Goal: Task Accomplishment & Management: Complete application form

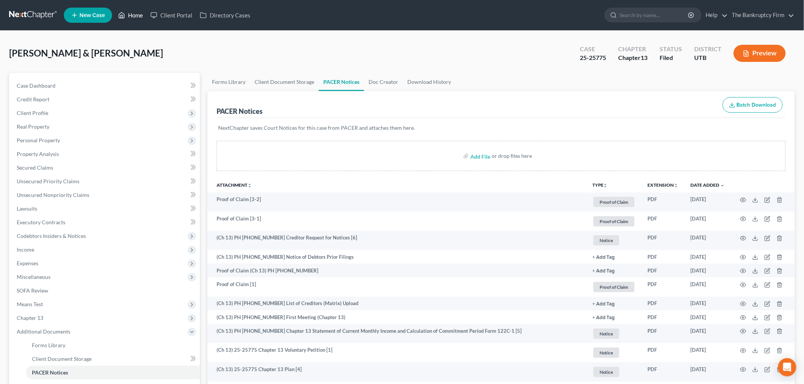
click at [127, 17] on link "Home" at bounding box center [130, 15] width 32 height 14
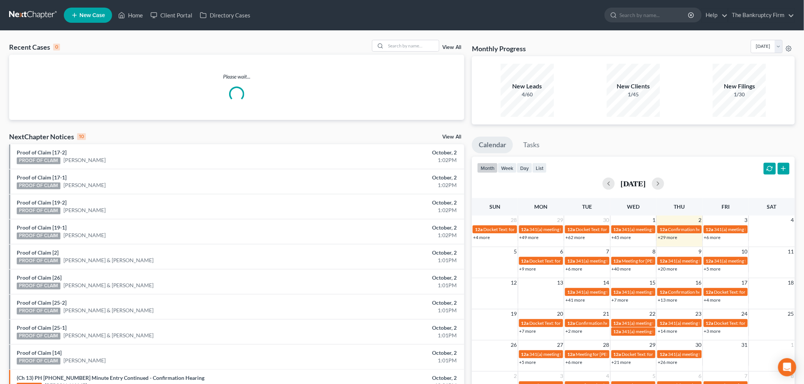
click at [450, 48] on link "View All" at bounding box center [451, 47] width 19 height 5
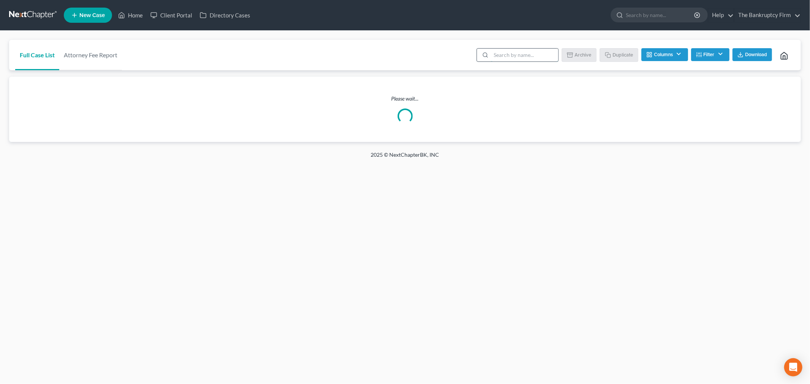
click at [506, 59] on input "search" at bounding box center [524, 55] width 67 height 13
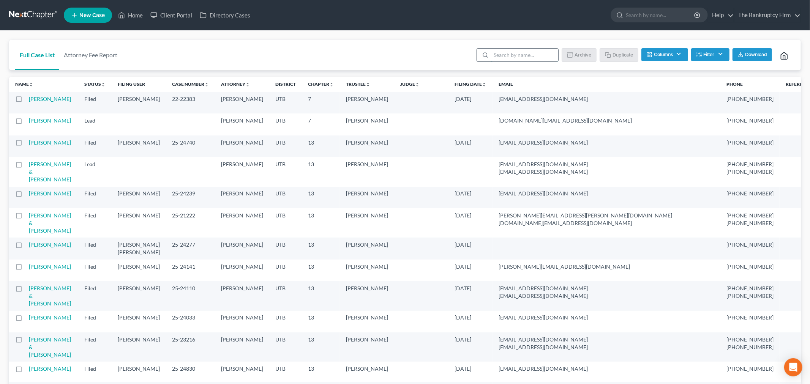
click at [501, 50] on input "search" at bounding box center [524, 55] width 67 height 13
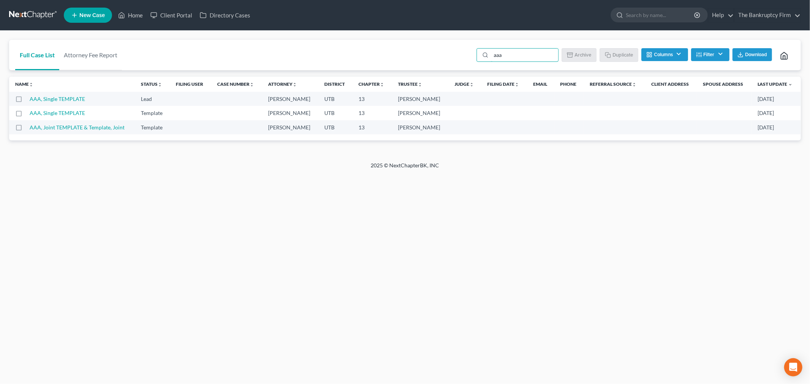
click at [26, 115] on label at bounding box center [26, 115] width 0 height 0
type input "aaa"
click at [29, 112] on input "checkbox" at bounding box center [31, 111] width 5 height 5
click at [617, 55] on button "Duplicate" at bounding box center [620, 54] width 38 height 13
checkbox input "false"
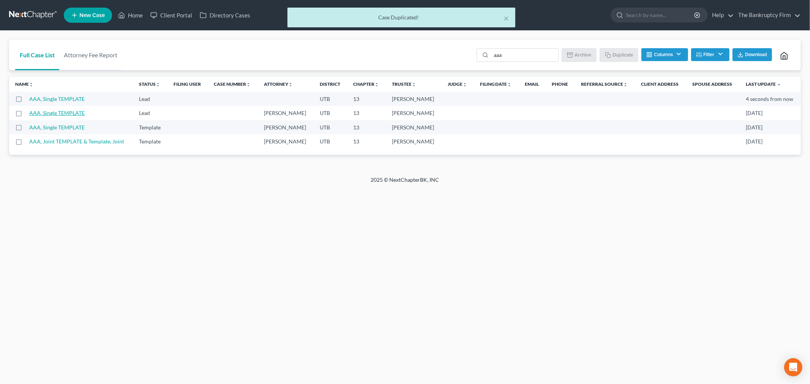
click at [60, 96] on link "AAA, Single TEMPLATE" at bounding box center [56, 99] width 55 height 6
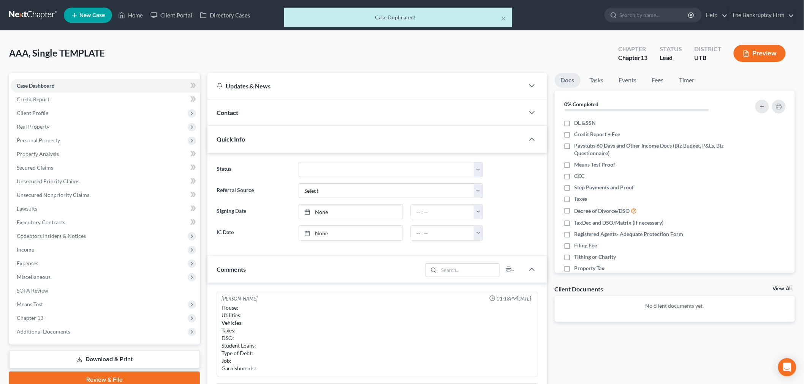
click at [303, 110] on div "Contact" at bounding box center [365, 113] width 317 height 26
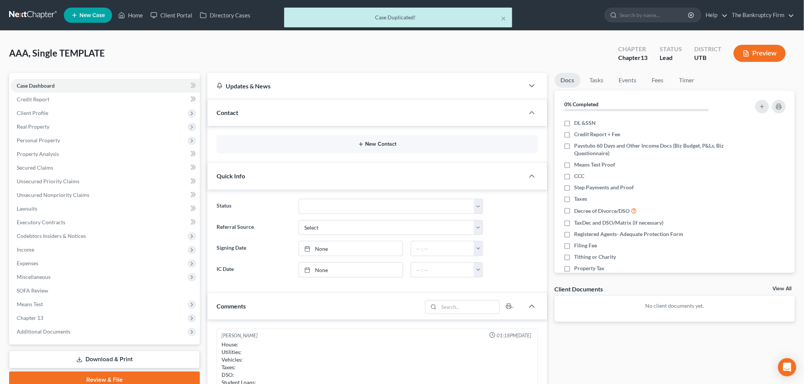
click at [305, 147] on button "New Contact" at bounding box center [377, 144] width 309 height 6
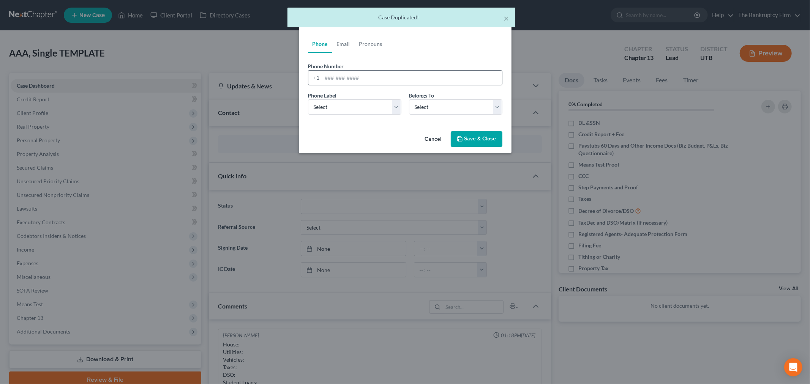
click at [396, 70] on div "+1" at bounding box center [405, 77] width 195 height 15
click at [393, 72] on input "tel" at bounding box center [413, 78] width 180 height 14
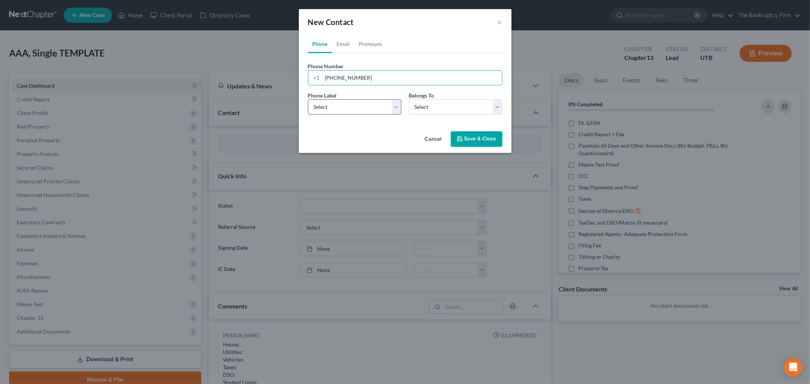
type input "[PHONE_NUMBER]"
drag, startPoint x: 352, startPoint y: 108, endPoint x: 346, endPoint y: 114, distance: 8.1
click at [352, 108] on select "Select Mobile Home Work Other" at bounding box center [354, 107] width 93 height 15
select select "0"
click at [308, 100] on select "Select Mobile Home Work Other" at bounding box center [354, 107] width 93 height 15
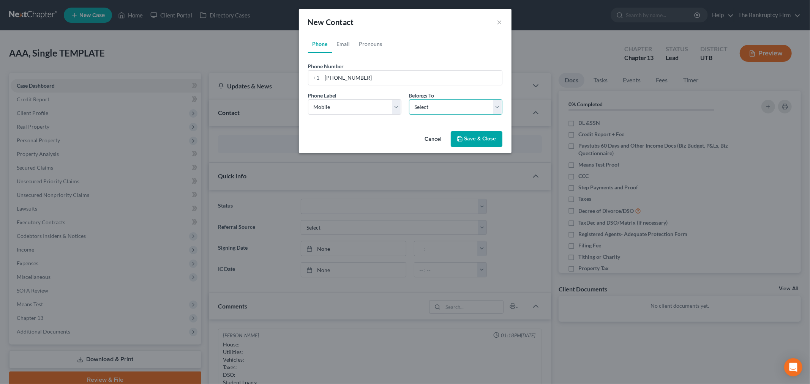
drag, startPoint x: 416, startPoint y: 111, endPoint x: 422, endPoint y: 114, distance: 6.5
click at [418, 111] on select "Select Client Other" at bounding box center [455, 107] width 93 height 15
select select "0"
click at [409, 100] on select "Select Client Other" at bounding box center [455, 107] width 93 height 15
drag, startPoint x: 446, startPoint y: 106, endPoint x: 404, endPoint y: 95, distance: 43.0
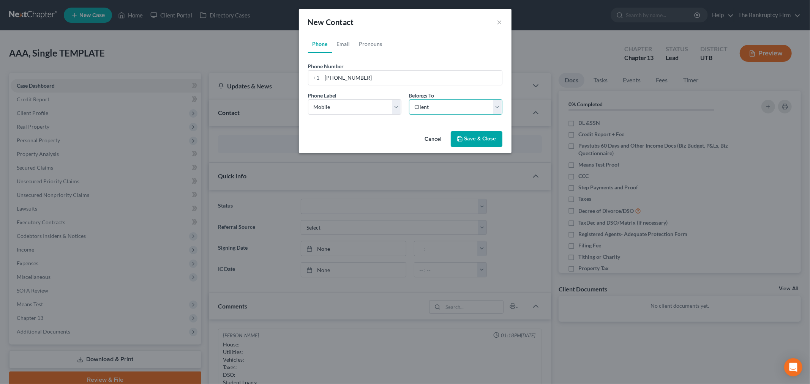
click at [446, 106] on select "Select Client Other" at bounding box center [455, 107] width 93 height 15
click at [395, 138] on div "Cancel Save & Close" at bounding box center [405, 140] width 213 height 25
drag, startPoint x: 342, startPoint y: 43, endPoint x: 344, endPoint y: 62, distance: 18.3
click at [342, 43] on link "Email" at bounding box center [343, 44] width 22 height 18
click at [345, 74] on input "email" at bounding box center [413, 78] width 180 height 14
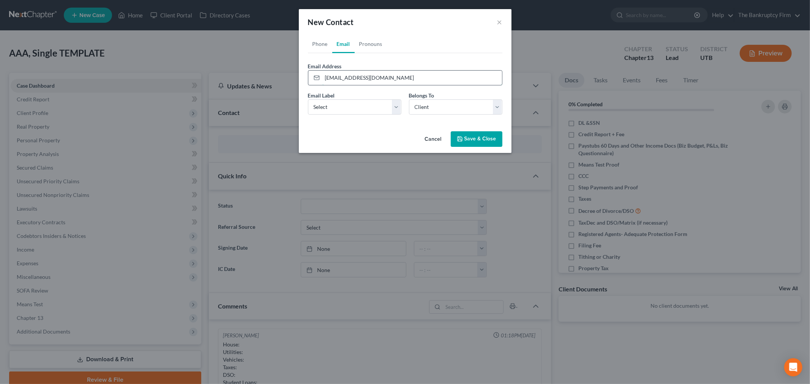
click at [346, 77] on input "[EMAIL_ADDRESS][DOMAIN_NAME]" at bounding box center [413, 78] width 180 height 14
click at [336, 78] on input "[EMAIL_ADDRESS][DOMAIN_NAME]" at bounding box center [413, 78] width 180 height 14
click at [401, 76] on input "[EMAIL_ADDRESS][DOMAIN_NAME]" at bounding box center [413, 78] width 180 height 14
type input "[EMAIL_ADDRESS][DOMAIN_NAME]"
click at [384, 109] on select "Select Home Work Other" at bounding box center [354, 107] width 93 height 15
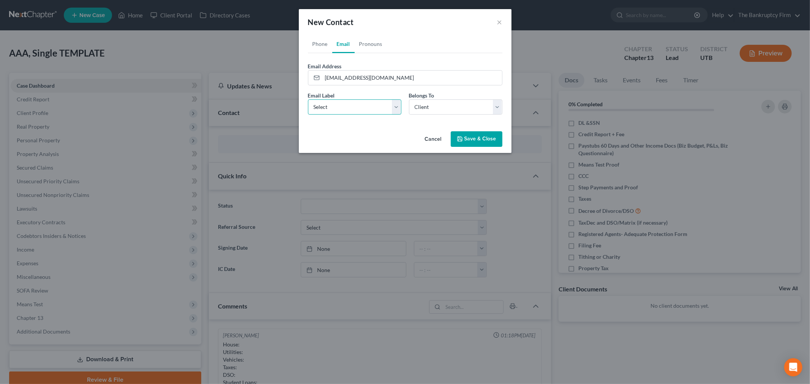
select select "0"
click at [308, 100] on select "Select Home Work Other" at bounding box center [354, 107] width 93 height 15
drag, startPoint x: 443, startPoint y: 106, endPoint x: 447, endPoint y: 114, distance: 9.2
click at [443, 106] on select "Select Client Other" at bounding box center [455, 107] width 93 height 15
click at [409, 100] on select "Select Client Other" at bounding box center [455, 107] width 93 height 15
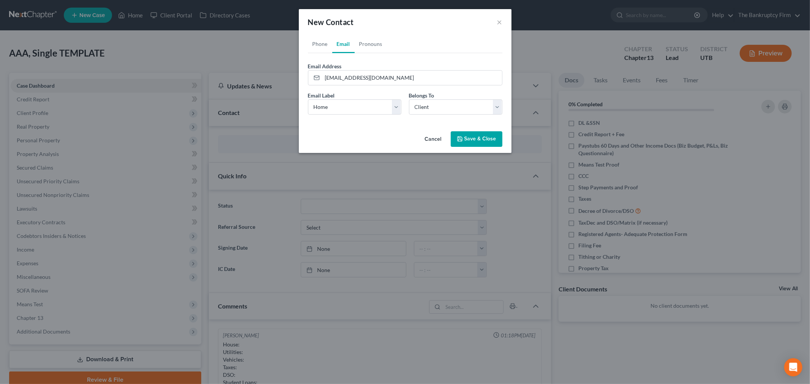
click at [459, 139] on icon "button" at bounding box center [460, 139] width 6 height 6
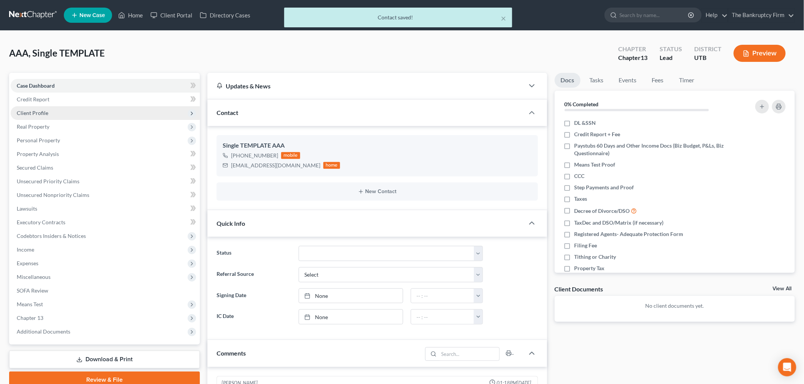
click at [96, 108] on span "Client Profile" at bounding box center [105, 113] width 189 height 14
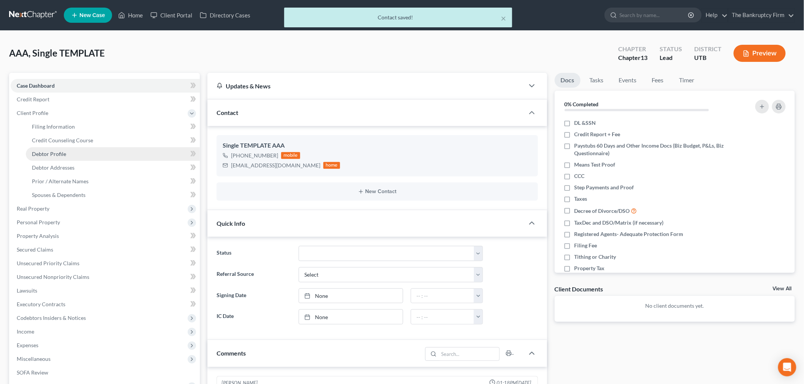
click at [85, 151] on link "Debtor Profile" at bounding box center [113, 154] width 174 height 14
select select "1"
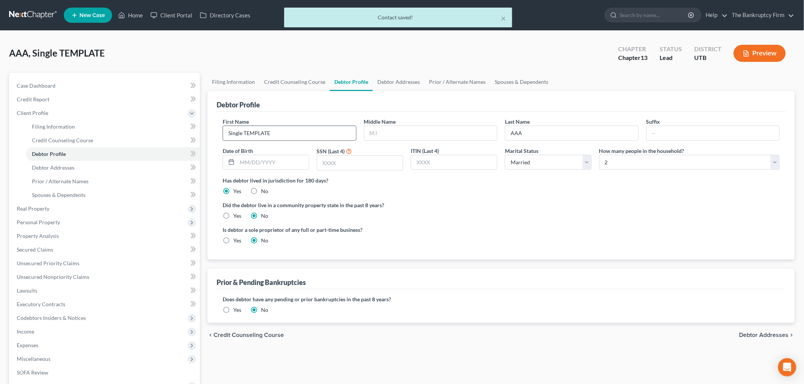
click at [285, 134] on input "Single TEMPLATE" at bounding box center [289, 133] width 133 height 14
click at [284, 134] on input "Single TEMPLATE" at bounding box center [289, 133] width 133 height 14
click at [286, 132] on input "Single TEMPLATE" at bounding box center [289, 133] width 133 height 14
click at [295, 133] on input "Single TEMPLATE" at bounding box center [289, 133] width 133 height 14
drag, startPoint x: 290, startPoint y: 133, endPoint x: 204, endPoint y: 138, distance: 86.0
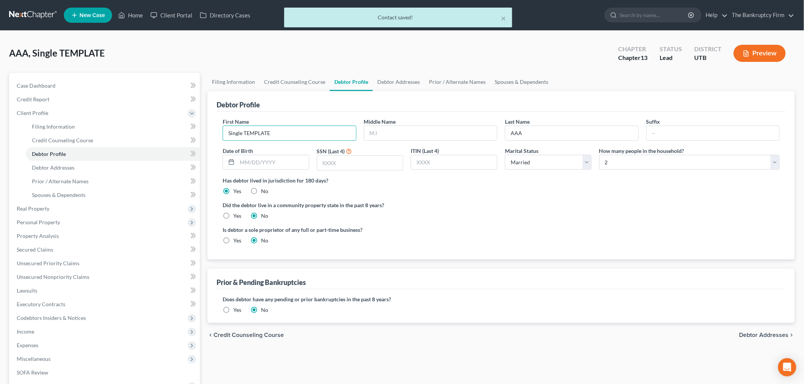
click at [204, 138] on div "Filing Information Credit Counseling Course Debtor Profile Debtor Addresses Pri…" at bounding box center [501, 272] width 595 height 398
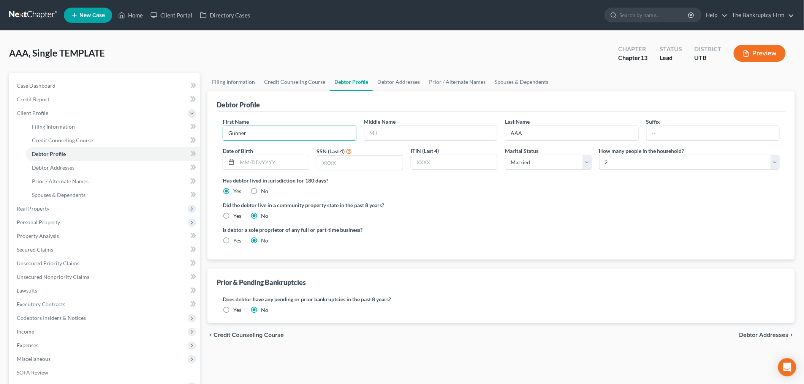
type input "Gunner"
type input "[PERSON_NAME]"
click at [429, 232] on label "Is debtor a sole proprietor of any full or part-time business?" at bounding box center [360, 230] width 275 height 8
click at [278, 159] on input "text" at bounding box center [273, 162] width 72 height 14
type input "[DATE]"
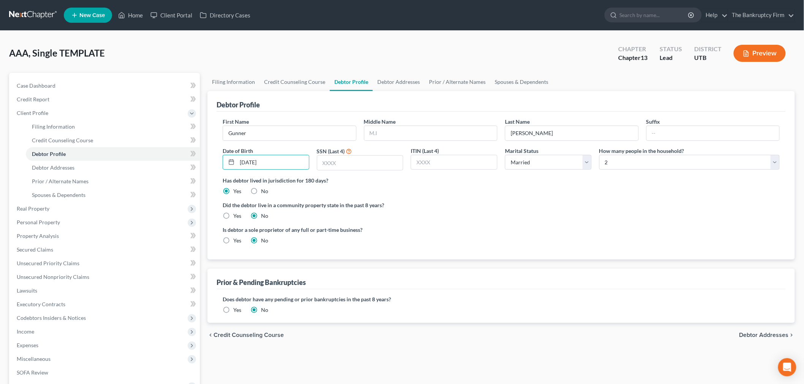
click at [490, 193] on div "Has debtor lived in jurisdiction for 180 days? Yes No Debtor must reside in jur…" at bounding box center [501, 186] width 557 height 19
click at [356, 164] on input "text" at bounding box center [360, 163] width 86 height 14
type input "4536"
drag, startPoint x: 469, startPoint y: 213, endPoint x: 521, endPoint y: 181, distance: 61.1
click at [472, 209] on div "Did the debtor live in a community property state in the past 8 years? Yes No" at bounding box center [501, 210] width 557 height 19
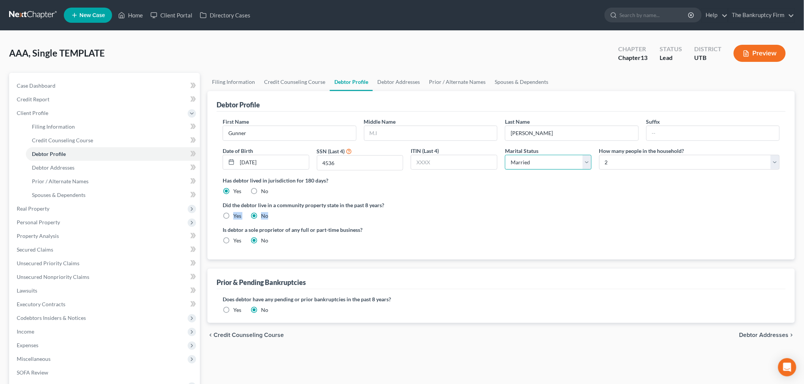
click at [540, 169] on select "Select Single Married Separated Divorced Widowed" at bounding box center [548, 162] width 87 height 15
select select "0"
click at [505, 155] on select "Select Single Married Separated Divorced Widowed" at bounding box center [548, 162] width 87 height 15
drag, startPoint x: 644, startPoint y: 163, endPoint x: 639, endPoint y: 169, distance: 7.5
click at [644, 163] on select "Select 1 2 3 4 5 6 7 8 9 10 11 12 13 14 15 16 17 18 19 20" at bounding box center [689, 162] width 180 height 15
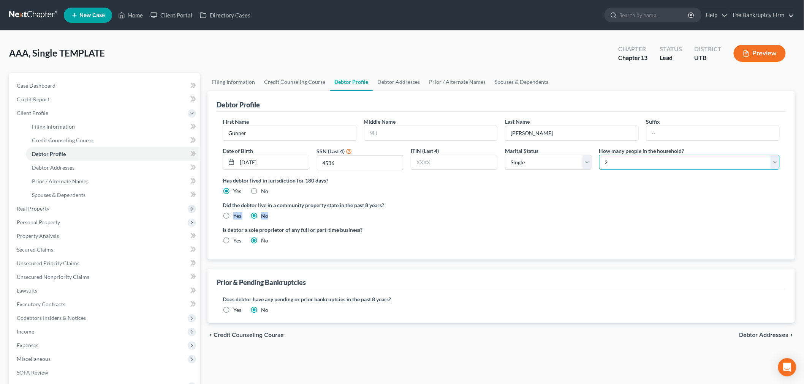
select select "0"
click at [599, 155] on select "Select 1 2 3 4 5 6 7 8 9 10 11 12 13 14 15 16 17 18 19 20" at bounding box center [689, 162] width 180 height 15
click at [429, 237] on div "Is debtor a sole proprietor of any full or part-time business? Yes No" at bounding box center [360, 235] width 282 height 19
click at [400, 85] on link "Debtor Addresses" at bounding box center [399, 82] width 52 height 18
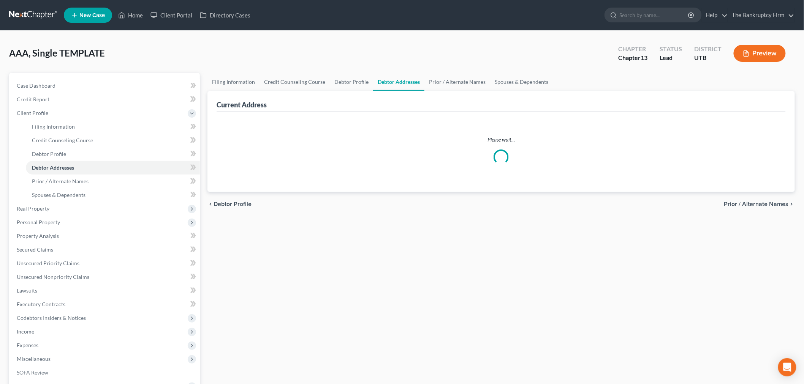
select select "0"
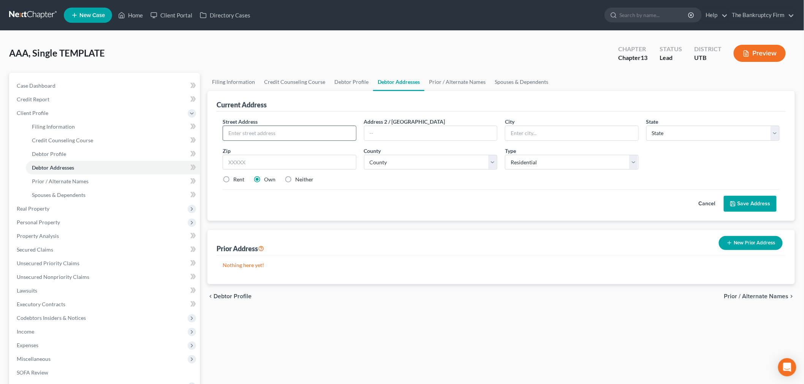
click at [282, 128] on input "text" at bounding box center [289, 133] width 133 height 14
type input "[STREET_ADDRESS][PERSON_NAME]"
click at [317, 169] on input "text" at bounding box center [290, 162] width 134 height 15
type input "84041"
click at [381, 234] on div "Prior Address New Prior Address" at bounding box center [501, 242] width 569 height 25
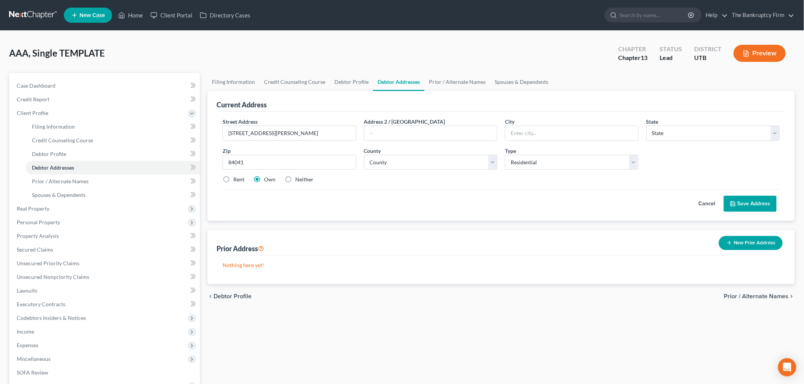
type input "[PERSON_NAME]"
select select "46"
drag, startPoint x: 492, startPoint y: 160, endPoint x: 479, endPoint y: 169, distance: 15.0
click at [492, 160] on select "County [GEOGRAPHIC_DATA] [GEOGRAPHIC_DATA] [GEOGRAPHIC_DATA] [GEOGRAPHIC_DATA] …" at bounding box center [431, 162] width 134 height 15
select select "5"
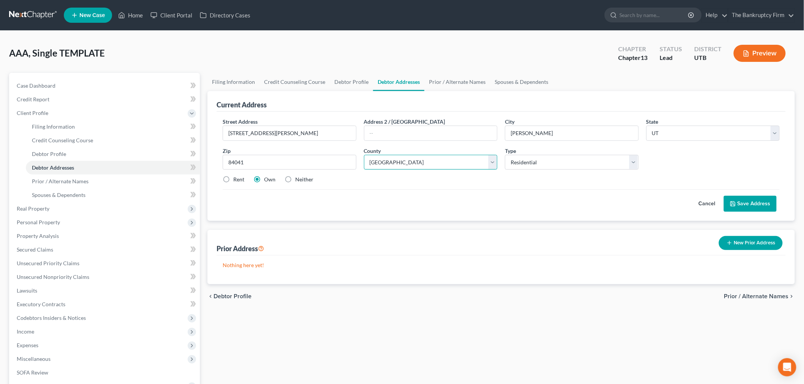
click at [364, 155] on select "County [GEOGRAPHIC_DATA] [GEOGRAPHIC_DATA] [GEOGRAPHIC_DATA] [GEOGRAPHIC_DATA] …" at bounding box center [431, 162] width 134 height 15
click at [304, 202] on div "Cancel Save Address" at bounding box center [501, 201] width 557 height 22
click at [233, 180] on label "Rent" at bounding box center [238, 180] width 11 height 8
click at [236, 180] on input "Rent" at bounding box center [238, 178] width 5 height 5
radio input "true"
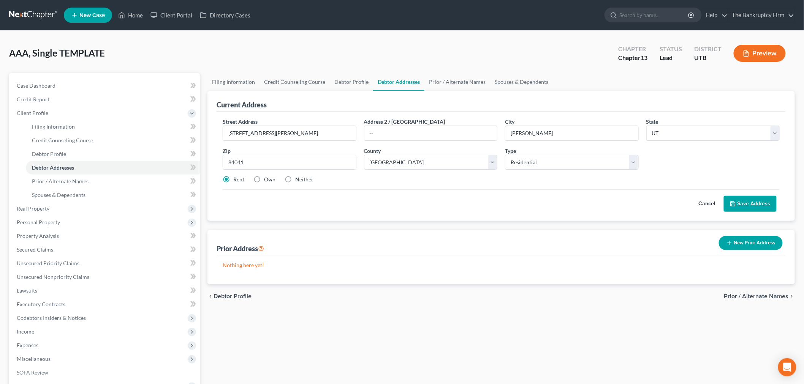
click at [750, 207] on button "Save Address" at bounding box center [750, 204] width 53 height 16
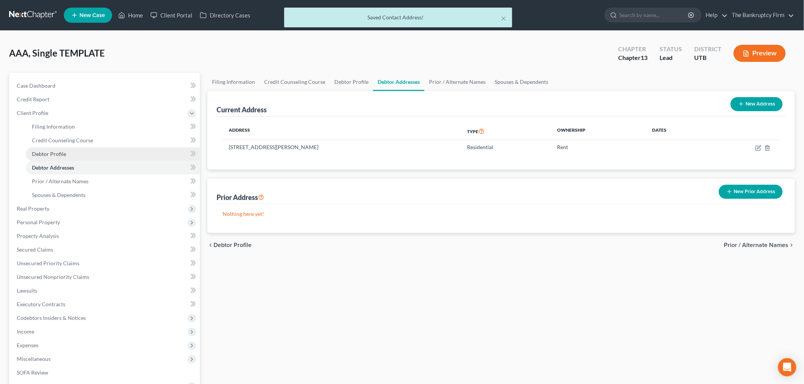
scroll to position [84, 0]
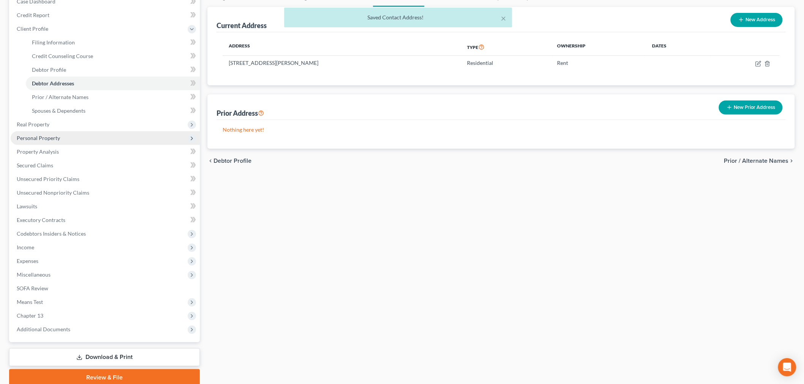
click at [59, 141] on span "Personal Property" at bounding box center [105, 138] width 189 height 14
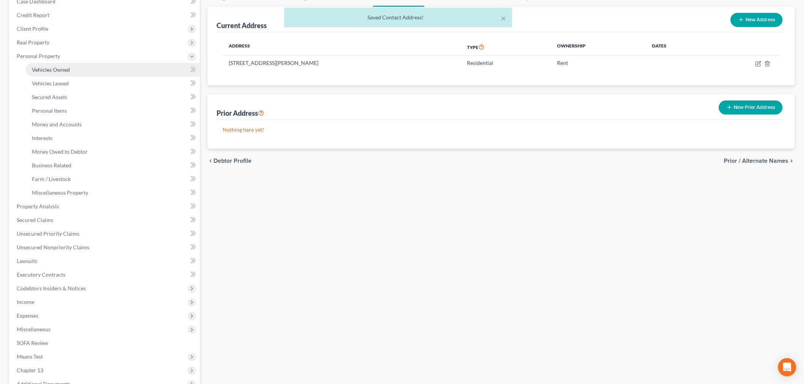
click at [55, 72] on span "Vehicles Owned" at bounding box center [51, 69] width 38 height 6
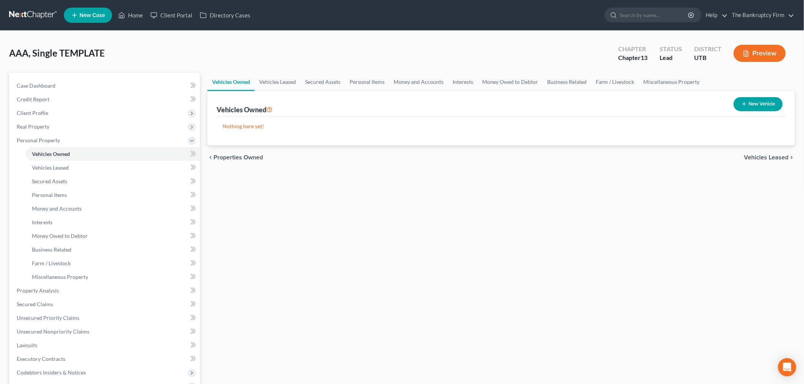
click at [753, 108] on button "New Vehicle" at bounding box center [758, 104] width 49 height 14
select select "0"
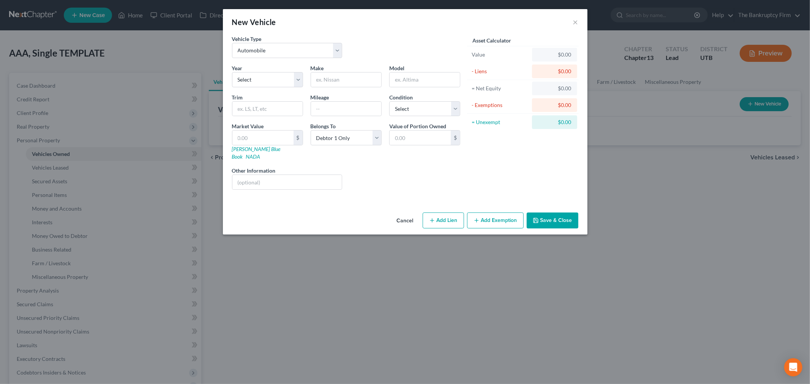
click at [410, 217] on button "Cancel" at bounding box center [405, 221] width 29 height 15
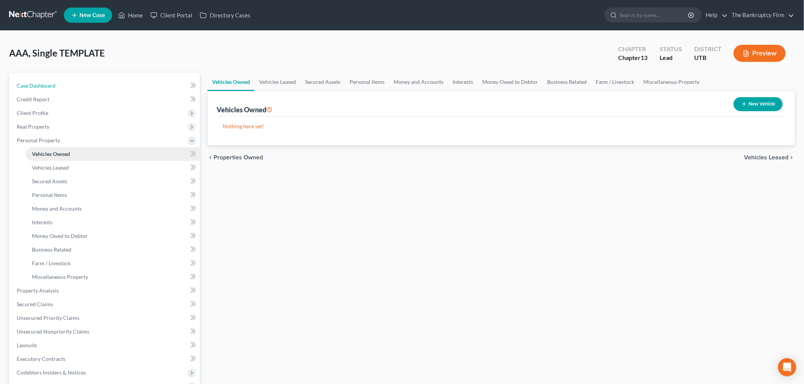
click at [99, 81] on link "Case Dashboard" at bounding box center [105, 86] width 189 height 14
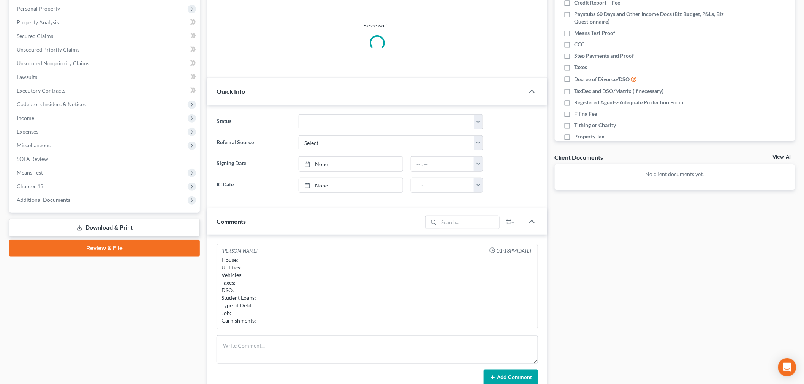
scroll to position [252, 0]
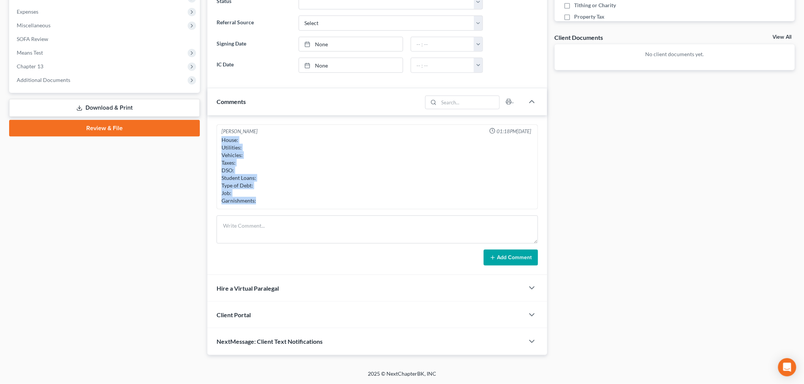
drag, startPoint x: 222, startPoint y: 138, endPoint x: 302, endPoint y: 206, distance: 105.3
click at [276, 199] on div "House: Utilities: Vehicles: Taxes: DSO: Student Loans: Type of Debt: Job: Garni…" at bounding box center [377, 170] width 312 height 68
copy div "House: Utilities: Vehicles: Taxes: DSO: Student Loans: Type of Debt: Job: Garni…"
click at [359, 240] on textarea at bounding box center [377, 230] width 321 height 28
paste textarea "House: Utilities: Vehicles: Taxes: DSO: Student Loans: Type of Debt: Job: Garni…"
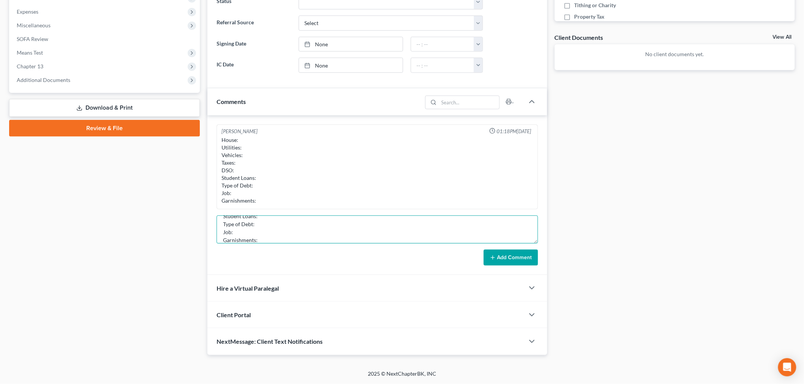
scroll to position [0, 0]
drag, startPoint x: 535, startPoint y: 242, endPoint x: 323, endPoint y: 232, distance: 211.9
click at [527, 244] on textarea "House: Utilities: Vehicles: Taxes: DSO: Student Loans: Type of Debt: Job: Garni…" at bounding box center [377, 230] width 321 height 28
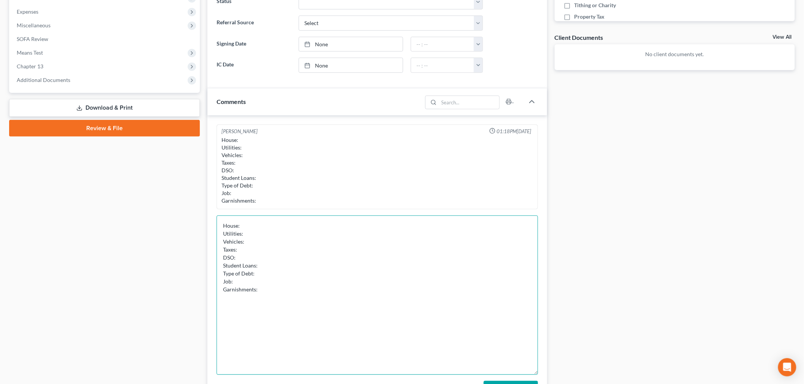
click at [301, 236] on textarea "House: Utilities: Vehicles: Taxes: DSO: Student Loans: Type of Debt: Job: Garni…" at bounding box center [377, 296] width 321 height 160
click at [301, 226] on textarea "House: Utilities: Vehicles: Taxes: DSO: Student Loans: Type of Debt: Job: Garni…" at bounding box center [377, 296] width 321 height 160
click at [289, 226] on textarea "House: Current ($ 500 montly) Utilities: Vehicles: Taxes: DSO: Student Loans: T…" at bounding box center [377, 296] width 321 height 160
click at [279, 241] on textarea "House: Current ($ 500 monthly) Utilities: Vehicles: Taxes: DSO: Student Loans: …" at bounding box center [377, 296] width 321 height 160
click at [273, 250] on textarea "House: Current ($ 500 monthly) Utilities: Vehicles: Taxes: DSO: Student Loans: …" at bounding box center [377, 296] width 321 height 160
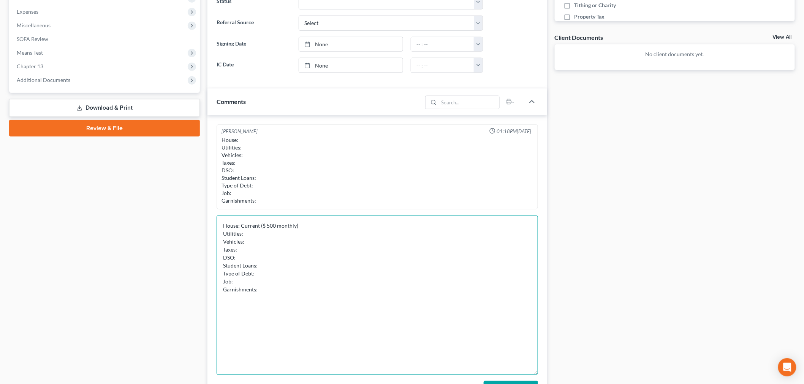
click at [283, 245] on textarea "House: Current ($ 500 monthly) Utilities: Vehicles: Taxes: DSO: Student Loans: …" at bounding box center [377, 296] width 321 height 160
click at [272, 247] on textarea "House: Current ($ 500 monthly) Utilities: Vehicles: Taxes: DSO: Student Loans: …" at bounding box center [377, 296] width 321 height 160
drag, startPoint x: 263, startPoint y: 254, endPoint x: 241, endPoint y: 248, distance: 23.0
click at [241, 248] on textarea "House: Current ($ 500 monthly) Utilities: Vehicles: Taxes: Filed DSO: Student L…" at bounding box center [377, 296] width 321 height 160
click at [248, 249] on textarea "House: Current ($ 500 monthly) Utilities: Vehicles: Taxes: Filed DSO: Student L…" at bounding box center [377, 296] width 321 height 160
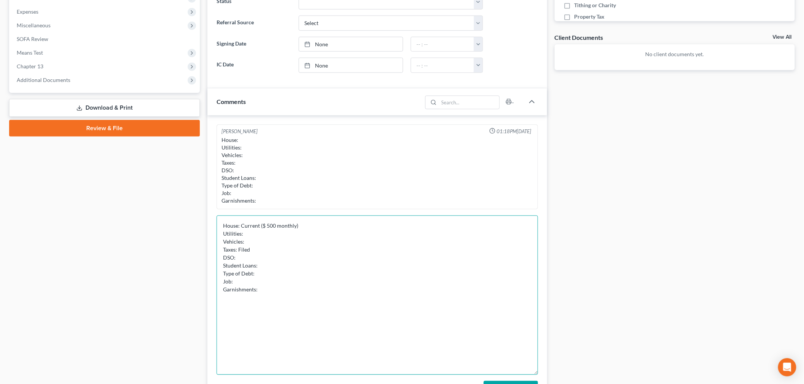
click at [254, 248] on textarea "House: Current ($ 500 monthly) Utilities: Vehicles: Taxes: Filed DSO: Student L…" at bounding box center [377, 296] width 321 height 160
drag, startPoint x: 252, startPoint y: 248, endPoint x: 238, endPoint y: 248, distance: 13.3
click at [238, 248] on textarea "House: Current ($ 500 monthly) Utilities: Vehicles: Taxes: Filed DSO: Student L…" at bounding box center [377, 296] width 321 height 160
drag, startPoint x: 254, startPoint y: 248, endPoint x: 239, endPoint y: 249, distance: 15.2
click at [239, 249] on textarea "House: Current ($ 500 monthly) Utilities: Vehicles: Taxes: Missing last two yea…" at bounding box center [377, 296] width 321 height 160
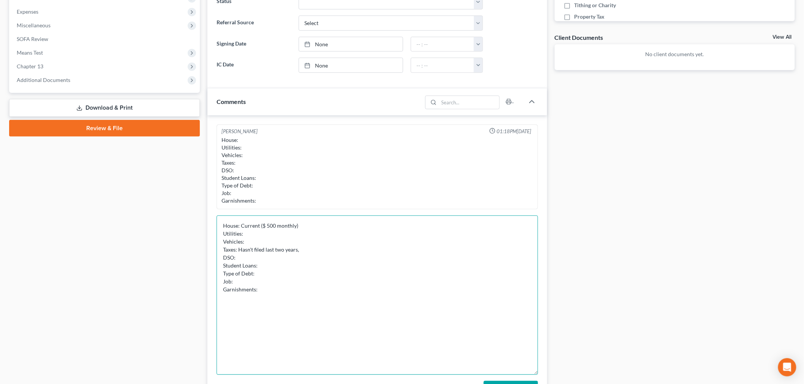
click at [310, 250] on textarea "House: Current ($ 500 monthly) Utilities: Vehicles: Taxes: Hasn't filed last tw…" at bounding box center [377, 296] width 321 height 160
click at [302, 257] on textarea "House: Current ($ 500 monthly) Utilities: Vehicles: Taxes: Hasn't filed last tw…" at bounding box center [377, 296] width 321 height 160
click at [377, 249] on textarea "House: Current ($ 500 monthly) Utilities: Vehicles: Taxes: Hasn't filed last tw…" at bounding box center [377, 296] width 321 height 160
click at [349, 270] on textarea "House: Current ($ 500 monthly) Utilities: Vehicles: Taxes: Hasn't filed last tw…" at bounding box center [377, 296] width 321 height 160
click at [348, 258] on textarea "House: Current ($ 500 monthly) Utilities: Vehicles: Taxes: Hasn't filed last tw…" at bounding box center [377, 296] width 321 height 160
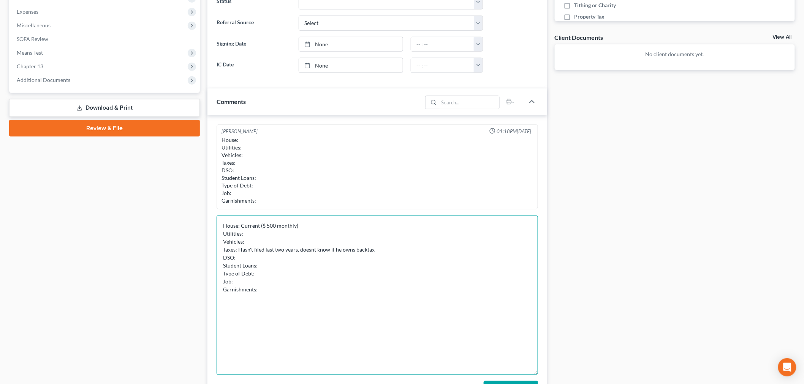
click at [343, 267] on textarea "House: Current ($ 500 monthly) Utilities: Vehicles: Taxes: Hasn't filed last tw…" at bounding box center [377, 296] width 321 height 160
click at [333, 255] on textarea "House: Current ($ 500 monthly) Utilities: Vehicles: Taxes: Hasn't filed last tw…" at bounding box center [377, 296] width 321 height 160
click at [285, 265] on textarea "House: Current ($ 500 monthly) Utilities: Vehicles: Taxes: Hasn't filed last tw…" at bounding box center [377, 296] width 321 height 160
click at [277, 271] on textarea "House: Current ($ 500 monthly) Utilities: Vehicles: Taxes: Hasn't filed last tw…" at bounding box center [377, 296] width 321 height 160
click at [256, 280] on textarea "House: Current ($ 500 monthly) Utilities: Vehicles: Taxes: Hasn't filed last tw…" at bounding box center [377, 296] width 321 height 160
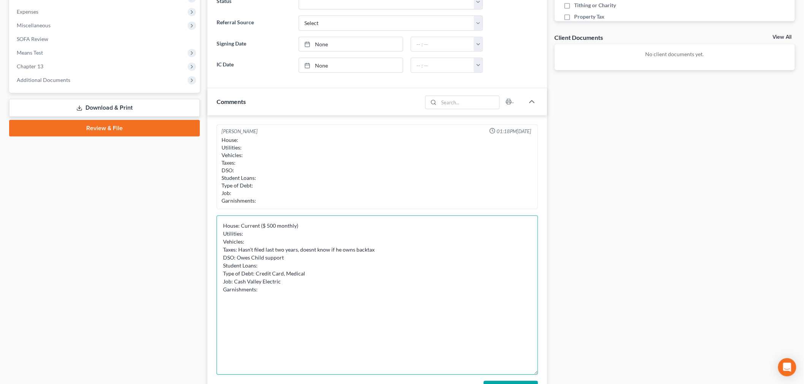
click at [284, 291] on textarea "House: Current ($ 500 monthly) Utilities: Vehicles: Taxes: Hasn't filed last tw…" at bounding box center [377, 296] width 321 height 160
click at [291, 285] on textarea "House: Current ($ 500 monthly) Utilities: Vehicles: Taxes: Hasn't filed last tw…" at bounding box center [377, 296] width 321 height 160
click at [288, 287] on textarea "House: Current ($ 500 monthly) Utilities: Vehicles: Taxes: Hasn't filed last tw…" at bounding box center [377, 296] width 321 height 160
click at [267, 299] on textarea "House: Current ($ 500 monthly) Utilities: Vehicles: Taxes: Hasn't filed last tw…" at bounding box center [377, 296] width 321 height 160
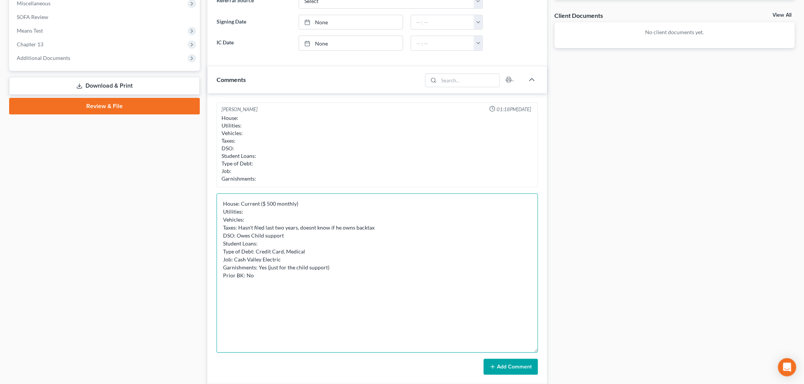
scroll to position [294, 0]
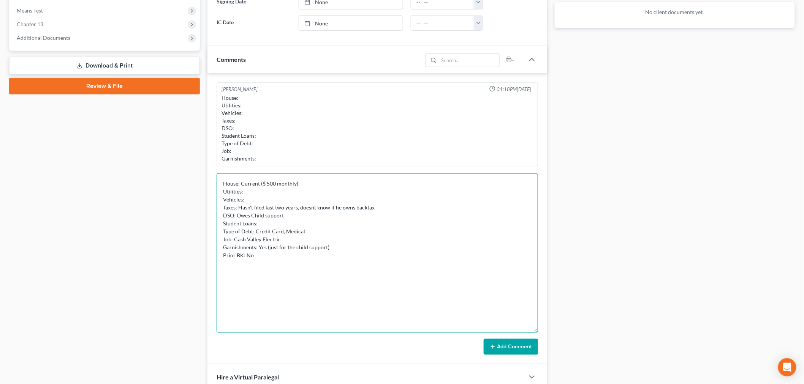
type textarea "House: Current ($ 500 monthly) Utilities: Vehicles: Taxes: Hasn't filed last tw…"
click at [500, 348] on button "Add Comment" at bounding box center [511, 347] width 54 height 16
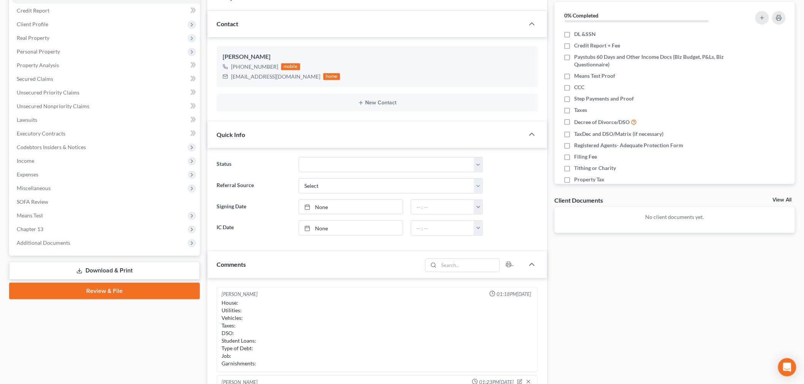
scroll to position [0, 0]
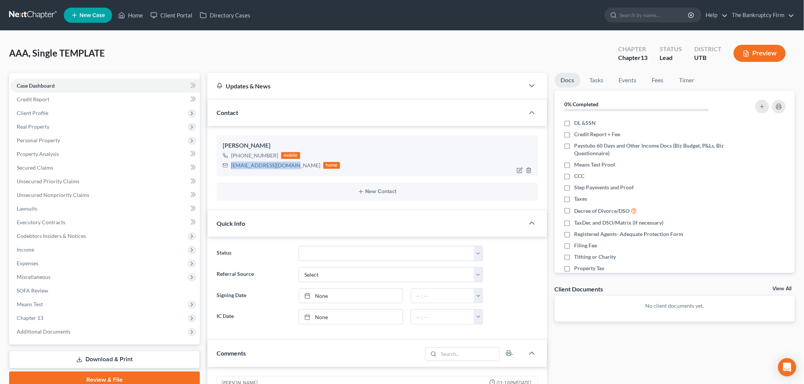
drag, startPoint x: 230, startPoint y: 165, endPoint x: 291, endPoint y: 169, distance: 61.0
click at [291, 169] on div "[EMAIL_ADDRESS][DOMAIN_NAME] home" at bounding box center [281, 166] width 117 height 10
click at [516, 168] on div at bounding box center [526, 171] width 24 height 12
click at [517, 168] on icon "button" at bounding box center [519, 170] width 5 height 5
select select "0"
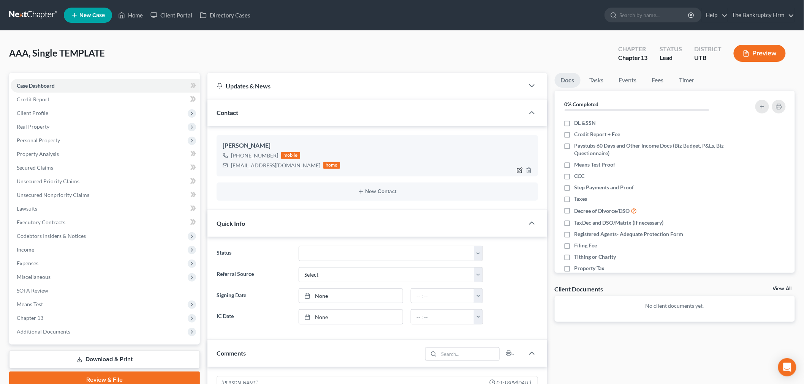
select select "0"
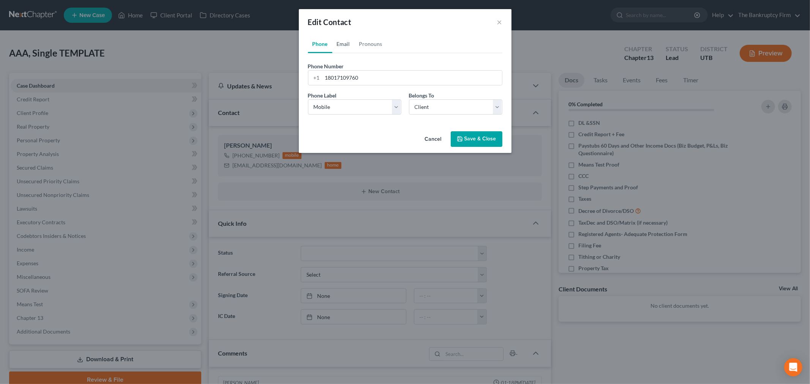
drag, startPoint x: 340, startPoint y: 44, endPoint x: 333, endPoint y: 78, distance: 34.1
click at [340, 44] on link "Email" at bounding box center [343, 44] width 22 height 18
click at [331, 78] on input "[EMAIL_ADDRESS][DOMAIN_NAME]" at bounding box center [413, 78] width 180 height 14
type input "[EMAIL_ADDRESS][DOMAIN_NAME]"
click at [460, 138] on polyline "button" at bounding box center [460, 137] width 2 height 1
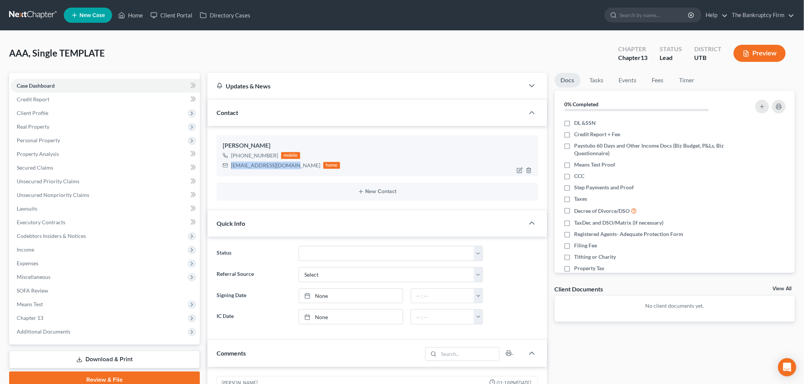
drag, startPoint x: 232, startPoint y: 164, endPoint x: 289, endPoint y: 164, distance: 57.0
click at [289, 164] on div "[EMAIL_ADDRESS][DOMAIN_NAME]" at bounding box center [275, 166] width 89 height 8
copy div "[EMAIL_ADDRESS][DOMAIN_NAME]"
drag, startPoint x: 237, startPoint y: 154, endPoint x: 275, endPoint y: 155, distance: 37.6
click at [275, 155] on div "[PHONE_NUMBER] mobile" at bounding box center [281, 156] width 117 height 10
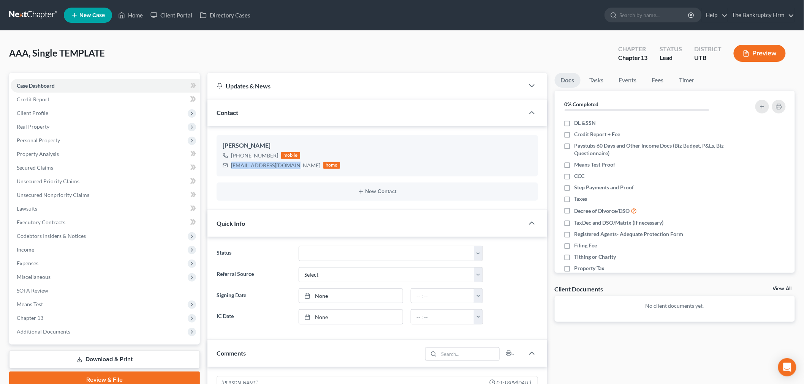
copy div "[PHONE_NUMBER]"
drag, startPoint x: 74, startPoint y: 113, endPoint x: 71, endPoint y: 134, distance: 21.2
click at [74, 113] on span "Client Profile" at bounding box center [105, 113] width 189 height 14
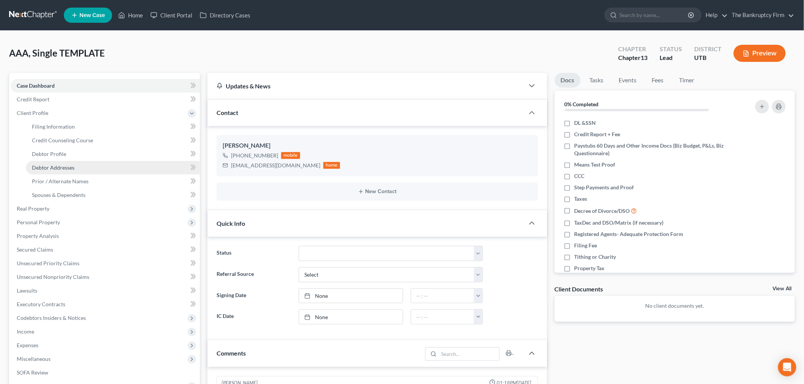
click at [58, 172] on link "Debtor Addresses" at bounding box center [113, 168] width 174 height 14
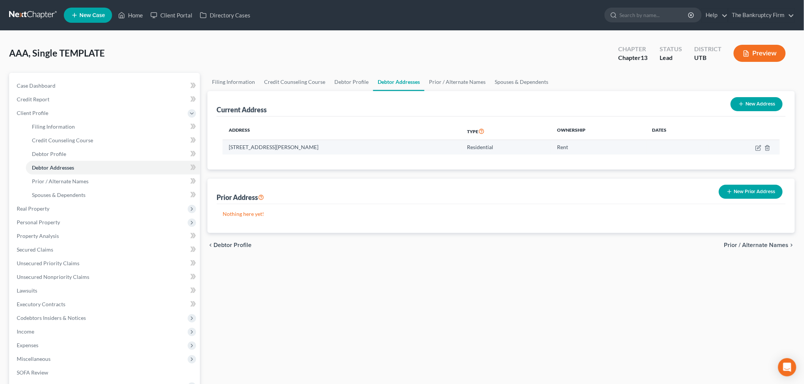
drag, startPoint x: 264, startPoint y: 149, endPoint x: 329, endPoint y: 149, distance: 64.6
click at [329, 149] on td "[STREET_ADDRESS][PERSON_NAME]" at bounding box center [342, 147] width 239 height 14
click at [360, 161] on div "Address Type Ownership Dates [STREET_ADDRESS][PERSON_NAME] Residential Rent" at bounding box center [501, 143] width 569 height 53
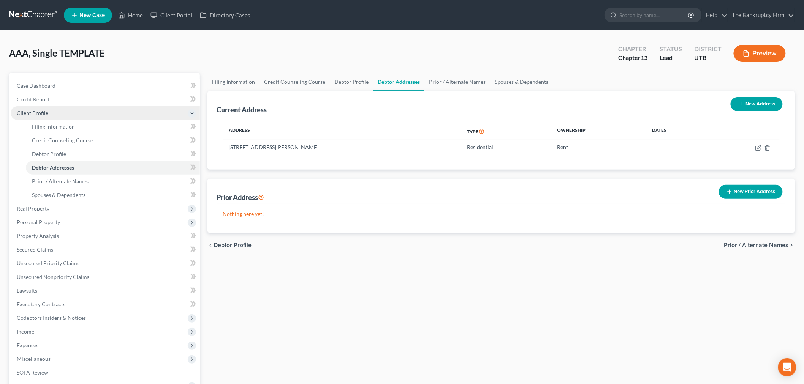
click at [46, 110] on span "Client Profile" at bounding box center [33, 113] width 32 height 6
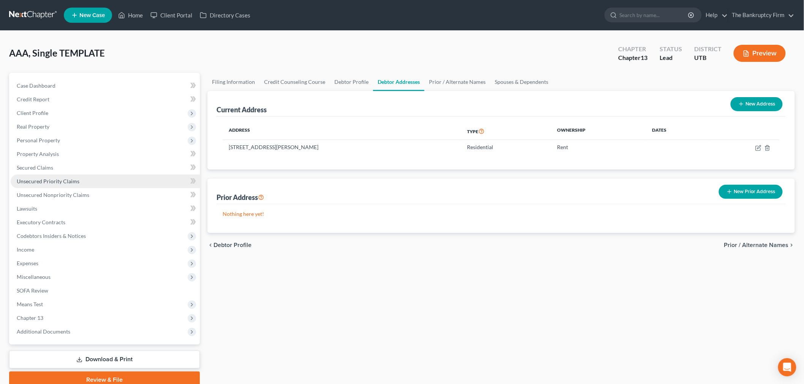
click at [74, 185] on link "Unsecured Priority Claims" at bounding box center [105, 182] width 189 height 14
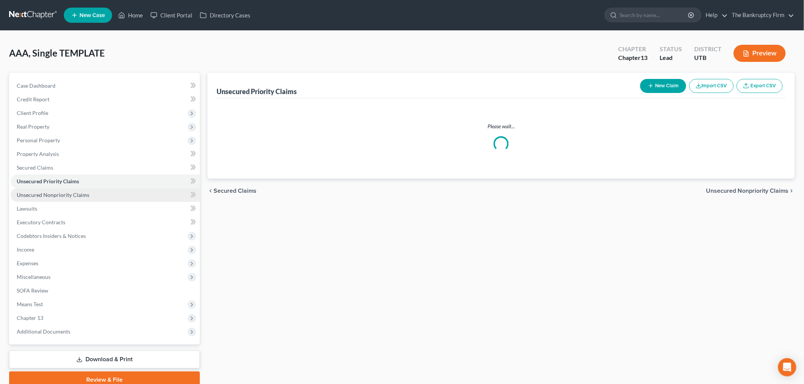
click at [80, 195] on span "Unsecured Nonpriority Claims" at bounding box center [53, 195] width 73 height 6
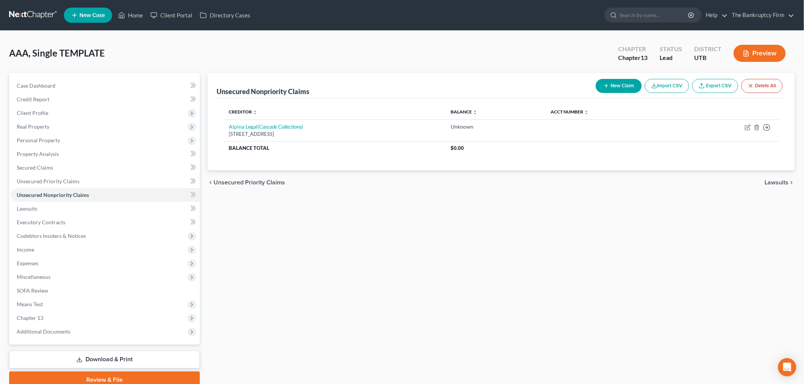
click at [609, 82] on button "New Claim" at bounding box center [619, 86] width 46 height 14
select select "0"
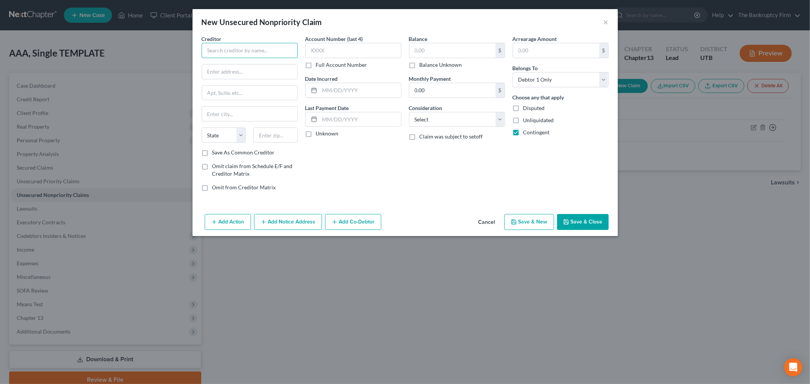
click at [278, 51] on input "text" at bounding box center [250, 50] width 96 height 15
click at [261, 92] on div "[STREET_ADDRESS][PERSON_NAME]" at bounding box center [247, 88] width 79 height 6
type input "First Credit Services, Inc"
type input "[STREET_ADDRESS][PERSON_NAME]"
type input "Piscataway"
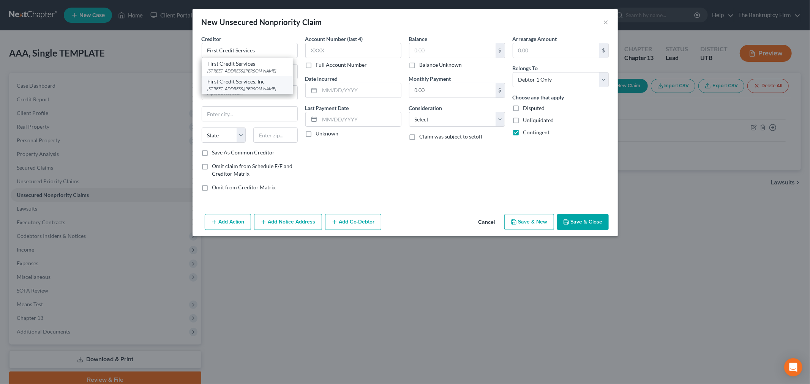
select select "33"
type input "08854-3770"
click at [324, 56] on input "text" at bounding box center [353, 50] width 96 height 15
click at [293, 221] on button "Add Notice Address" at bounding box center [288, 222] width 68 height 16
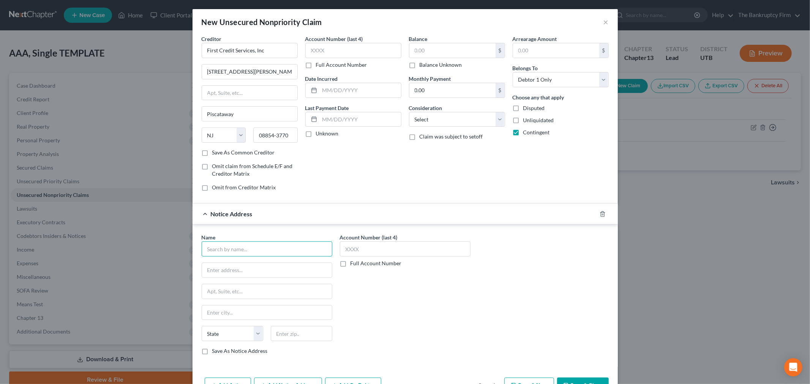
click at [272, 248] on input "text" at bounding box center [267, 249] width 131 height 15
click at [258, 266] on div "Universal acceptance corp" at bounding box center [247, 263] width 79 height 8
type input "Universal acceptance corp"
type input "PO BOX 398104"
type input "[GEOGRAPHIC_DATA]"
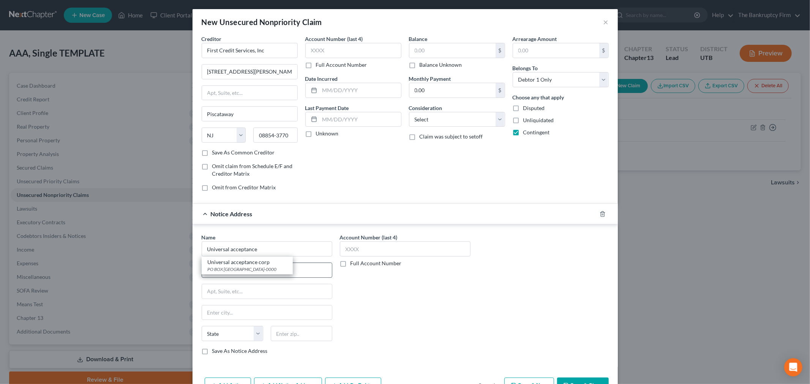
select select "24"
type input "55439-0000"
click at [369, 247] on input "text" at bounding box center [405, 249] width 131 height 15
type input "6882"
click at [422, 46] on input "text" at bounding box center [453, 50] width 86 height 14
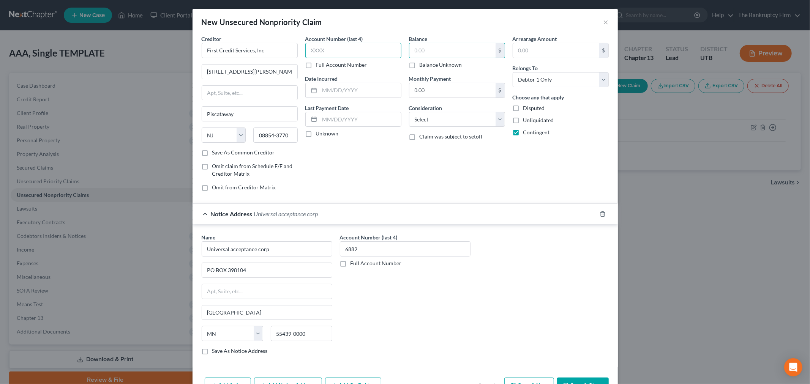
click at [369, 49] on input "text" at bounding box center [353, 50] width 96 height 15
type input "1718"
click at [410, 53] on input "text" at bounding box center [453, 50] width 86 height 14
click at [528, 55] on input "text" at bounding box center [556, 50] width 86 height 14
click at [449, 52] on input "text" at bounding box center [453, 50] width 86 height 14
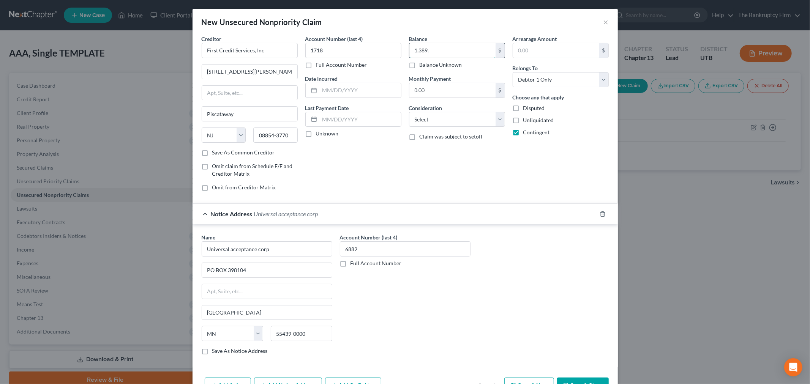
click at [443, 51] on input "1,389." at bounding box center [453, 50] width 86 height 14
click at [414, 51] on input "1,389.59" at bounding box center [453, 50] width 86 height 14
click at [414, 54] on input "389.59" at bounding box center [453, 50] width 86 height 14
type input "2,389.59"
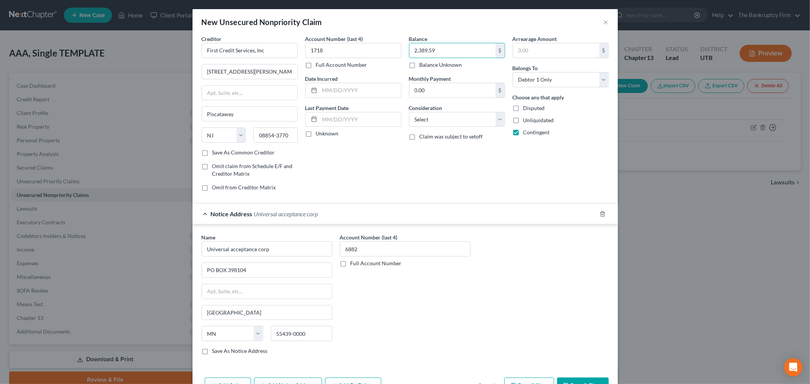
click at [422, 261] on div "Full Account Number" at bounding box center [405, 264] width 131 height 8
click at [389, 172] on div "Account Number (last 4) 1718 Full Account Number Date Incurred Last Payment Dat…" at bounding box center [354, 116] width 104 height 163
click at [340, 97] on input "text" at bounding box center [360, 90] width 81 height 14
type input "2012"
click at [519, 217] on div "Notice Address Universal acceptance corp" at bounding box center [395, 214] width 404 height 20
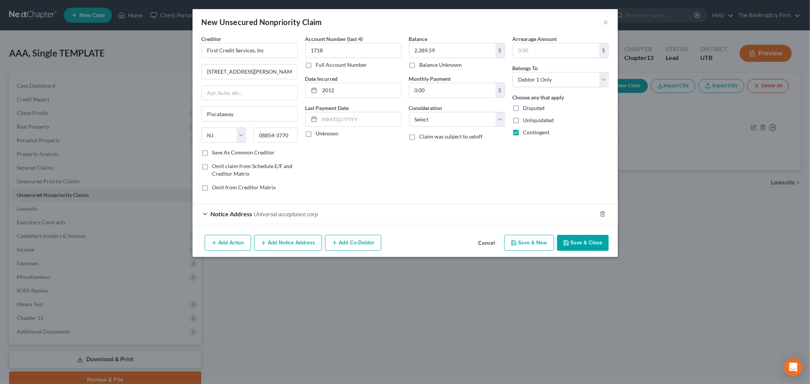
click at [585, 241] on button "Save & Close" at bounding box center [583, 243] width 52 height 16
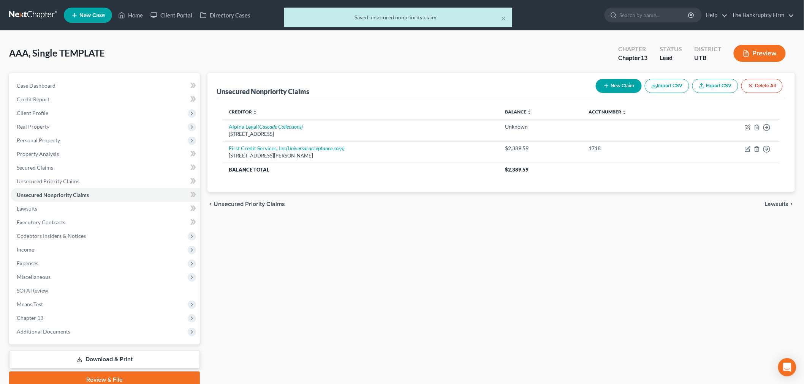
click at [599, 87] on button "New Claim" at bounding box center [619, 86] width 46 height 14
select select "0"
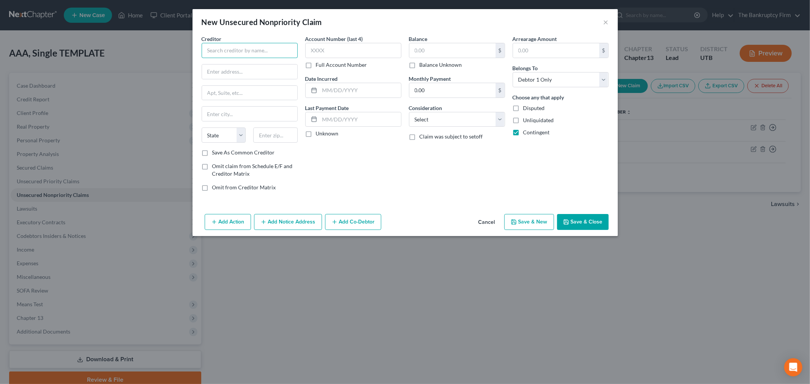
click at [248, 44] on input "text" at bounding box center [250, 50] width 96 height 15
type input "Mt. [PERSON_NAME] Dental & Implant"
drag, startPoint x: 382, startPoint y: 183, endPoint x: 337, endPoint y: 135, distance: 65.9
click at [382, 182] on div "Account Number (last 4) Full Account Number Date Incurred Last Payment Date Unk…" at bounding box center [354, 116] width 104 height 163
click at [249, 75] on input "text" at bounding box center [249, 72] width 95 height 14
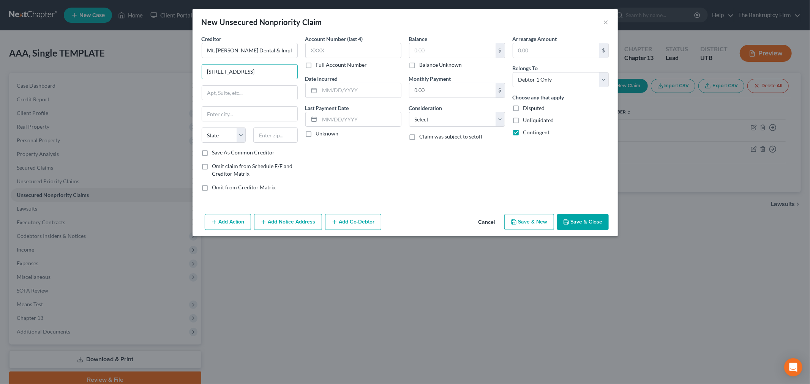
type input "[STREET_ADDRESS]"
click at [275, 96] on input "text" at bounding box center [249, 93] width 95 height 14
type input "Suite B"
click at [360, 51] on input "text" at bounding box center [353, 50] width 96 height 15
click at [370, 87] on input "text" at bounding box center [360, 90] width 81 height 14
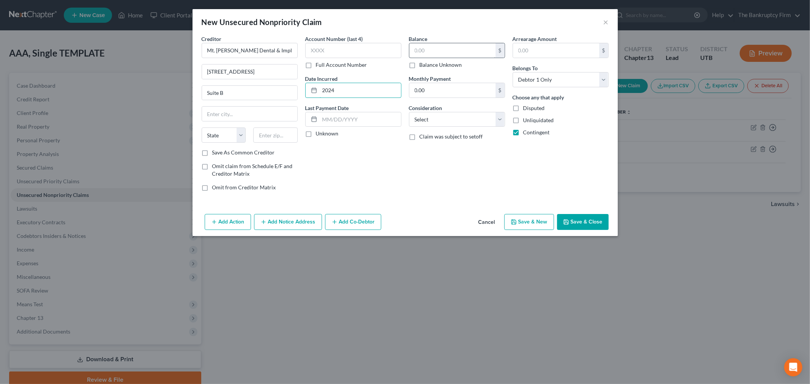
type input "2024"
click at [438, 52] on input "text" at bounding box center [453, 50] width 86 height 14
click at [556, 44] on input "text" at bounding box center [556, 50] width 86 height 14
type input "334.90"
click at [499, 200] on div "Creditor * Mt. [PERSON_NAME] Dental & Implant [STREET_ADDRESS][GEOGRAPHIC_DATA]…" at bounding box center [406, 123] width 426 height 176
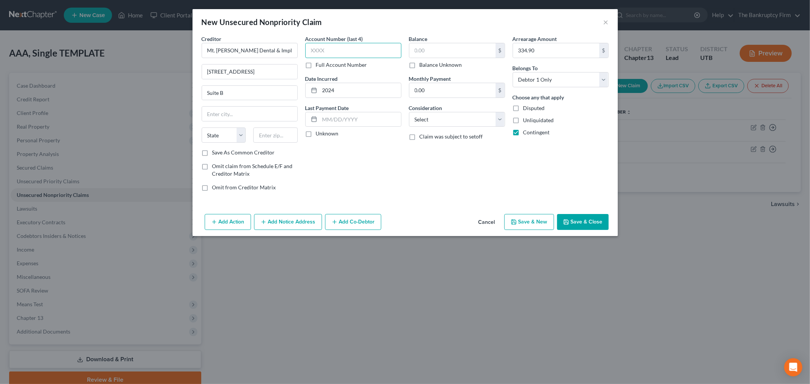
click at [367, 52] on input "text" at bounding box center [353, 50] width 96 height 15
type input "0249"
click at [382, 206] on div "Creditor * Mt. [PERSON_NAME] Dental & Implant [STREET_ADDRESS][GEOGRAPHIC_DATA]…" at bounding box center [406, 123] width 426 height 176
click at [280, 115] on input "text" at bounding box center [249, 114] width 95 height 14
type input "[PERSON_NAME]"
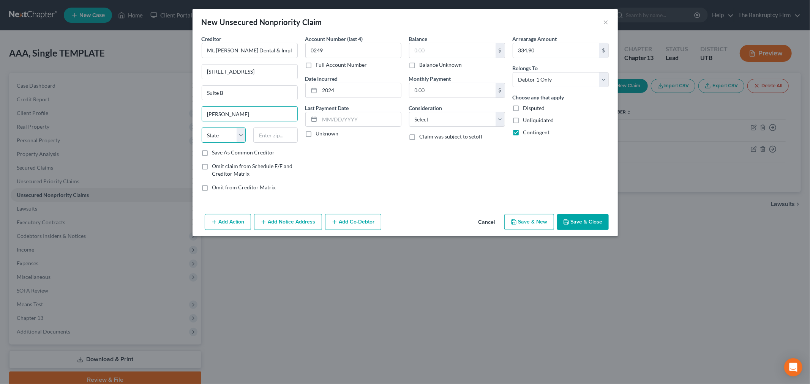
drag, startPoint x: 238, startPoint y: 139, endPoint x: 238, endPoint y: 142, distance: 3.8
click at [238, 139] on select "State [US_STATE] AK AR AZ CA CO CT DE DC [GEOGRAPHIC_DATA] [GEOGRAPHIC_DATA] GU…" at bounding box center [224, 135] width 44 height 15
select select "46"
click at [202, 128] on select "State [US_STATE] AK AR AZ CA CO CT DE DC [GEOGRAPHIC_DATA] [GEOGRAPHIC_DATA] GU…" at bounding box center [224, 135] width 44 height 15
drag, startPoint x: 280, startPoint y: 130, endPoint x: 286, endPoint y: 131, distance: 5.9
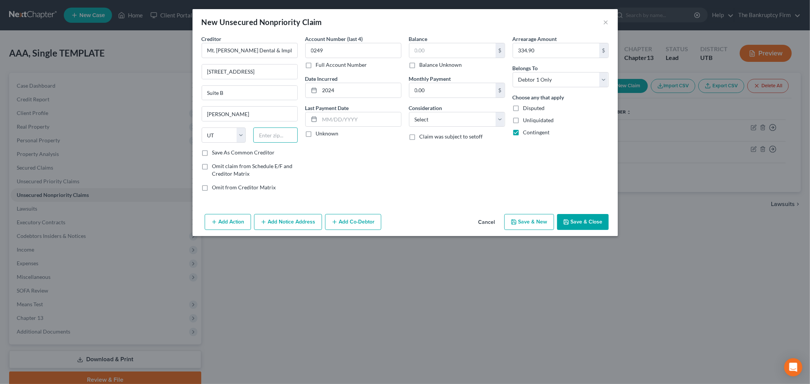
click at [280, 130] on input "text" at bounding box center [275, 135] width 44 height 15
type input "84403"
click at [411, 202] on div "Creditor * Mt. [PERSON_NAME] Dental & Implant [STREET_ADDRESS][GEOGRAPHIC_DATA]…" at bounding box center [406, 123] width 426 height 176
click at [534, 221] on button "Save & New" at bounding box center [530, 222] width 50 height 16
select select "0"
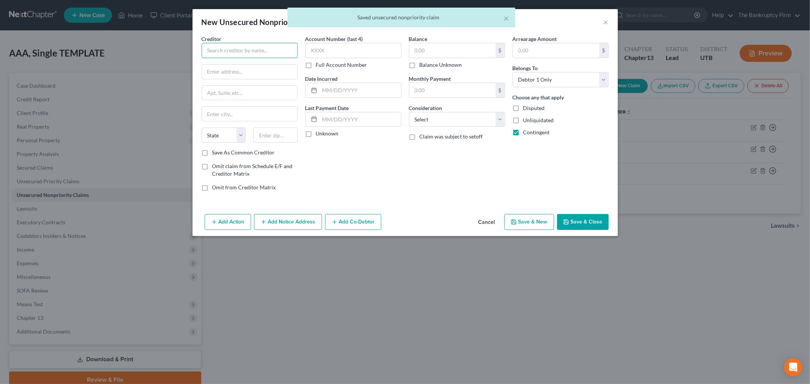
click at [269, 48] on input "text" at bounding box center [250, 50] width 96 height 15
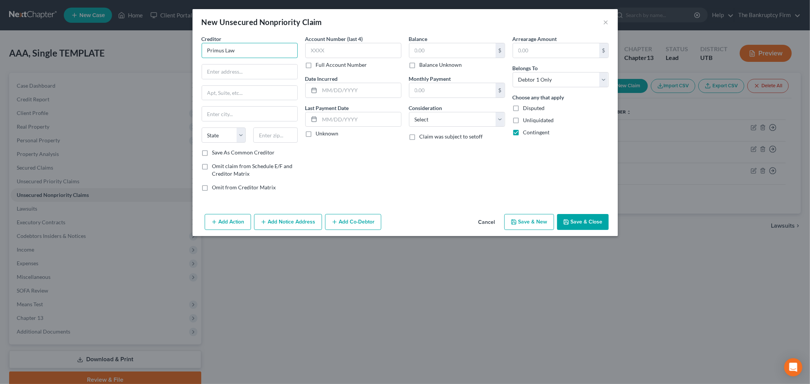
click at [252, 51] on input "Primus Law" at bounding box center [250, 50] width 96 height 15
click at [236, 70] on div "[STREET_ADDRESS]" at bounding box center [247, 71] width 79 height 6
type input "Primus Law PC"
type input "PO Box 25727"
type input "[GEOGRAPHIC_DATA]"
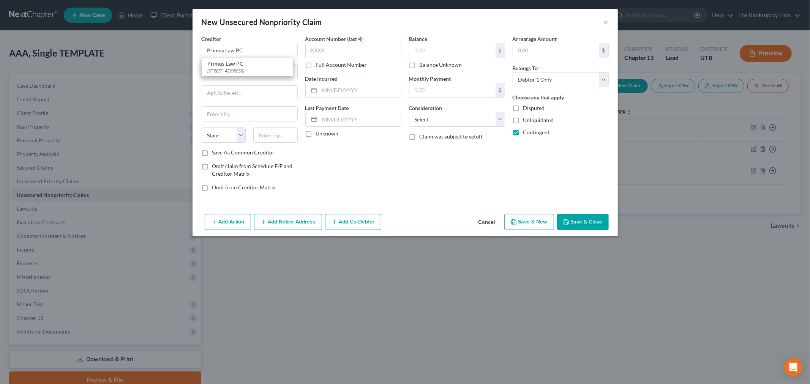
select select "46"
type input "84125"
click at [332, 47] on input "text" at bounding box center [353, 50] width 96 height 15
type input "2695"
click at [436, 51] on input "text" at bounding box center [453, 50] width 86 height 14
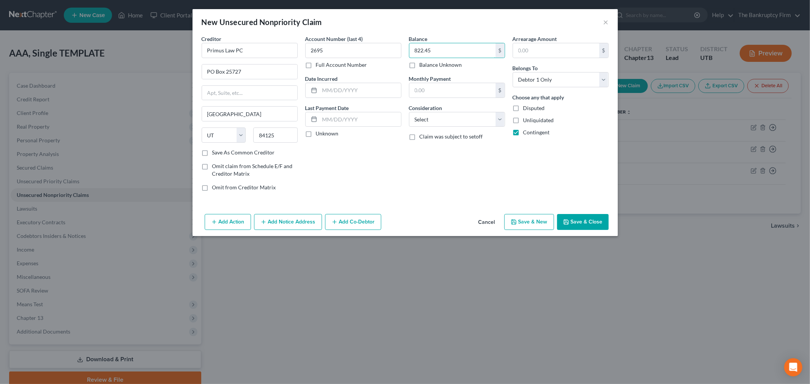
type input "822.45"
click at [347, 180] on div "Account Number (last 4) 2695 Full Account Number Date Incurred Last Payment Dat…" at bounding box center [354, 116] width 104 height 163
click at [347, 97] on input "text" at bounding box center [360, 90] width 81 height 14
type input "2024"
click at [412, 161] on div "Balance 822.45 $ Balance Unknown Balance Undetermined 822.45 $ Balance Unknown …" at bounding box center [457, 116] width 104 height 163
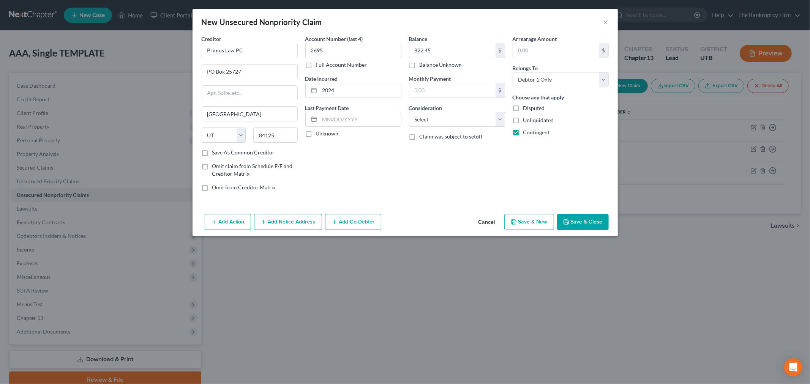
click at [538, 226] on button "Save & New" at bounding box center [530, 222] width 50 height 16
select select "0"
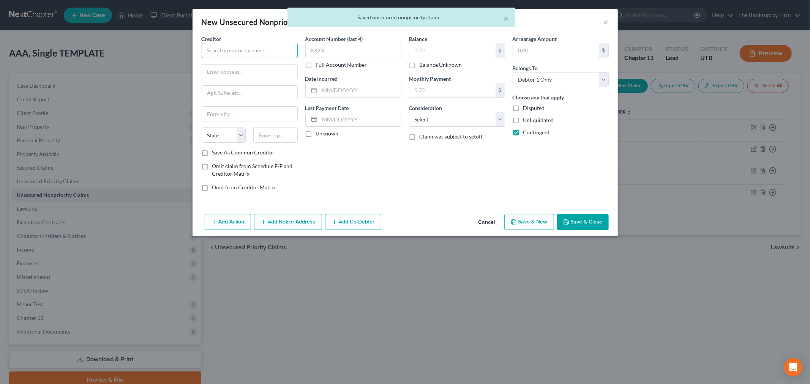
click at [259, 48] on input "text" at bounding box center [250, 50] width 96 height 15
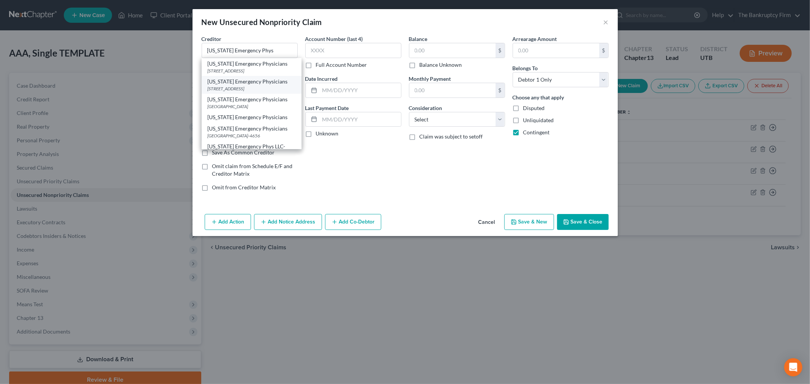
click at [279, 87] on div "[STREET_ADDRESS]" at bounding box center [252, 88] width 88 height 6
type input "[US_STATE] Emergency Physicians"
type input "PO Box 869"
type input "San Dimas"
select select "4"
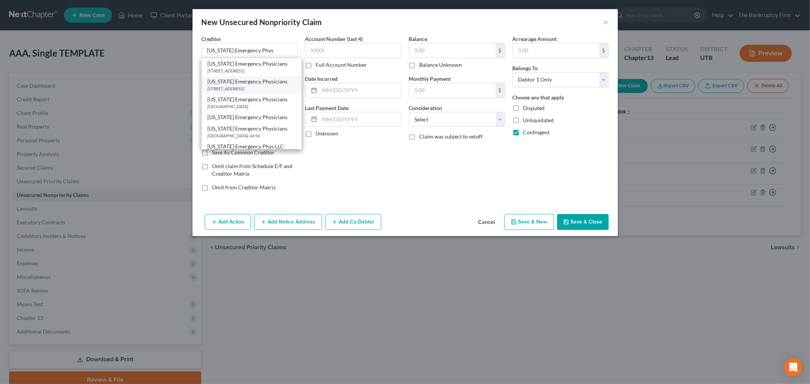
type input "91773"
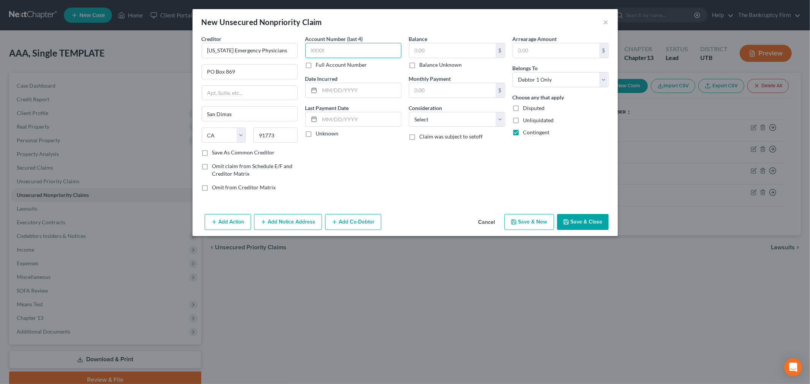
click at [351, 55] on input "text" at bounding box center [353, 50] width 96 height 15
type input "4879"
click at [388, 156] on div "Account Number (last 4) 4879 Full Account Number Date Incurred Last Payment Dat…" at bounding box center [354, 116] width 104 height 163
click at [372, 92] on input "text" at bounding box center [360, 90] width 81 height 14
click at [466, 46] on input "text" at bounding box center [453, 50] width 86 height 14
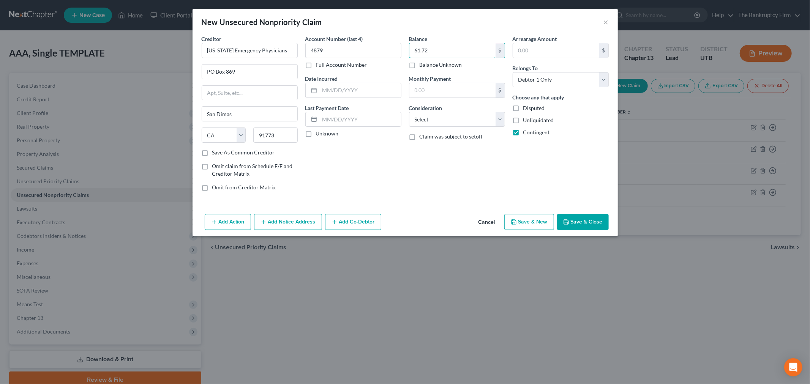
type input "61.72"
click at [390, 157] on div "Account Number (last 4) 4879 Full Account Number Date Incurred Last Payment Dat…" at bounding box center [354, 116] width 104 height 163
click at [541, 222] on button "Save & New" at bounding box center [530, 222] width 50 height 16
select select "0"
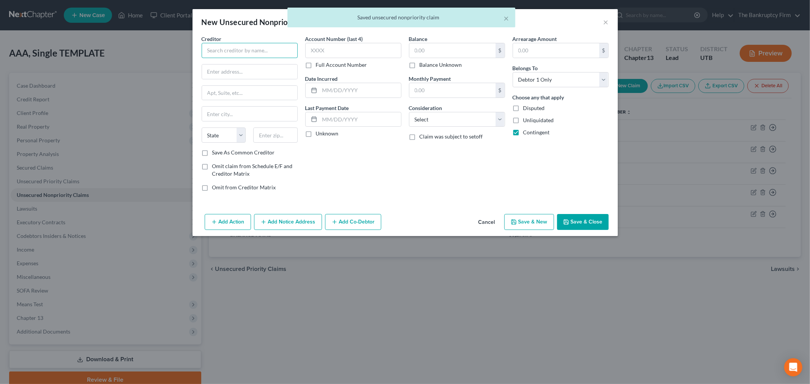
click at [266, 46] on input "text" at bounding box center [250, 50] width 96 height 15
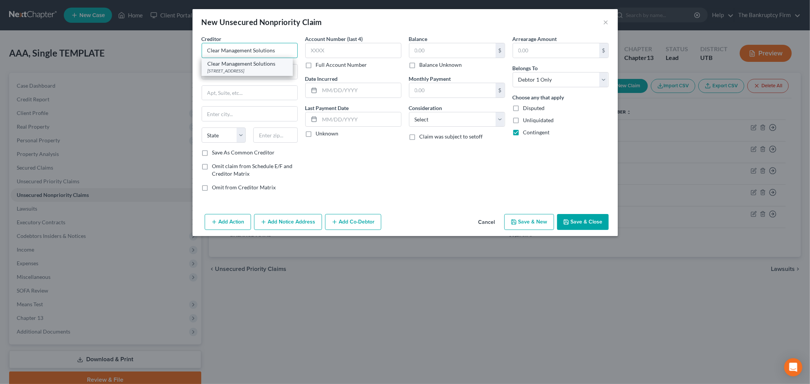
type input "Clear Management Solutions"
click at [259, 69] on div "[STREET_ADDRESS]" at bounding box center [247, 71] width 79 height 6
type input "PO Box 26415"
type input "[GEOGRAPHIC_DATA]"
select select "46"
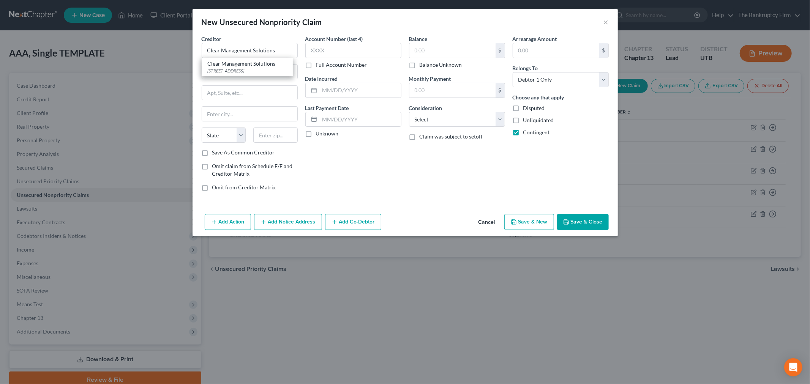
type input "84126"
click at [348, 51] on input "text" at bounding box center [353, 50] width 96 height 15
type input "7178"
click at [422, 50] on input "text" at bounding box center [453, 50] width 86 height 14
type input "158.37"
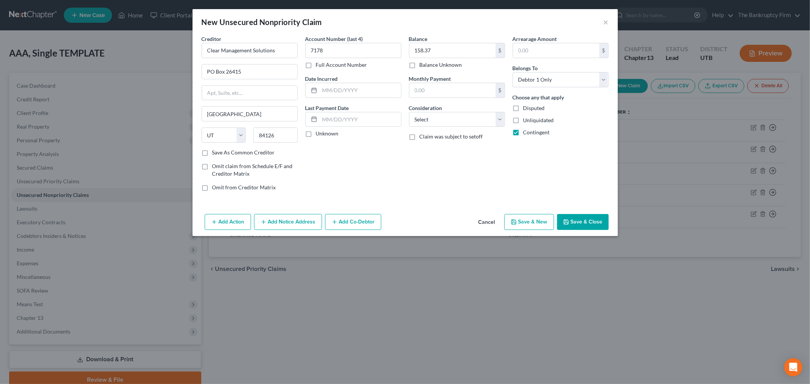
drag, startPoint x: 456, startPoint y: 209, endPoint x: 454, endPoint y: 193, distance: 16.5
click at [455, 209] on div "Creditor * Clear Management Solutions PO Box [GEOGRAPHIC_DATA] [US_STATE][GEOGR…" at bounding box center [406, 123] width 426 height 176
click at [382, 89] on input "text" at bounding box center [360, 90] width 81 height 14
type input "2023"
click at [569, 221] on icon "button" at bounding box center [566, 222] width 6 height 6
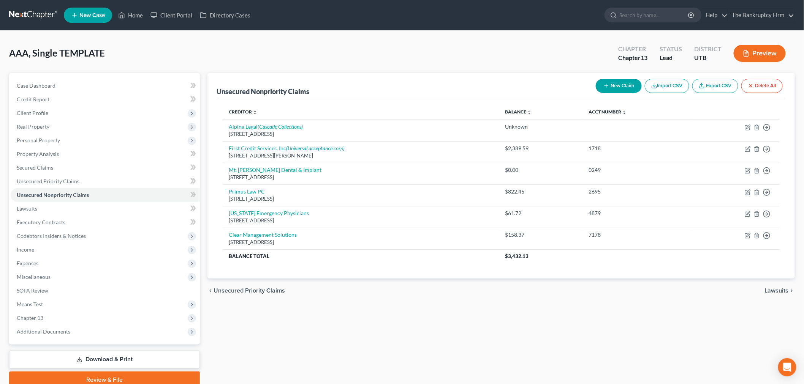
click at [603, 83] on icon "button" at bounding box center [606, 86] width 6 height 6
select select "0"
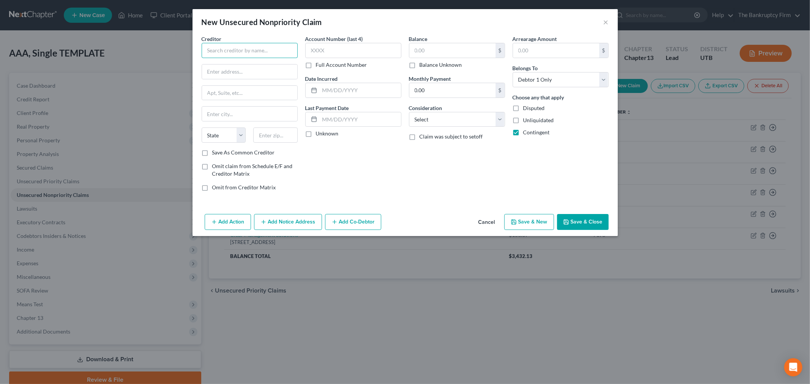
click at [272, 55] on input "text" at bounding box center [250, 50] width 96 height 15
type input "IHC Health Services"
click at [282, 92] on div "[STREET_ADDRESS]" at bounding box center [247, 88] width 79 height 6
type input "[STREET_ADDRESS]"
type input "[GEOGRAPHIC_DATA]"
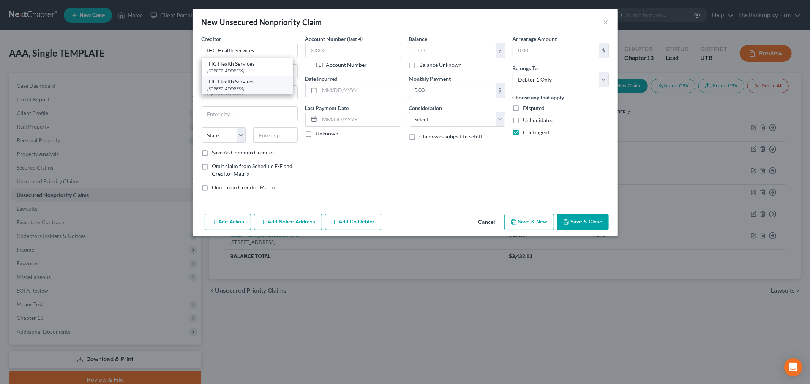
select select "46"
type input "84120-0000"
click at [371, 47] on input "text" at bounding box center [353, 50] width 96 height 15
click at [277, 223] on button "Add Notice Address" at bounding box center [288, 222] width 68 height 16
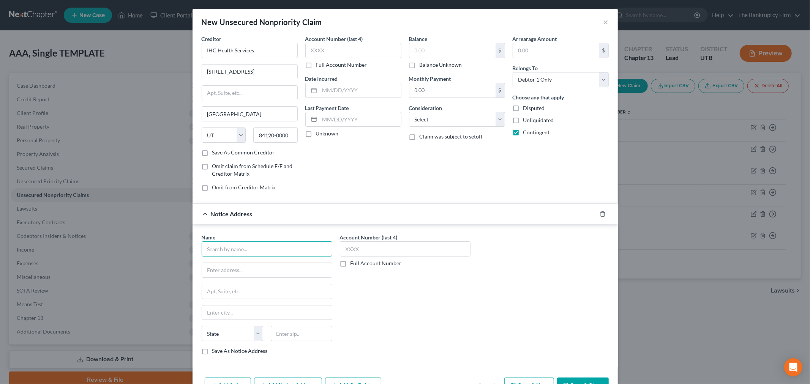
click at [247, 251] on input "text" at bounding box center [267, 249] width 131 height 15
click at [278, 291] on div "PO Box 64378, [GEOGRAPHIC_DATA][PERSON_NAME]-0000" at bounding box center [265, 287] width 115 height 6
type input "I.C. Systems, Inc"
type input "PO Box 64378"
type input "Saint [PERSON_NAME]"
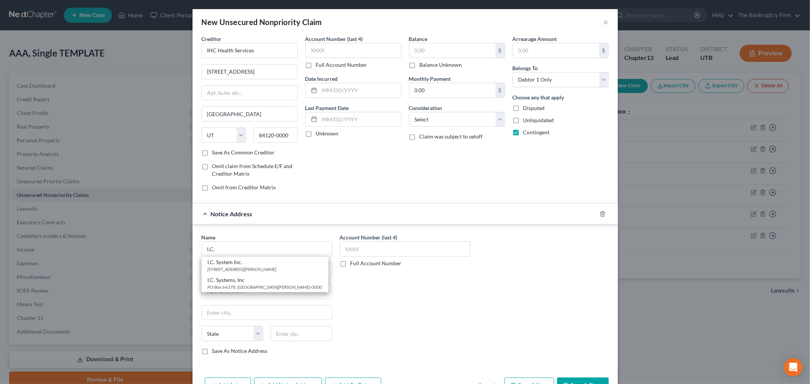
select select "24"
type input "55164-0000"
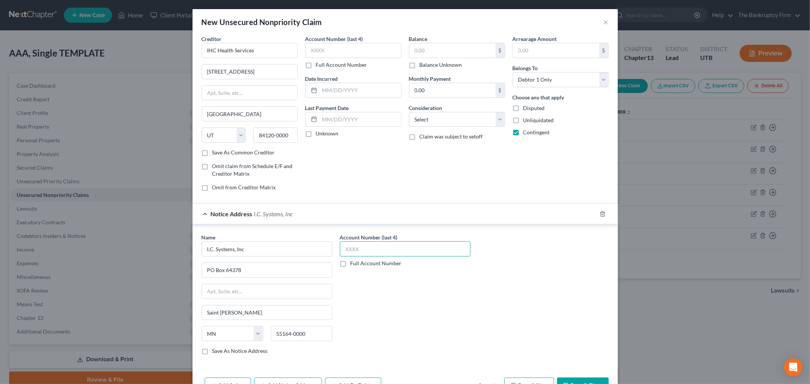
click at [361, 247] on input "text" at bounding box center [405, 249] width 131 height 15
type input "6379"
drag, startPoint x: 408, startPoint y: 323, endPoint x: 336, endPoint y: 30, distance: 302.3
click at [408, 321] on div "Account Number (last 4) 6379 Full Account Number" at bounding box center [405, 298] width 138 height 128
drag, startPoint x: 347, startPoint y: 92, endPoint x: 347, endPoint y: 59, distance: 33.4
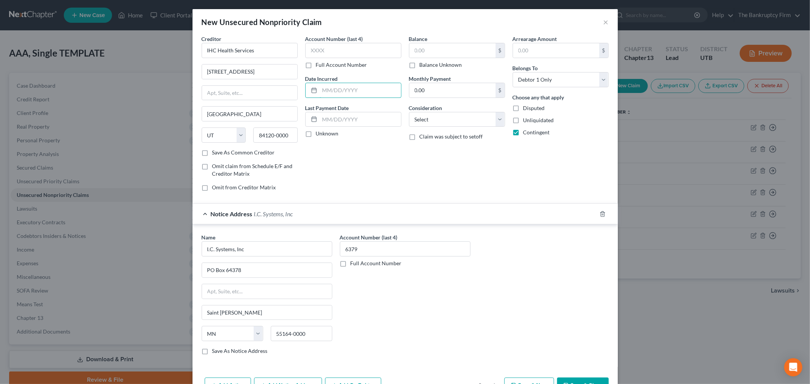
click at [347, 92] on input "text" at bounding box center [360, 90] width 81 height 14
click at [415, 51] on input "text" at bounding box center [453, 50] width 86 height 14
type input "2,553.86"
click at [417, 170] on div "Balance 2,553.86 $ Balance Unknown Balance Undetermined 2,553.86 $ Balance Unkn…" at bounding box center [457, 116] width 104 height 163
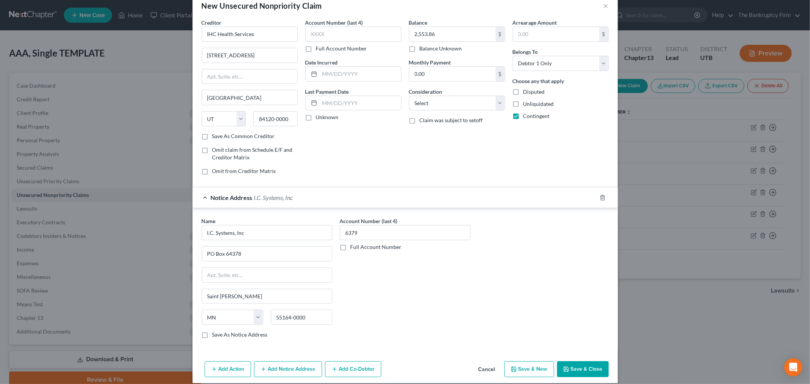
scroll to position [25, 0]
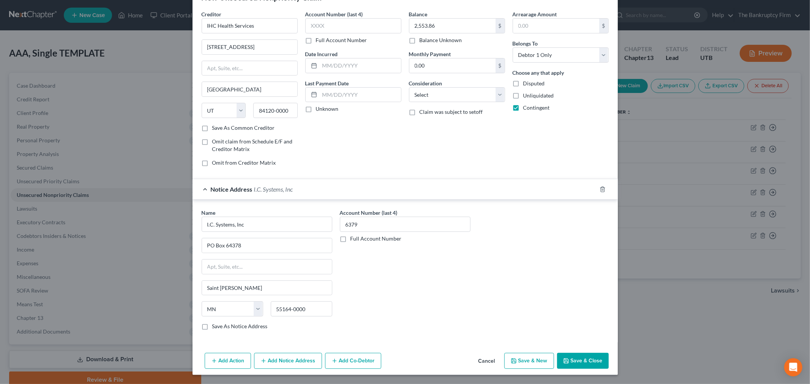
click at [563, 359] on icon "button" at bounding box center [566, 361] width 6 height 6
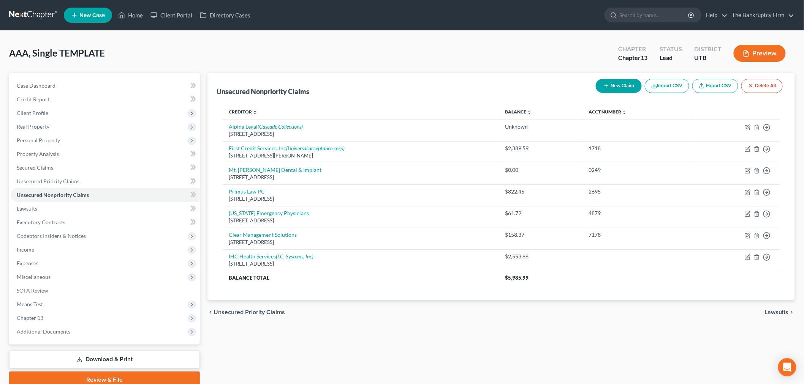
click at [600, 85] on button "New Claim" at bounding box center [619, 86] width 46 height 14
select select "0"
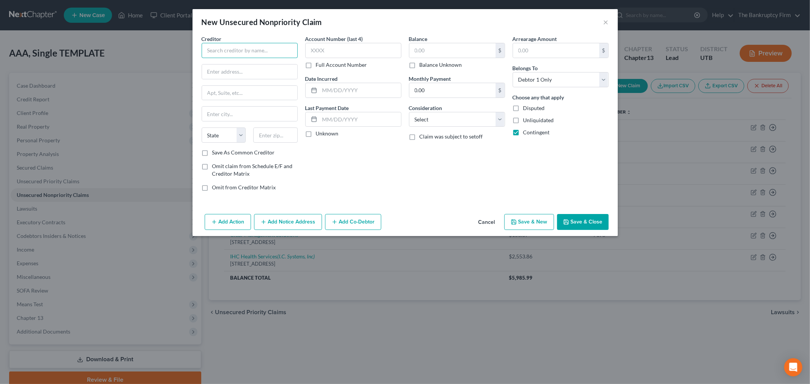
click at [239, 53] on input "text" at bounding box center [250, 50] width 96 height 15
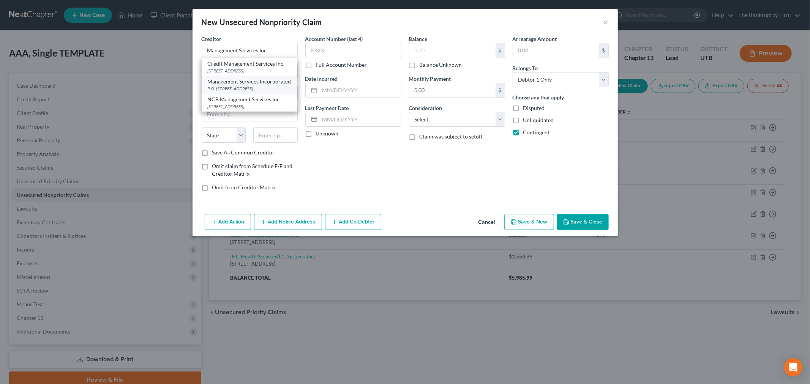
click at [273, 85] on div "Management Services Incorporated" at bounding box center [250, 82] width 84 height 8
type input "Management Services Incorporated"
type input "P.O. Box 1099"
type input "Langhorne"
select select "39"
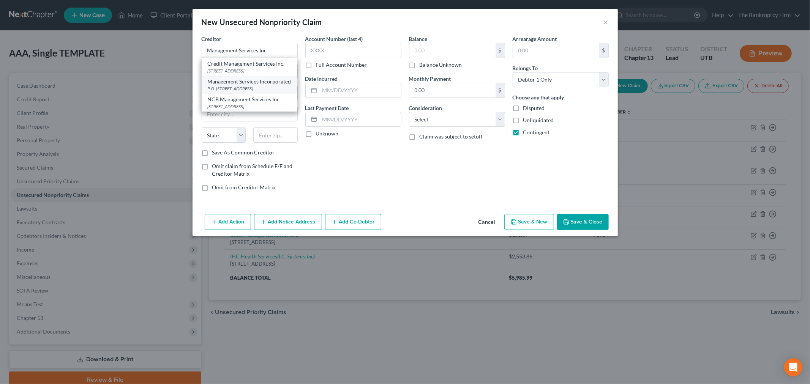
type input "19047-0000"
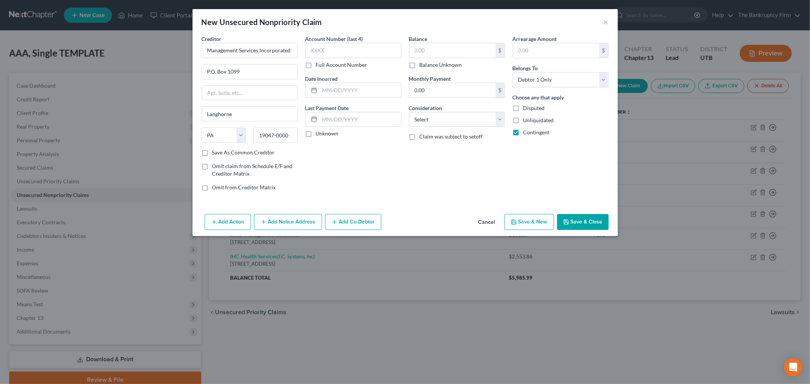
click at [340, 42] on label "Account Number (last 4)" at bounding box center [334, 39] width 58 height 8
click at [340, 47] on input "text" at bounding box center [353, 50] width 96 height 15
type input "6882"
drag, startPoint x: 446, startPoint y: 47, endPoint x: 426, endPoint y: 14, distance: 38.7
click at [446, 46] on input "text" at bounding box center [453, 50] width 86 height 14
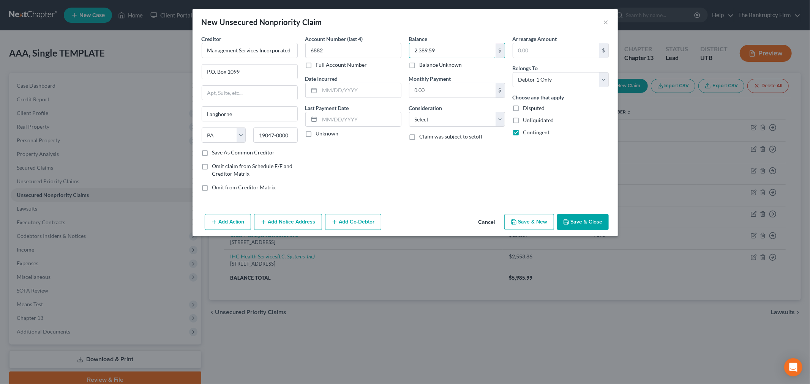
type input "2,389.59"
click at [595, 222] on button "Save & Close" at bounding box center [583, 222] width 52 height 16
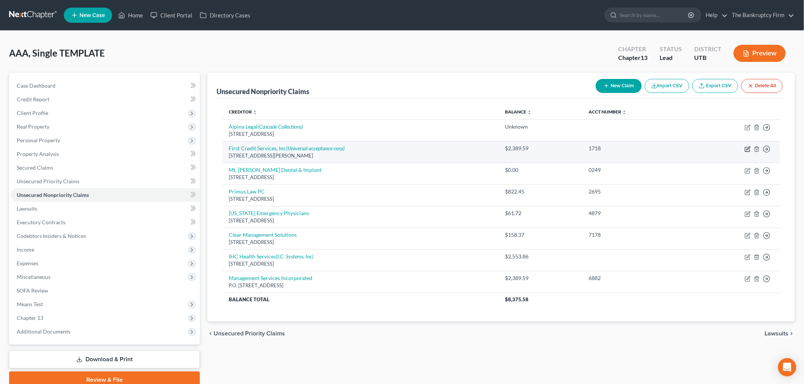
click at [748, 146] on icon "button" at bounding box center [748, 149] width 6 height 6
select select "33"
select select "0"
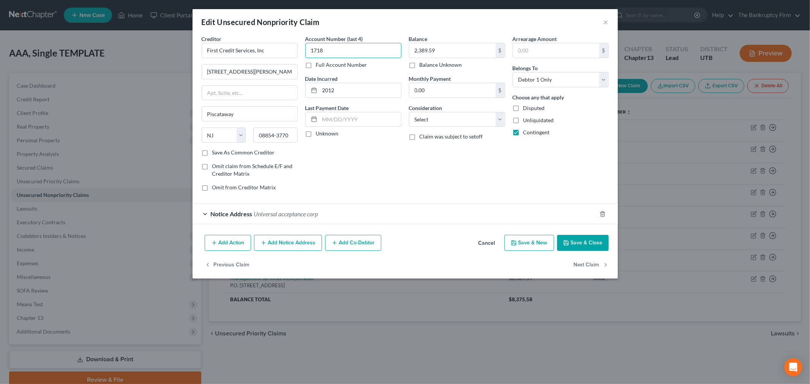
drag, startPoint x: 362, startPoint y: 51, endPoint x: 370, endPoint y: 54, distance: 8.7
click at [290, 52] on div "Creditor * First Credit Services, Inc [GEOGRAPHIC_DATA][PERSON_NAME] 3 Piscataw…" at bounding box center [405, 116] width 415 height 163
click at [604, 22] on button "×" at bounding box center [606, 21] width 5 height 9
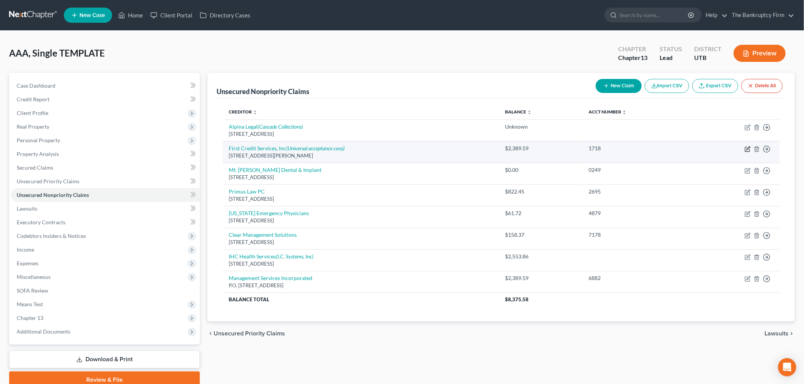
click at [748, 149] on icon "button" at bounding box center [748, 148] width 3 height 3
select select "33"
select select "0"
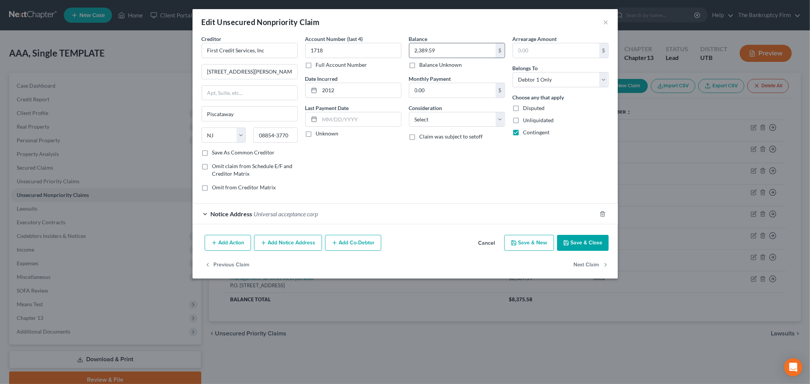
click at [451, 54] on input "2,389.59" at bounding box center [453, 50] width 86 height 14
click at [366, 49] on input "1718" at bounding box center [353, 50] width 96 height 15
type input "6882"
click at [381, 177] on div "Account Number (last 4) 6882 Full Account Number Date Incurred 2012 Last Paymen…" at bounding box center [354, 116] width 104 height 163
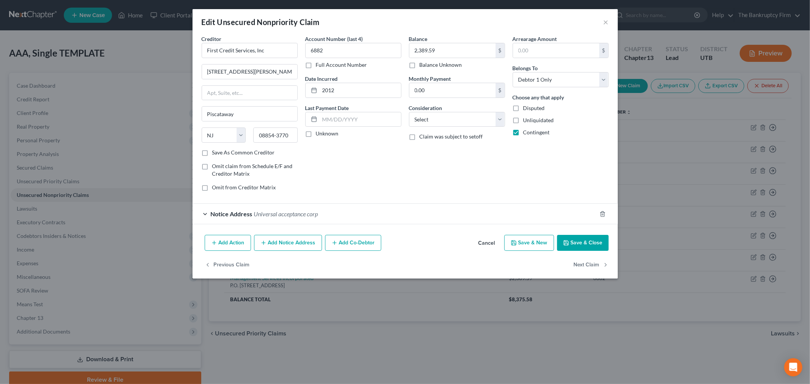
click at [283, 241] on button "Add Notice Address" at bounding box center [288, 243] width 68 height 16
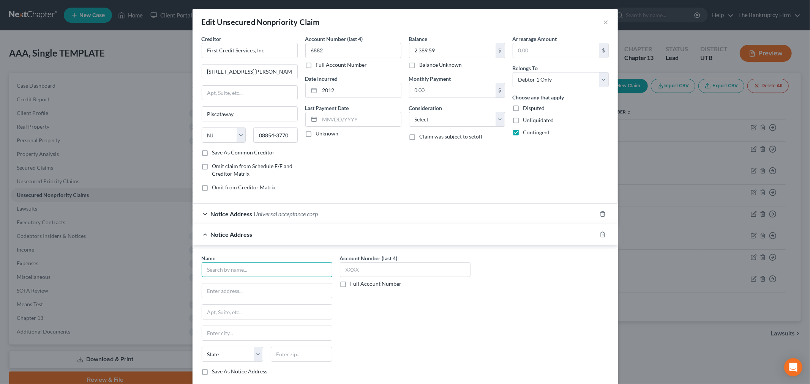
click at [270, 278] on input "text" at bounding box center [267, 270] width 131 height 15
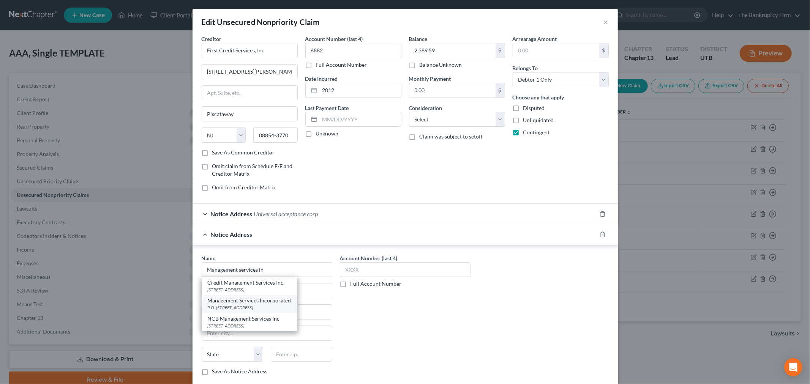
click at [285, 310] on div "P.O. [STREET_ADDRESS]" at bounding box center [250, 308] width 84 height 6
type input "Management Services Incorporated"
type input "P.O. Box 1099"
type input "Langhorne"
select select "39"
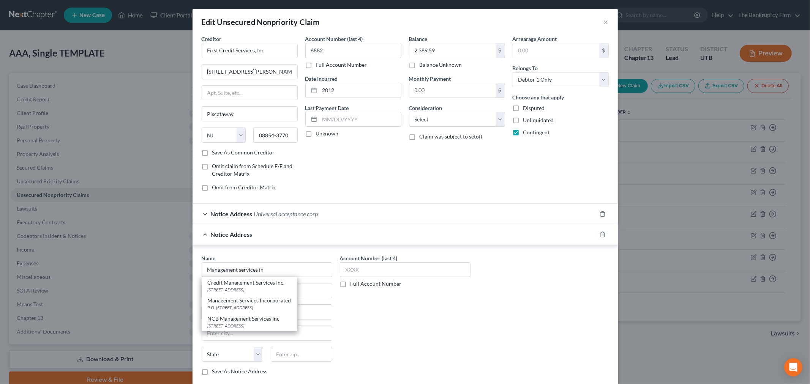
type input "19047-0000"
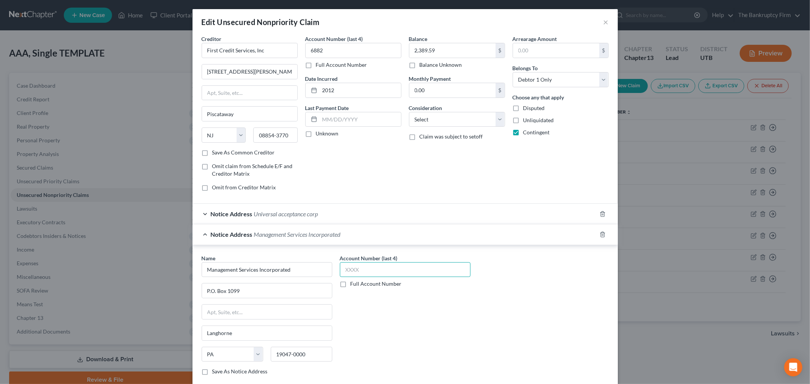
click at [364, 274] on input "text" at bounding box center [405, 270] width 131 height 15
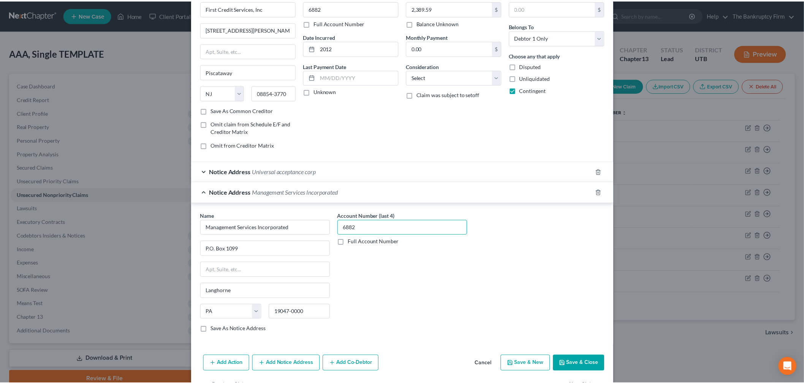
scroll to position [68, 0]
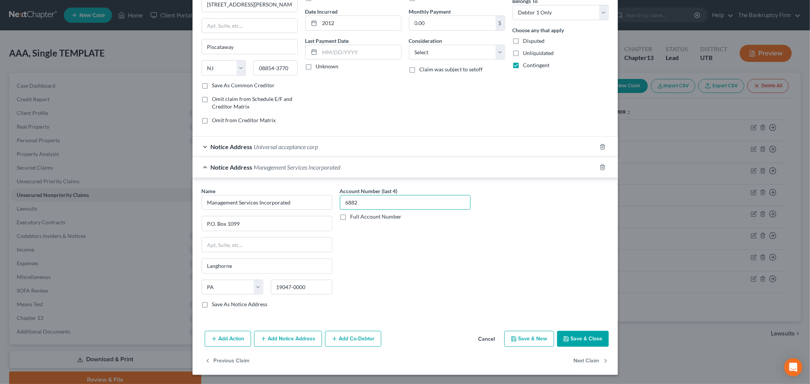
type input "6882"
click at [574, 335] on button "Save & Close" at bounding box center [583, 339] width 52 height 16
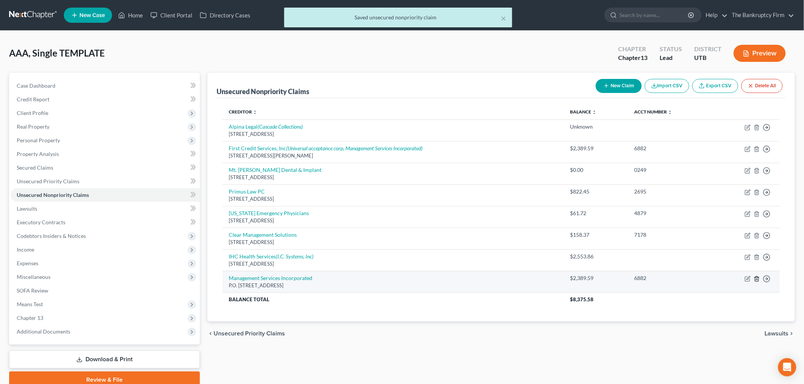
click at [757, 280] on icon "button" at bounding box center [757, 279] width 6 height 6
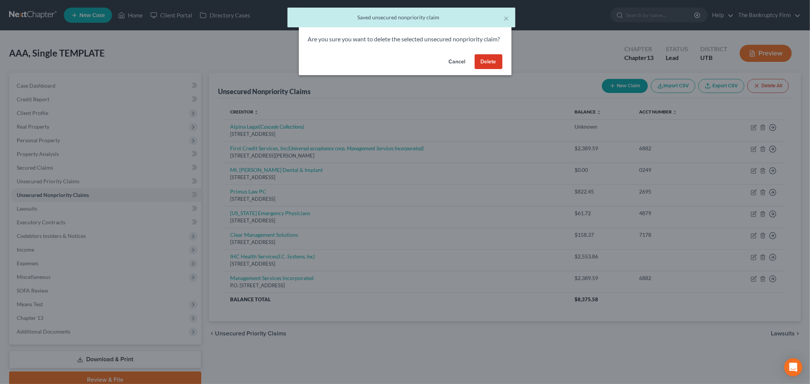
click at [498, 69] on button "Delete" at bounding box center [489, 61] width 28 height 15
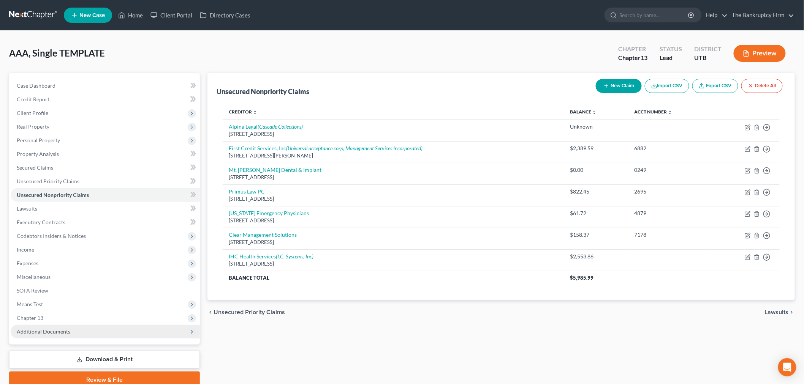
click at [73, 327] on span "Additional Documents" at bounding box center [105, 332] width 189 height 14
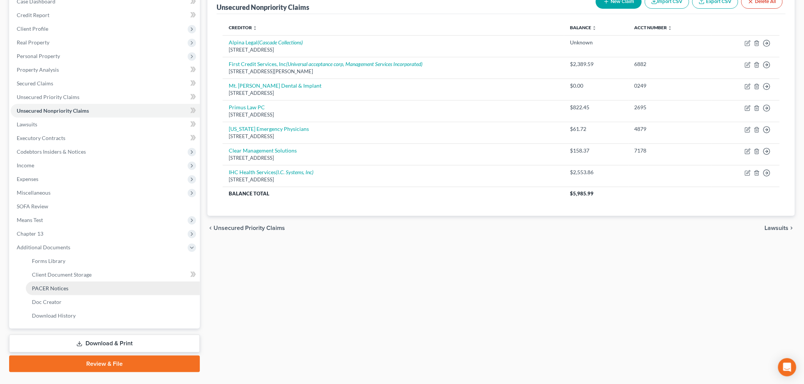
click at [82, 284] on link "PACER Notices" at bounding box center [113, 289] width 174 height 14
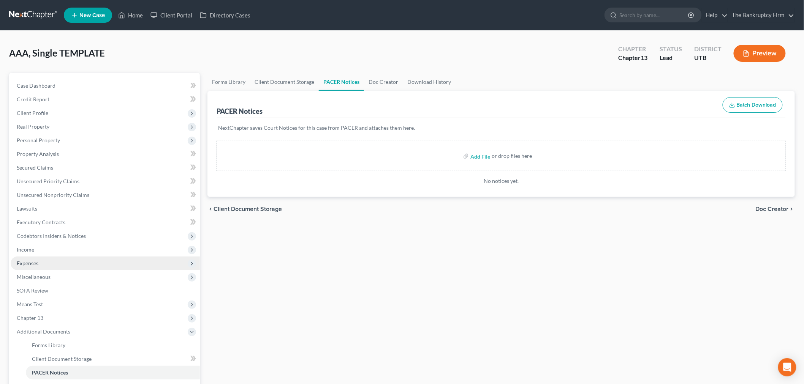
click at [78, 262] on span "Expenses" at bounding box center [105, 264] width 189 height 14
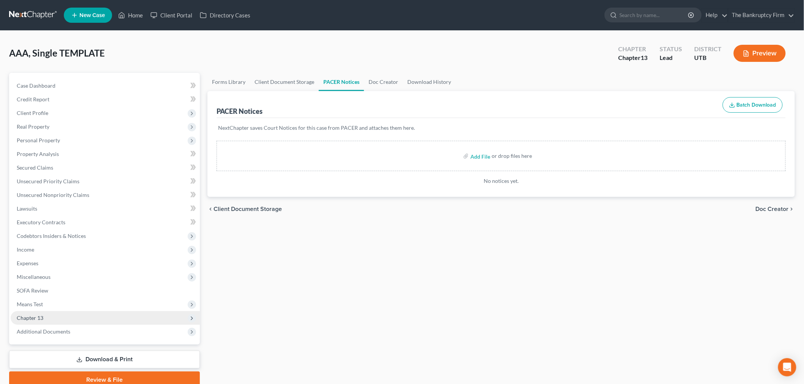
click at [70, 320] on span "Chapter 13" at bounding box center [105, 319] width 189 height 14
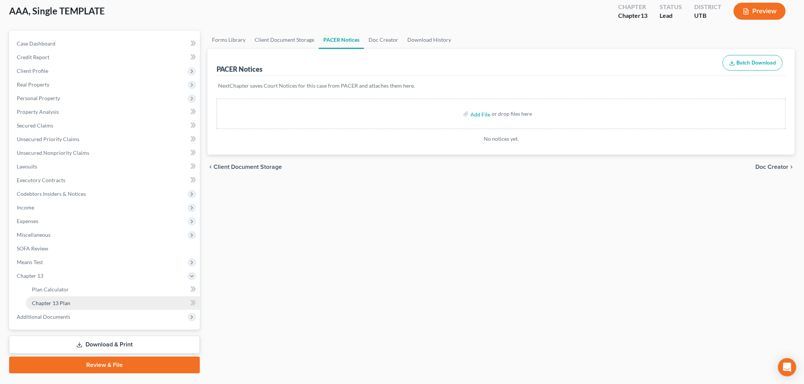
click at [93, 302] on link "Chapter 13 Plan" at bounding box center [113, 304] width 174 height 14
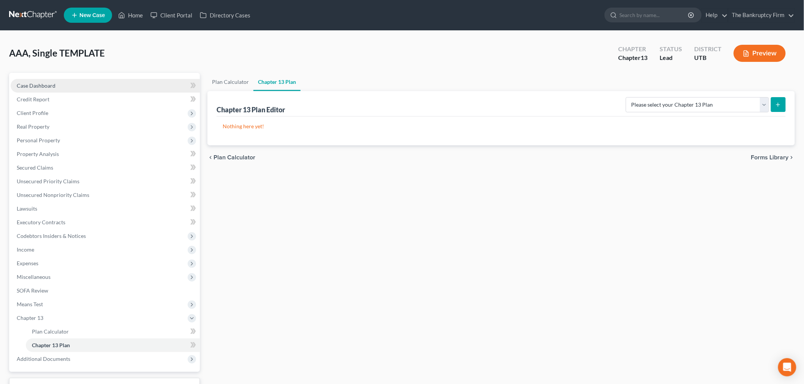
click at [106, 79] on link "Case Dashboard" at bounding box center [105, 86] width 189 height 14
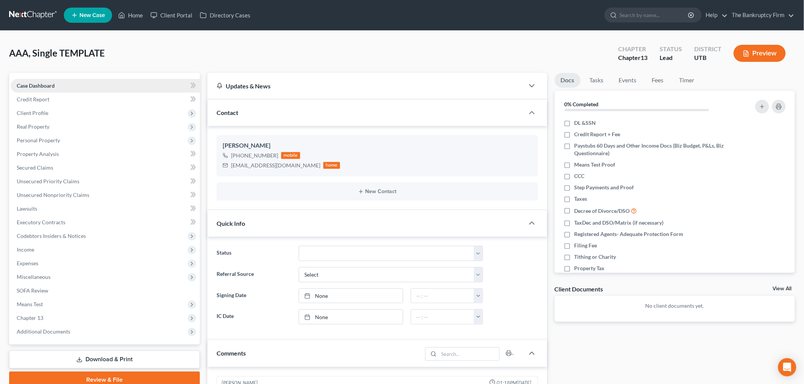
scroll to position [60, 0]
click at [76, 195] on span "Unsecured Nonpriority Claims" at bounding box center [53, 195] width 73 height 6
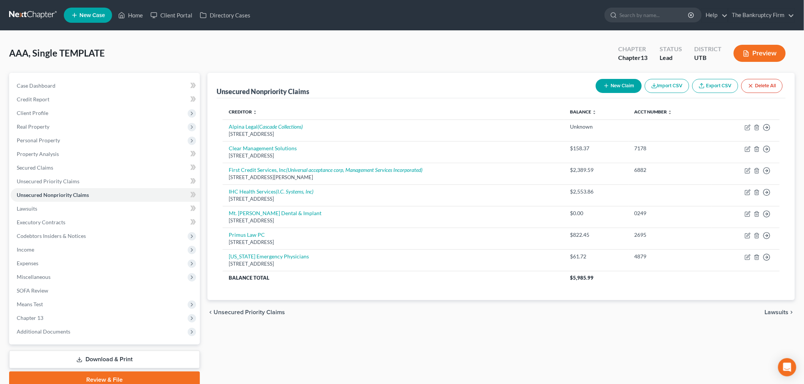
drag, startPoint x: 766, startPoint y: 149, endPoint x: 791, endPoint y: 149, distance: 24.7
click at [791, 149] on div "Unsecured Nonpriority Claims New Claim Import CSV Export CSV Delete All Credito…" at bounding box center [500, 187] width 587 height 228
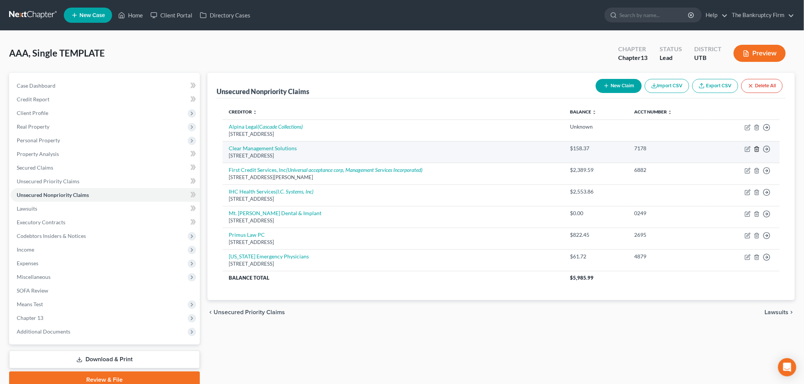
click at [756, 150] on icon "button" at bounding box center [757, 149] width 6 height 6
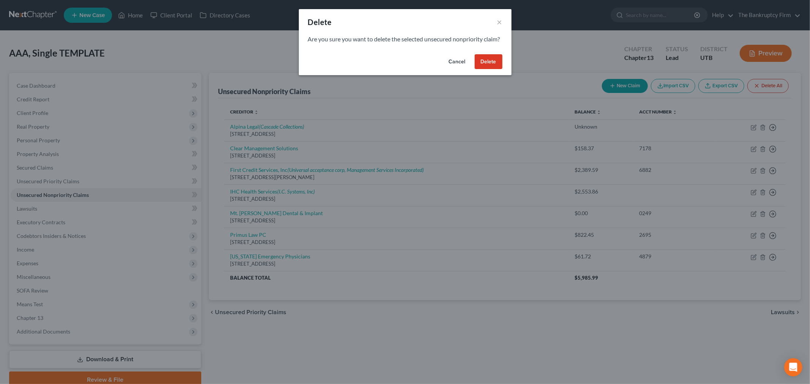
click at [487, 70] on button "Delete" at bounding box center [489, 61] width 28 height 15
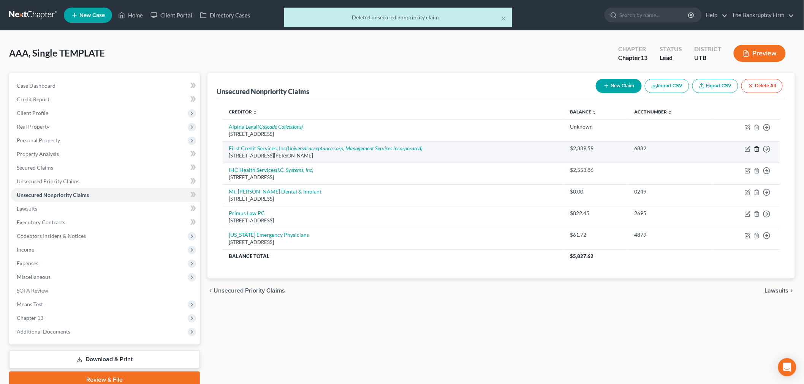
click at [756, 149] on icon "button" at bounding box center [757, 149] width 6 height 6
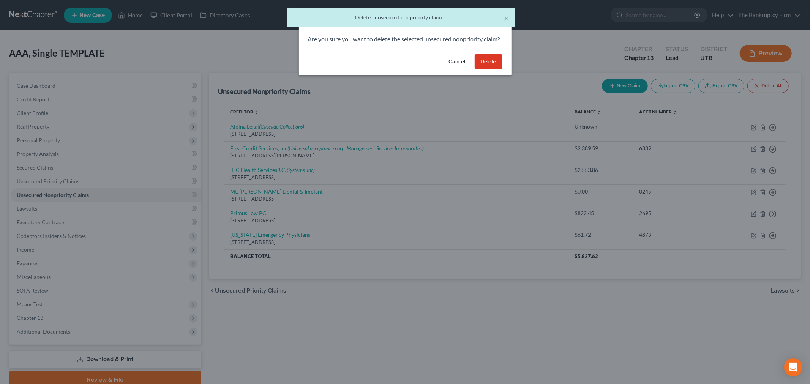
click at [491, 70] on button "Delete" at bounding box center [489, 61] width 28 height 15
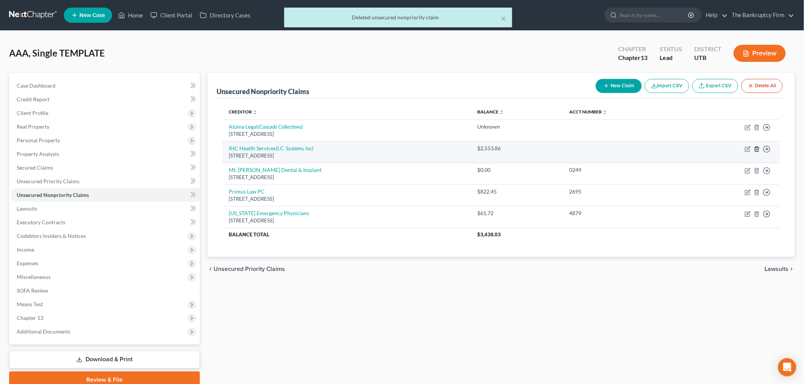
click at [756, 148] on icon "button" at bounding box center [757, 149] width 6 height 6
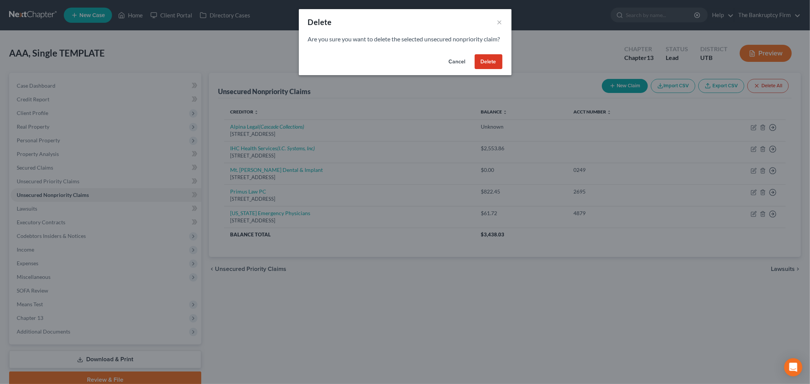
click at [484, 70] on button "Delete" at bounding box center [489, 61] width 28 height 15
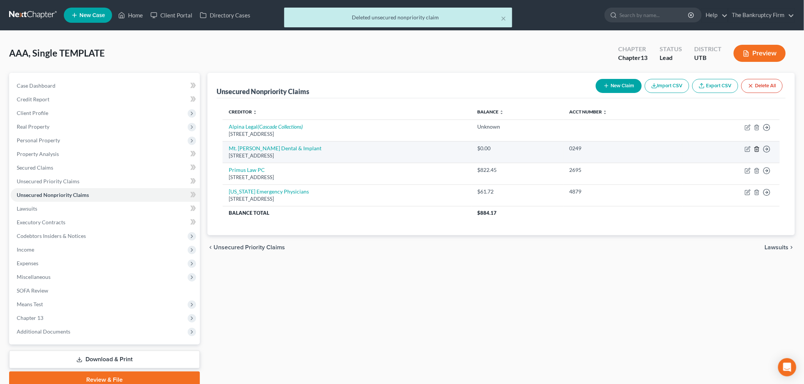
click at [758, 148] on icon "button" at bounding box center [757, 149] width 6 height 6
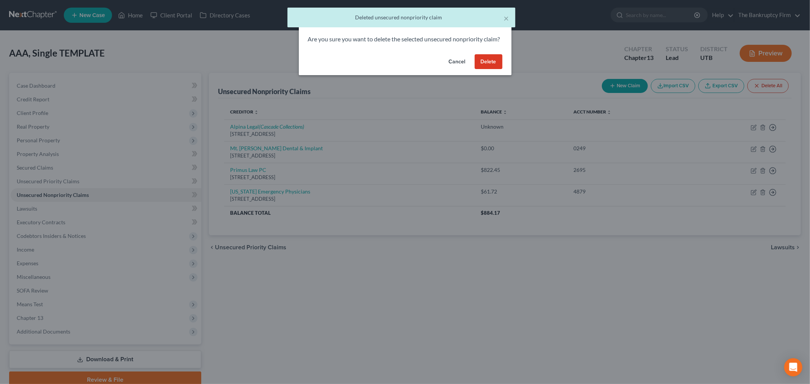
click at [480, 69] on button "Delete" at bounding box center [489, 61] width 28 height 15
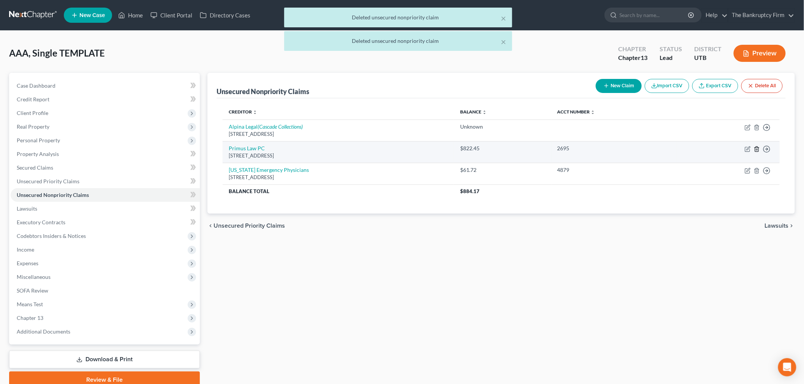
click at [755, 148] on icon "button" at bounding box center [757, 149] width 6 height 6
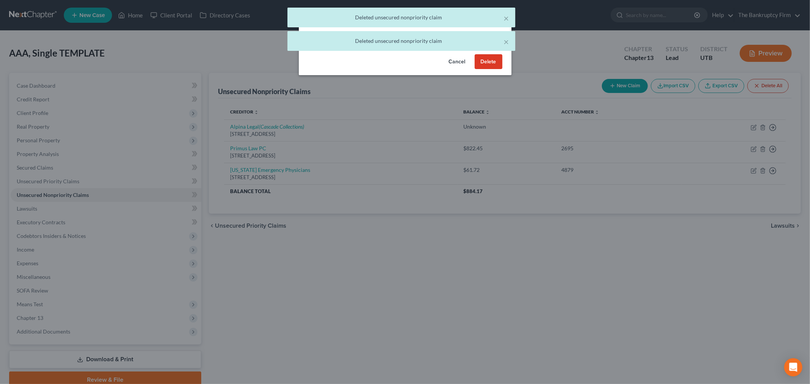
click at [480, 66] on button "Delete" at bounding box center [489, 61] width 28 height 15
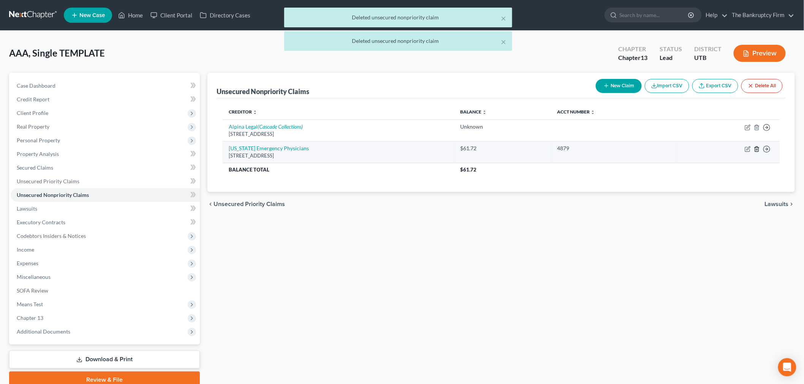
click at [757, 151] on icon "button" at bounding box center [756, 149] width 3 height 5
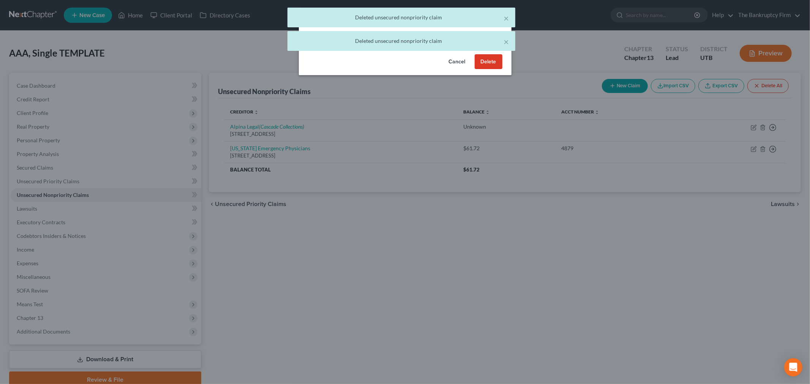
click at [499, 70] on button "Delete" at bounding box center [489, 61] width 28 height 15
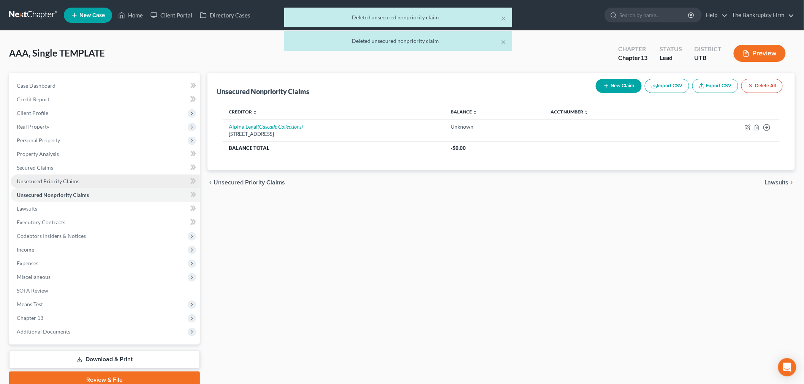
click at [104, 175] on link "Unsecured Priority Claims" at bounding box center [105, 182] width 189 height 14
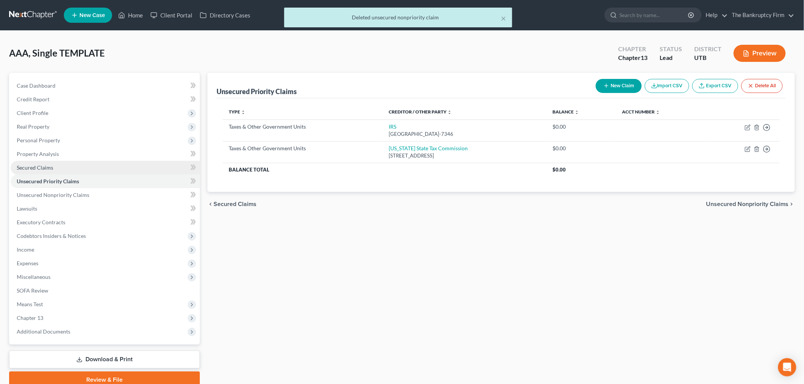
click at [101, 164] on link "Secured Claims" at bounding box center [105, 168] width 189 height 14
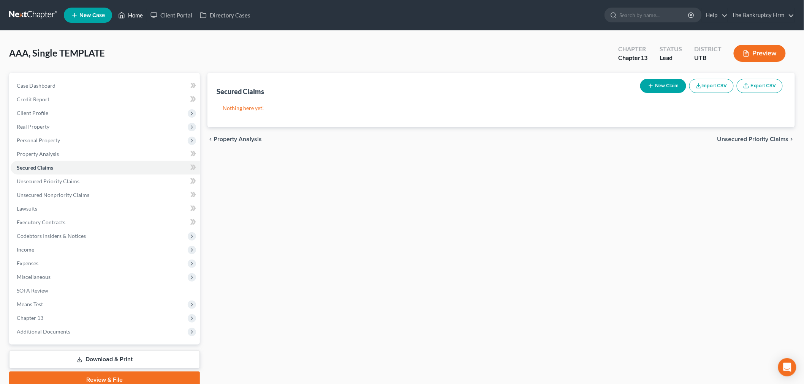
click at [130, 13] on link "Home" at bounding box center [130, 15] width 32 height 14
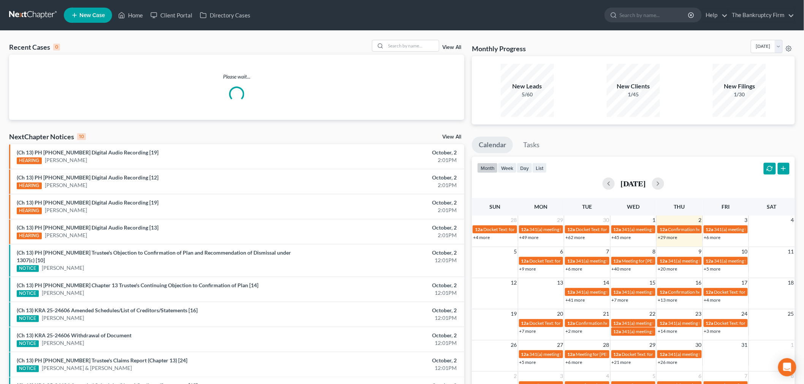
click at [447, 45] on link "View All" at bounding box center [451, 47] width 19 height 5
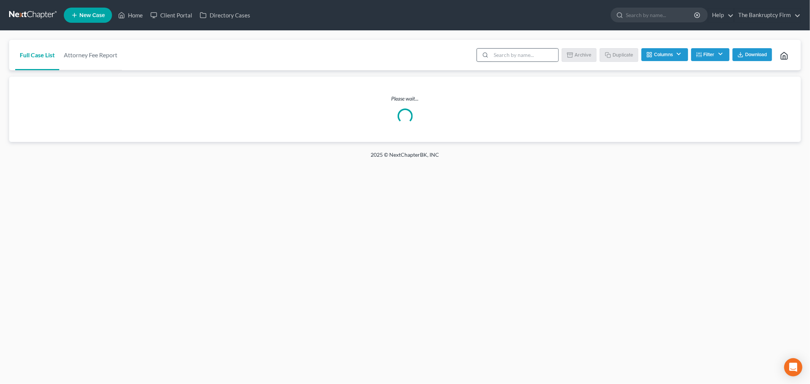
click at [487, 55] on circle at bounding box center [485, 55] width 4 height 4
click at [495, 54] on input "search" at bounding box center [524, 55] width 67 height 13
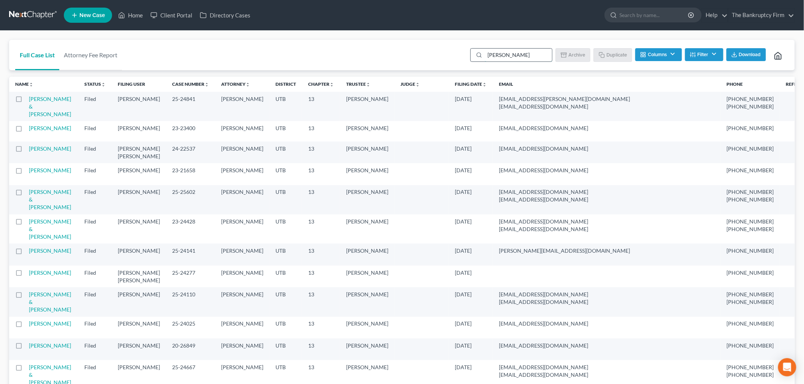
type input "[PERSON_NAME]"
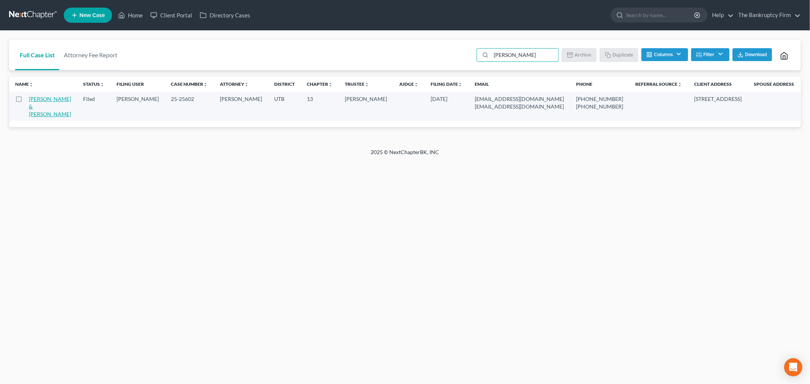
click at [50, 105] on link "[PERSON_NAME] & [PERSON_NAME]" at bounding box center [50, 107] width 42 height 22
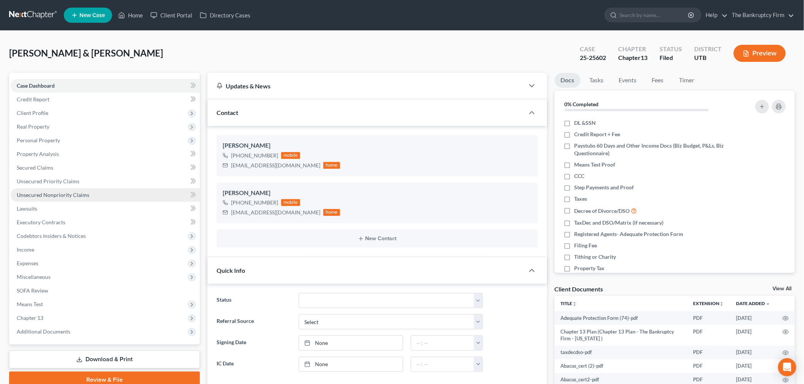
scroll to position [68, 0]
click at [70, 198] on span "Unsecured Nonpriority Claims" at bounding box center [53, 195] width 73 height 6
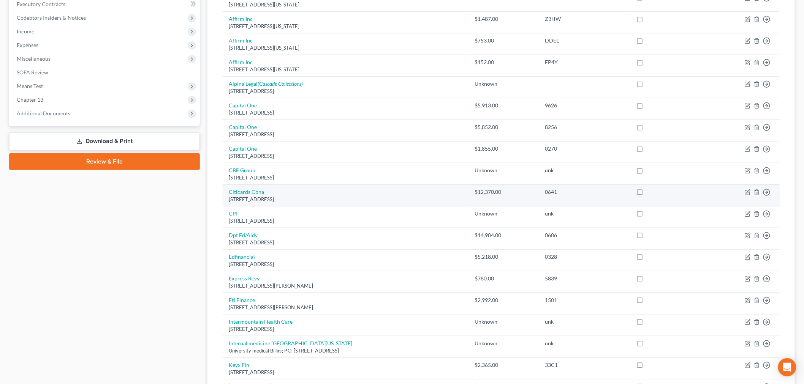
scroll to position [131, 0]
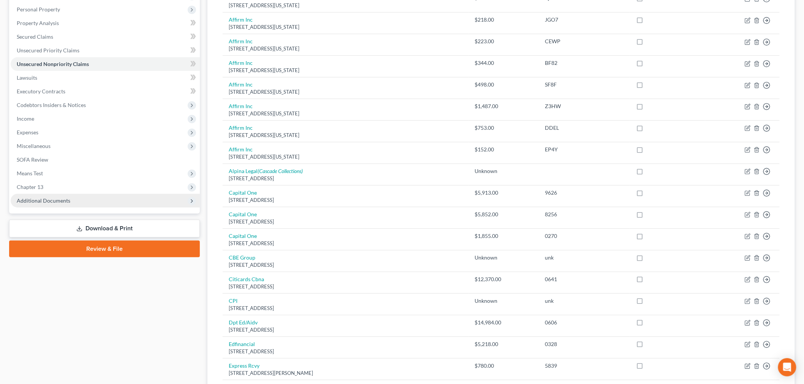
click at [142, 202] on span "Additional Documents" at bounding box center [105, 201] width 189 height 14
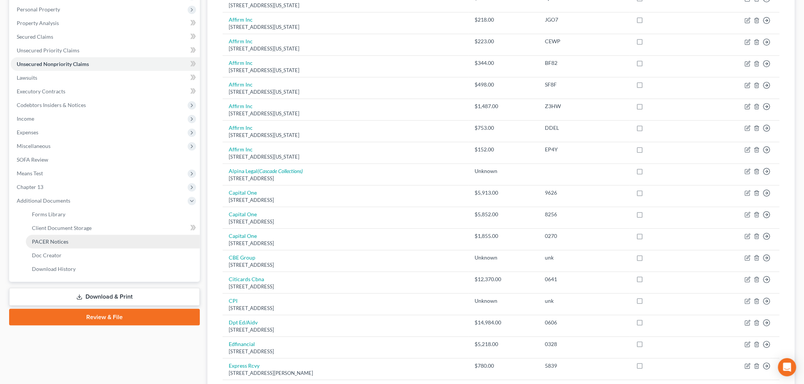
click at [85, 236] on link "PACER Notices" at bounding box center [113, 242] width 174 height 14
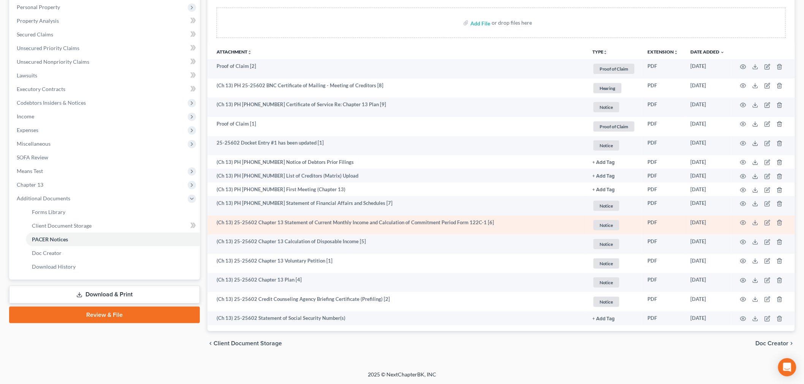
scroll to position [134, 0]
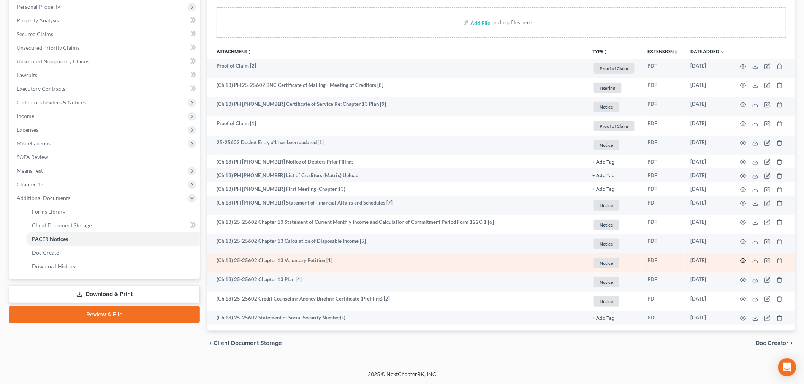
click at [742, 263] on icon "button" at bounding box center [743, 261] width 6 height 4
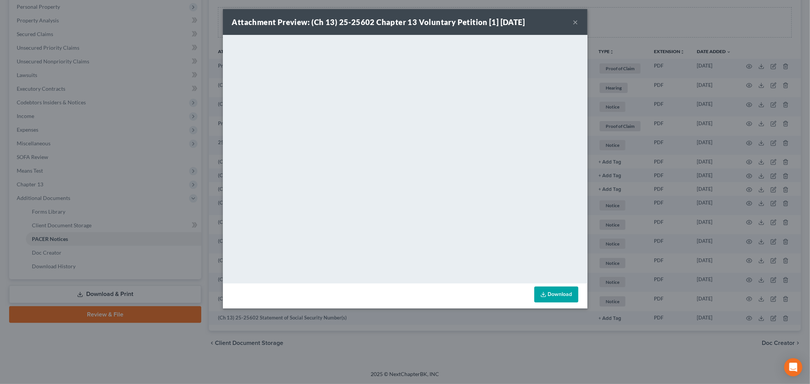
click at [573, 20] on button "×" at bounding box center [575, 21] width 5 height 9
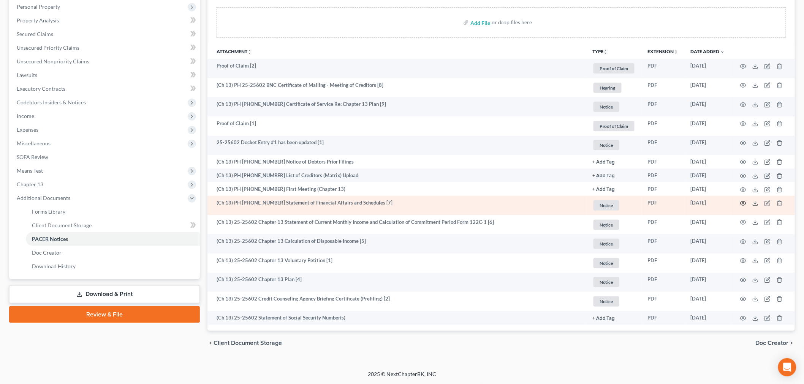
click at [741, 206] on icon "button" at bounding box center [743, 204] width 6 height 6
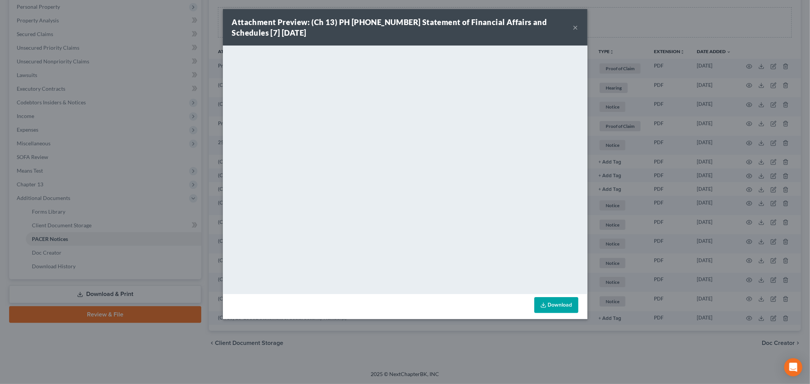
click at [577, 25] on button "×" at bounding box center [575, 27] width 5 height 9
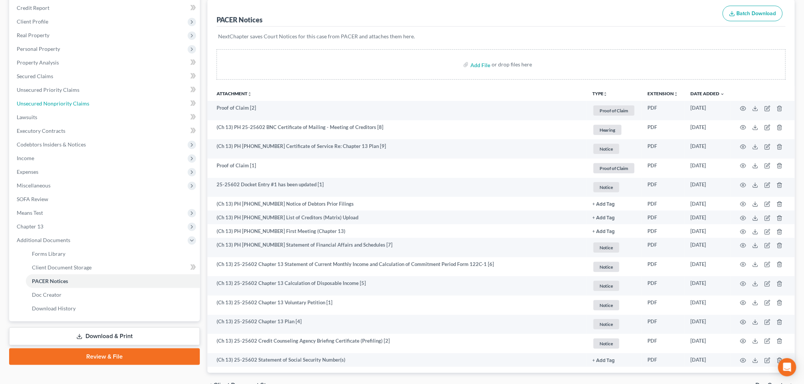
drag, startPoint x: 77, startPoint y: 104, endPoint x: 191, endPoint y: 104, distance: 114.7
click at [77, 104] on span "Unsecured Nonpriority Claims" at bounding box center [53, 103] width 73 height 6
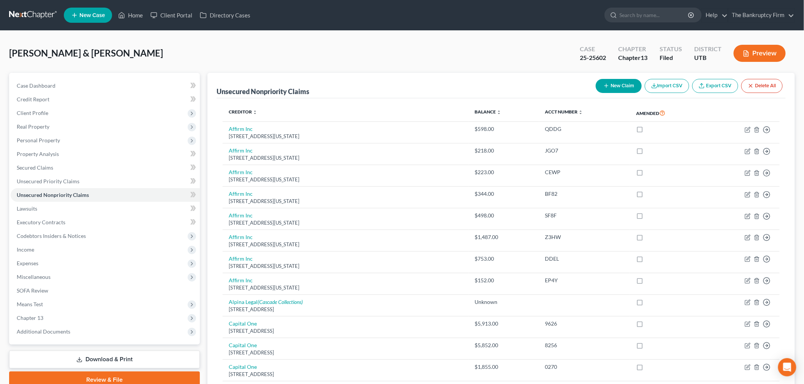
click at [597, 82] on button "New Claim" at bounding box center [619, 86] width 46 height 14
select select "2"
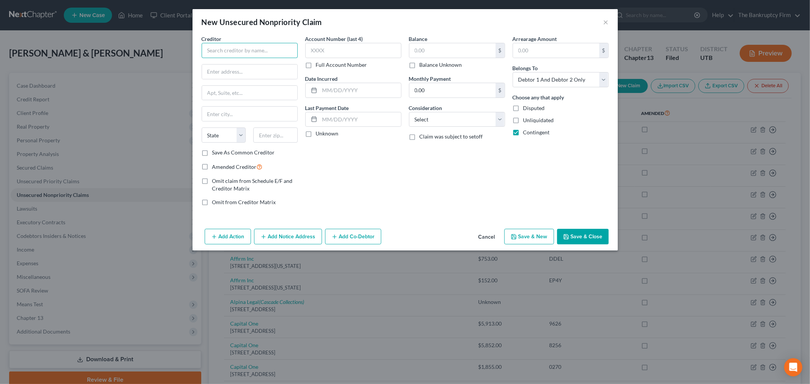
drag, startPoint x: 278, startPoint y: 55, endPoint x: 279, endPoint y: 43, distance: 11.5
click at [278, 51] on input "text" at bounding box center [250, 50] width 96 height 15
drag, startPoint x: 264, startPoint y: 51, endPoint x: 248, endPoint y: 51, distance: 16.4
click at [248, 51] on input "First Credit Unions" at bounding box center [250, 50] width 96 height 15
drag, startPoint x: 253, startPoint y: 50, endPoint x: 235, endPoint y: 49, distance: 18.6
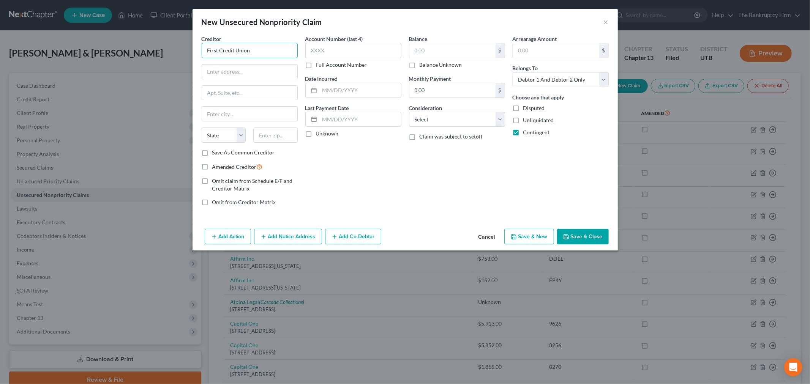
click at [235, 49] on input "First Credit Union" at bounding box center [250, 50] width 96 height 15
click at [283, 92] on div "[STREET_ADDRESS][PERSON_NAME]" at bounding box center [247, 88] width 79 height 6
type input "First Credit Services, Inc"
type input "[STREET_ADDRESS][PERSON_NAME]"
type input "Piscataway"
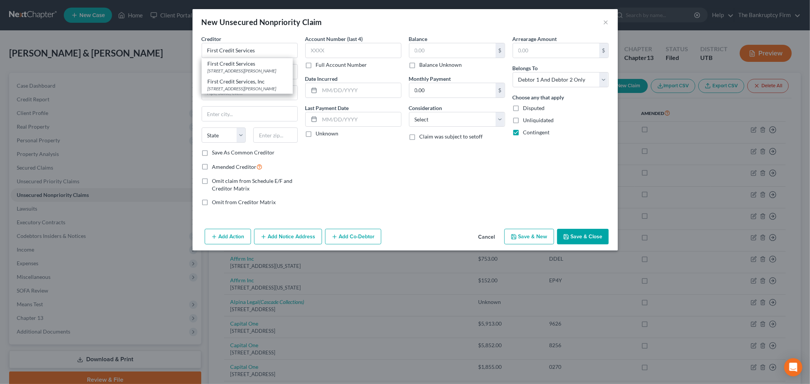
select select "33"
type input "08854-3770"
click at [343, 49] on input "text" at bounding box center [353, 50] width 96 height 15
type input "1718"
click at [452, 57] on input "text" at bounding box center [453, 50] width 86 height 14
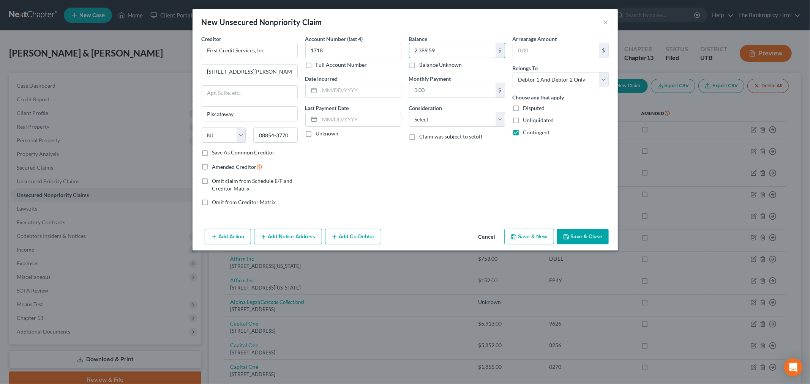
type input "2,389.59"
click at [306, 237] on button "Add Notice Address" at bounding box center [288, 237] width 68 height 16
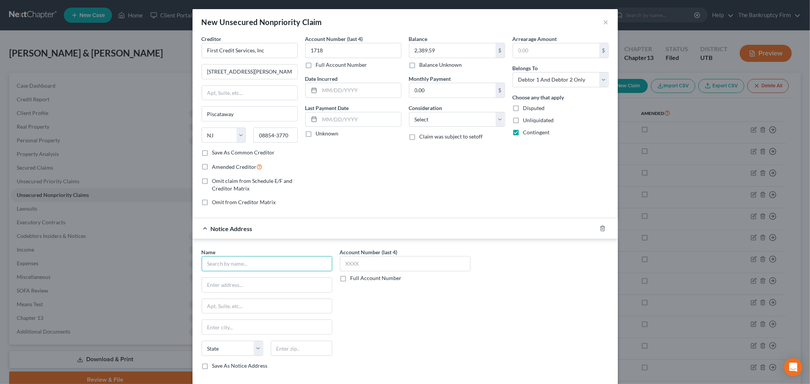
click at [272, 263] on input "text" at bounding box center [267, 263] width 131 height 15
click at [285, 284] on div "PO BOX [GEOGRAPHIC_DATA]-0000" at bounding box center [247, 284] width 79 height 6
type input "Universal acceptance corp"
type input "PO BOX 398104"
type input "[GEOGRAPHIC_DATA]"
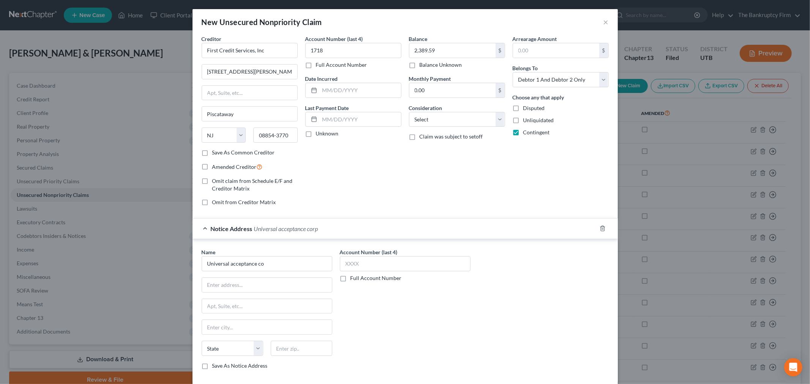
select select "24"
type input "55439-0000"
click at [398, 260] on input "text" at bounding box center [405, 263] width 131 height 15
type input "6882"
click at [465, 287] on div "Account Number (last 4) 6882 Full Account Number" at bounding box center [405, 312] width 138 height 128
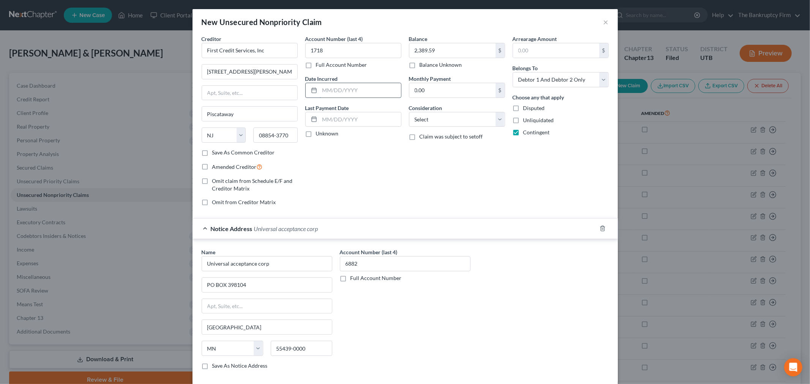
click at [363, 88] on input "text" at bounding box center [360, 90] width 81 height 14
type input "2012"
click at [467, 210] on div "Balance 2,389.59 $ Balance Unknown Balance Undetermined 2,389.59 $ Balance Unkn…" at bounding box center [457, 123] width 104 height 177
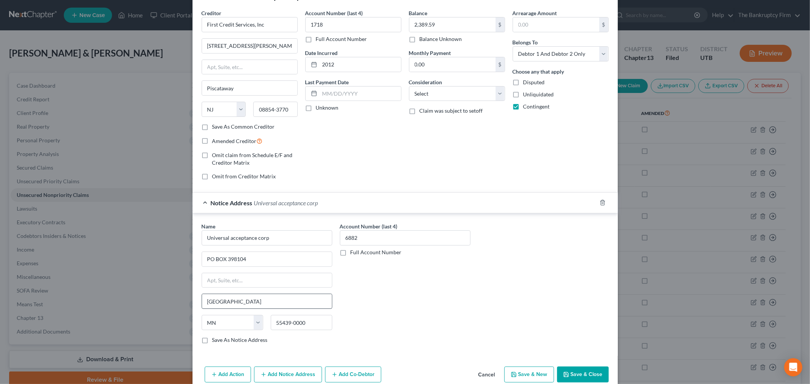
scroll to position [40, 0]
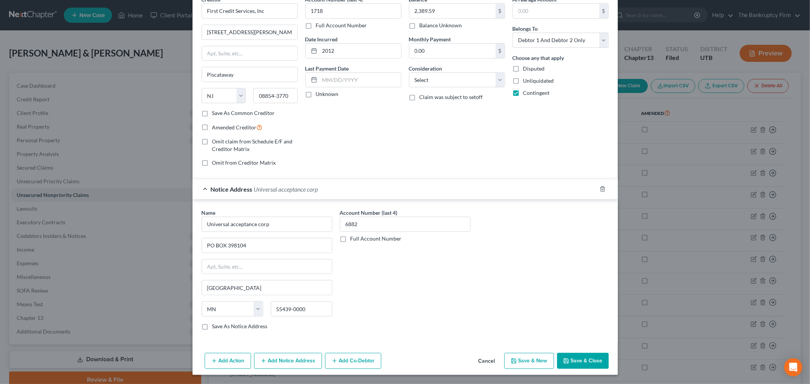
click at [288, 366] on button "Add Notice Address" at bounding box center [288, 361] width 68 height 16
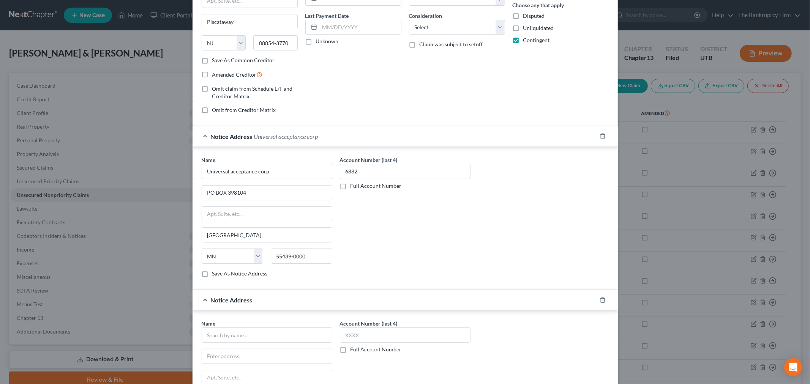
scroll to position [166, 0]
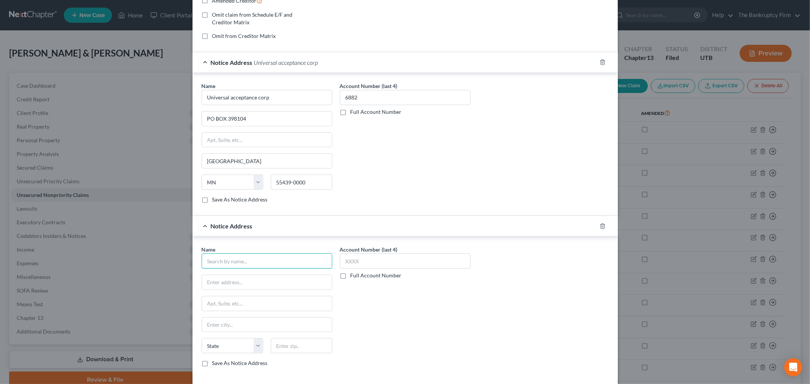
click at [258, 261] on input "text" at bounding box center [267, 261] width 131 height 15
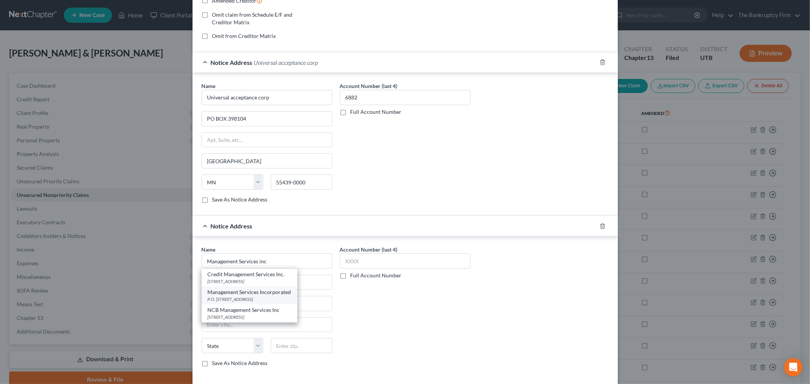
click at [286, 298] on div "P.O. [STREET_ADDRESS]" at bounding box center [250, 299] width 84 height 6
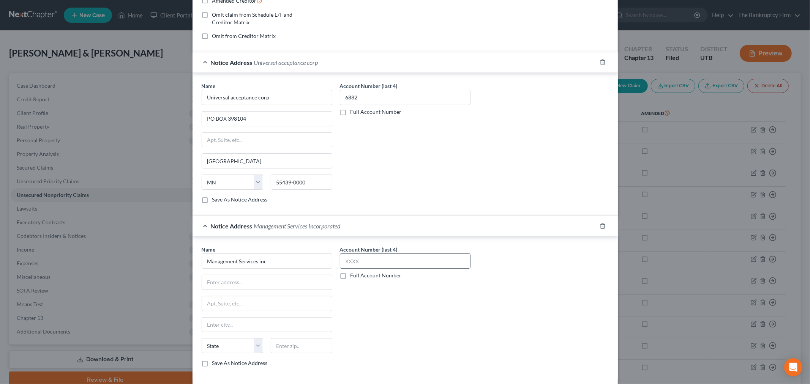
type input "Management Services Incorporated"
type input "P.O. Box 1099"
type input "Langhorne"
select select "39"
type input "19047-0000"
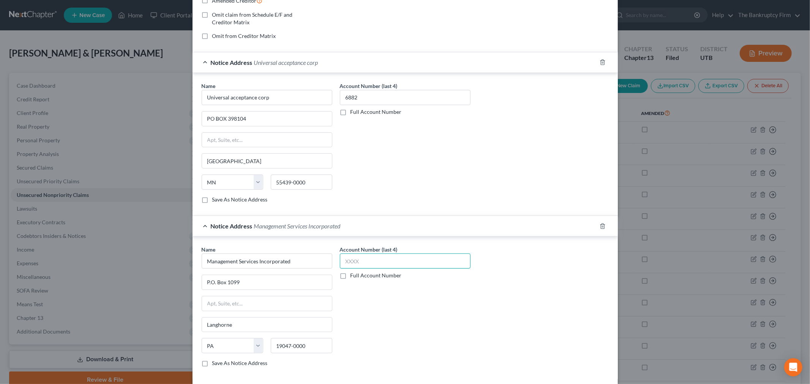
click at [355, 264] on input "text" at bounding box center [405, 261] width 131 height 15
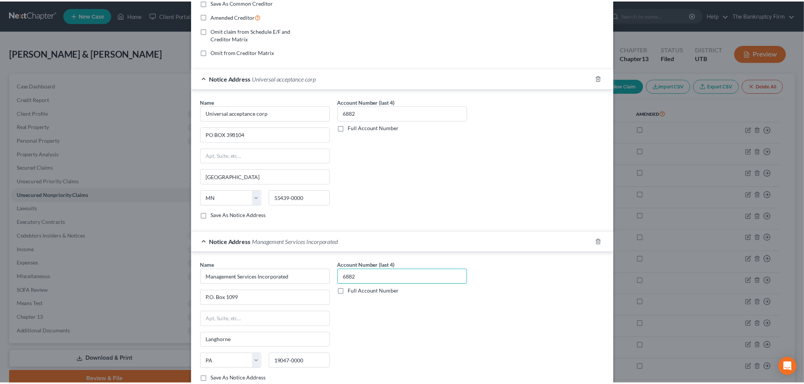
scroll to position [204, 0]
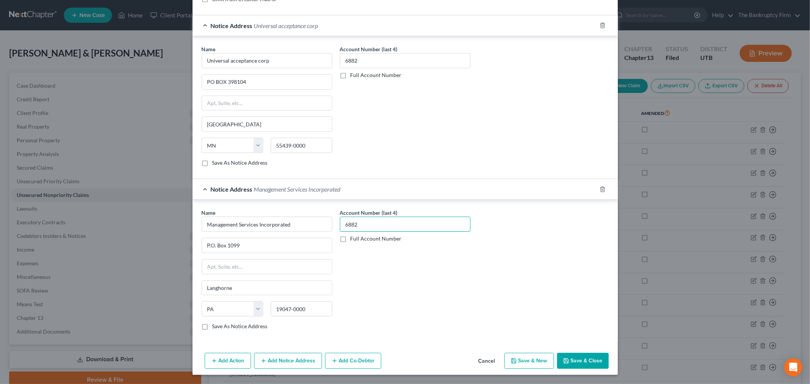
type input "6882"
click at [538, 357] on button "Save & New" at bounding box center [530, 361] width 50 height 16
select select "2"
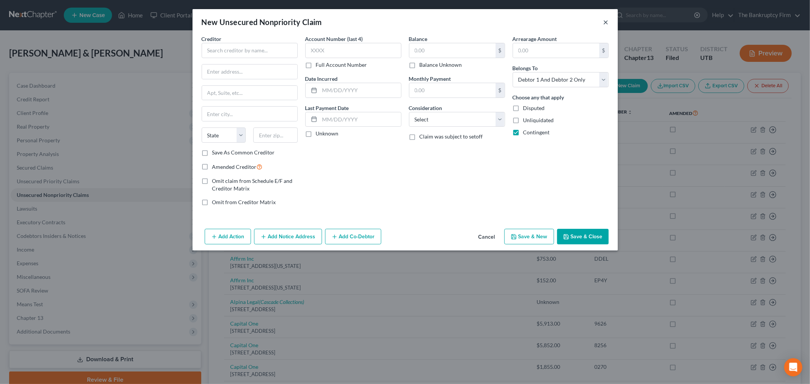
click at [607, 24] on button "×" at bounding box center [606, 21] width 5 height 9
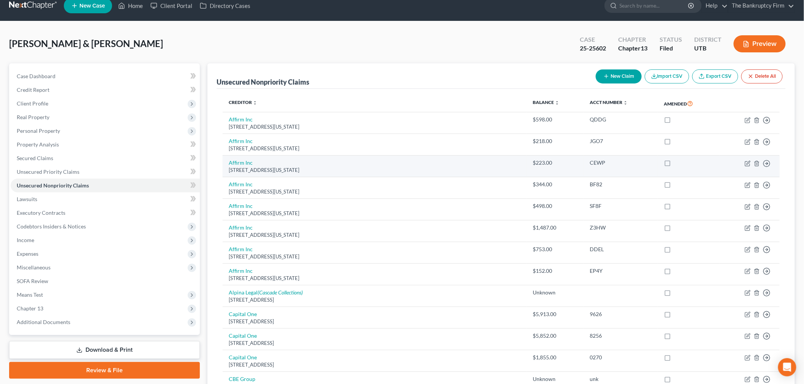
scroll to position [0, 0]
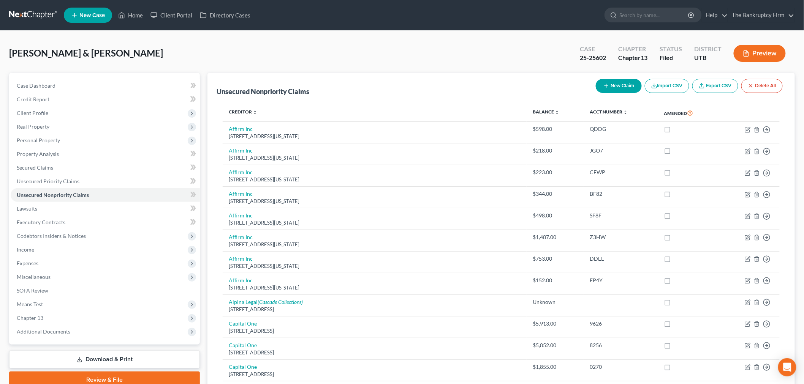
click at [622, 90] on button "New Claim" at bounding box center [619, 86] width 46 height 14
select select "2"
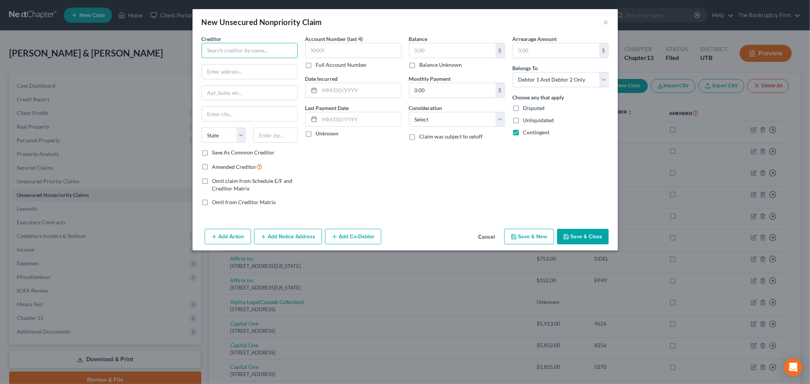
click at [270, 55] on input "text" at bounding box center [250, 50] width 96 height 15
type input "Mt. [PERSON_NAME] Dental & Implant"
drag, startPoint x: 281, startPoint y: 70, endPoint x: 299, endPoint y: 6, distance: 66.7
click at [282, 70] on input "text" at bounding box center [249, 72] width 95 height 14
type input "[STREET_ADDRESS]"
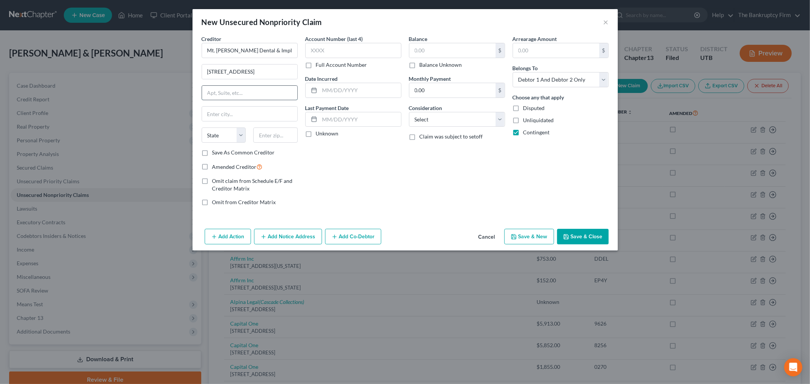
click at [270, 90] on input "text" at bounding box center [249, 93] width 95 height 14
type input "Suite B"
drag, startPoint x: 264, startPoint y: 140, endPoint x: 272, endPoint y: 122, distance: 19.9
click at [264, 140] on input "text" at bounding box center [275, 135] width 44 height 15
type input "84403"
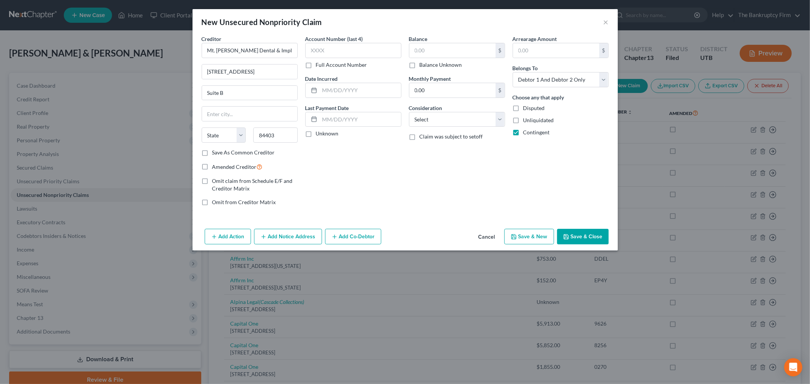
click at [446, 177] on div "Balance $ Balance Unknown Balance Undetermined $ Balance Unknown Monthly Paymen…" at bounding box center [457, 123] width 104 height 177
type input "[PERSON_NAME]"
select select "46"
drag, startPoint x: 333, startPoint y: 56, endPoint x: 338, endPoint y: 8, distance: 48.5
click at [333, 54] on input "text" at bounding box center [353, 50] width 96 height 15
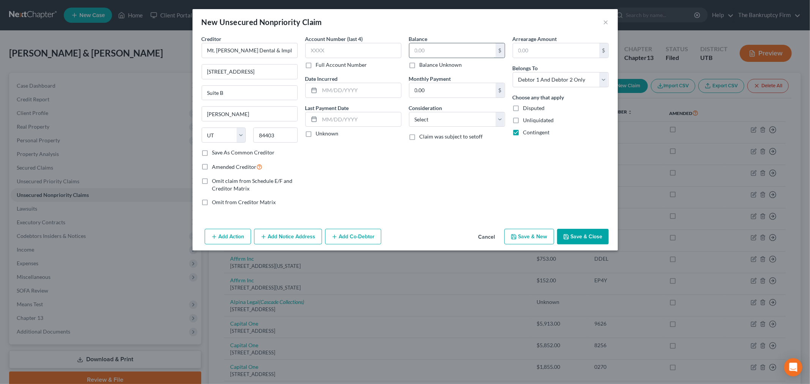
click at [460, 53] on input "text" at bounding box center [453, 50] width 86 height 14
click at [373, 44] on input "text" at bounding box center [353, 50] width 96 height 15
type input "0249"
click at [450, 51] on input "text" at bounding box center [453, 50] width 86 height 14
type input "334.90"
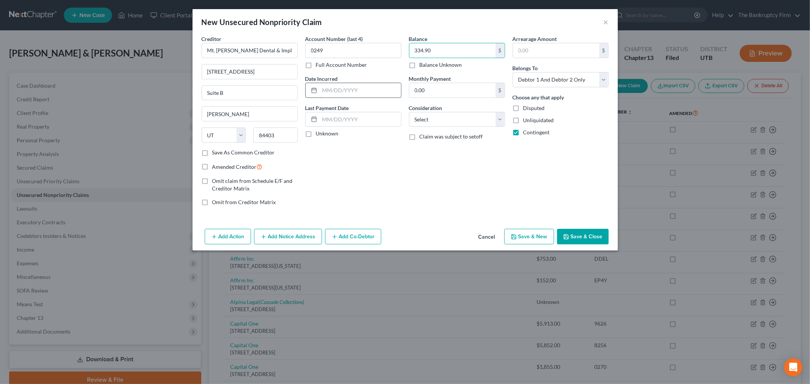
drag, startPoint x: 324, startPoint y: 90, endPoint x: 320, endPoint y: 85, distance: 5.9
click at [324, 90] on input "text" at bounding box center [360, 90] width 81 height 14
type input "2024"
click at [542, 238] on button "Save & New" at bounding box center [530, 237] width 50 height 16
select select "2"
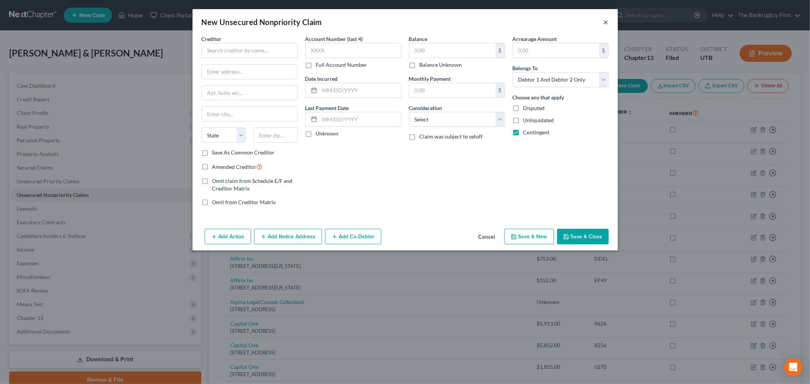
click at [601, 20] on div "New Unsecured Nonpriority Claim ×" at bounding box center [406, 22] width 426 height 26
click at [604, 22] on button "×" at bounding box center [606, 21] width 5 height 9
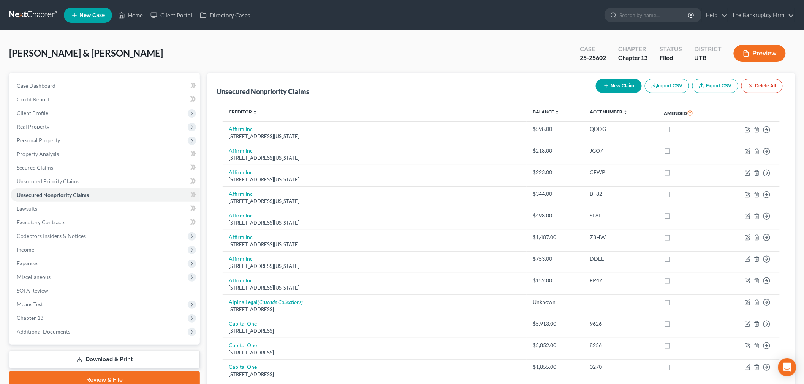
click at [603, 84] on icon "button" at bounding box center [606, 86] width 6 height 6
select select "2"
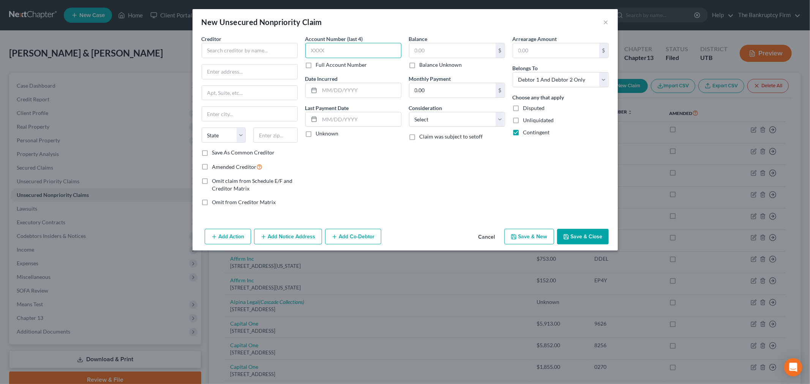
click at [329, 52] on input "text" at bounding box center [353, 50] width 96 height 15
click at [289, 47] on input "text" at bounding box center [250, 50] width 96 height 15
type input "Primus Law PC"
click at [266, 71] on div "[STREET_ADDRESS]" at bounding box center [247, 71] width 79 height 6
type input "PO Box 25727"
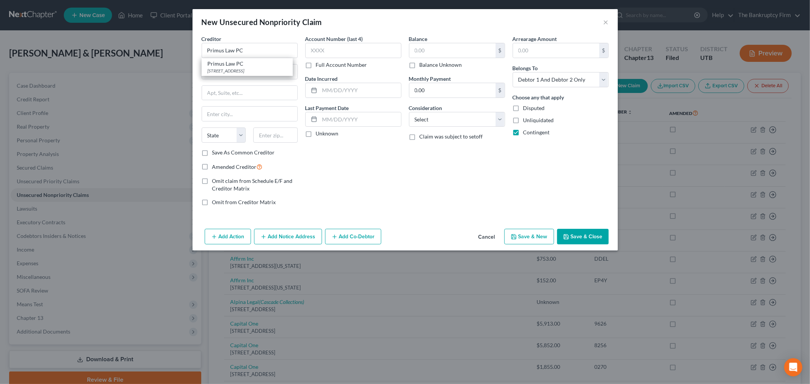
type input "[GEOGRAPHIC_DATA]"
select select "46"
type input "84125"
click at [324, 51] on input "text" at bounding box center [353, 50] width 96 height 15
type input "2695"
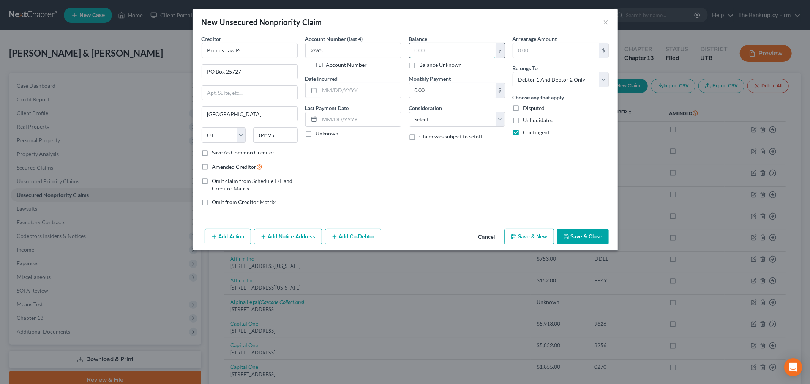
click at [455, 50] on input "text" at bounding box center [453, 50] width 86 height 14
type input "822.45"
click at [413, 191] on div "Balance 822.45 $ Balance Unknown Balance Undetermined 822.45 $ Balance Unknown …" at bounding box center [457, 123] width 104 height 177
drag, startPoint x: 365, startPoint y: 90, endPoint x: 340, endPoint y: 4, distance: 89.1
click at [365, 89] on input "text" at bounding box center [360, 90] width 81 height 14
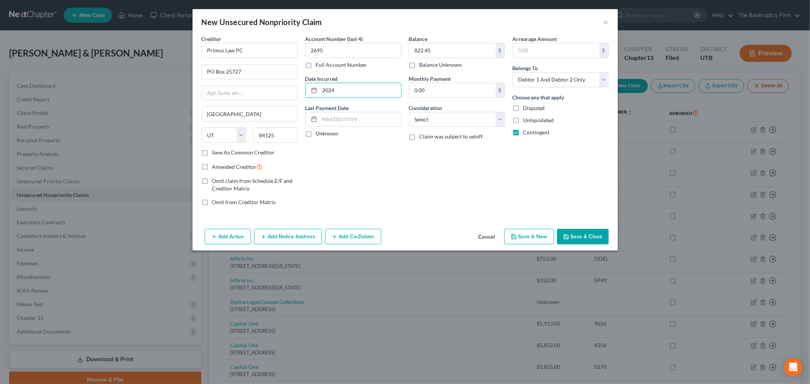
type input "2024"
click at [457, 226] on div "Creditor * Primus Law PC PO Box 25727 [GEOGRAPHIC_DATA] [US_STATE][GEOGRAPHIC_D…" at bounding box center [406, 130] width 426 height 191
click at [294, 241] on button "Add Notice Address" at bounding box center [288, 237] width 68 height 16
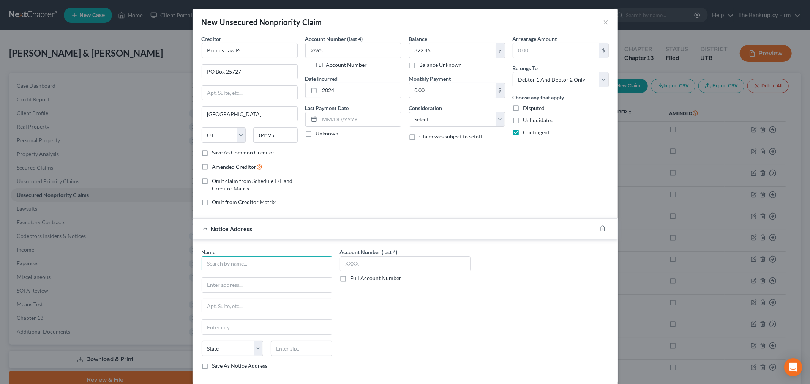
click at [250, 263] on input "text" at bounding box center [267, 263] width 131 height 15
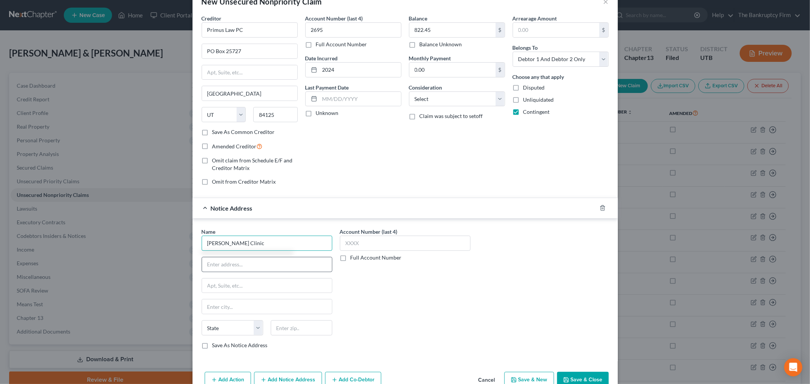
scroll to position [40, 0]
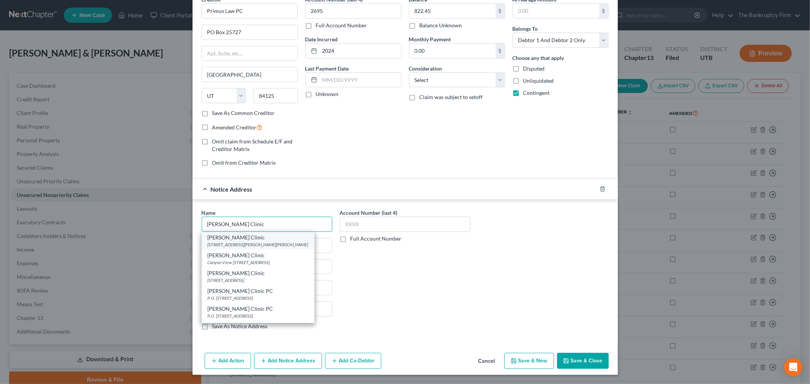
type input "[PERSON_NAME] Clinic"
click at [289, 242] on div "[STREET_ADDRESS][PERSON_NAME][PERSON_NAME]" at bounding box center [258, 245] width 101 height 6
type input "[STREET_ADDRESS][PERSON_NAME]"
type input "[PERSON_NAME]"
select select "46"
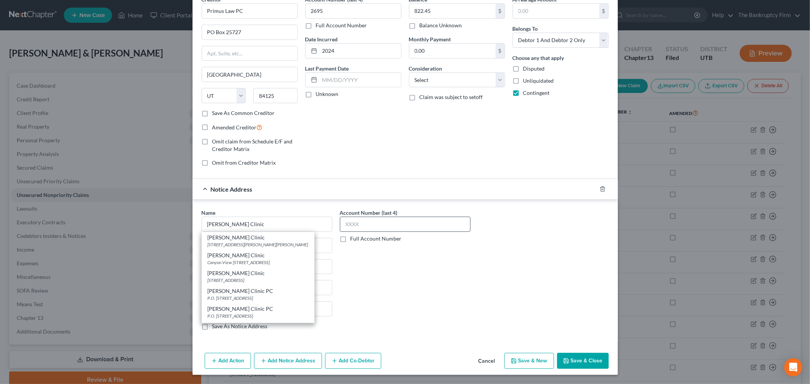
type input "84403-0000"
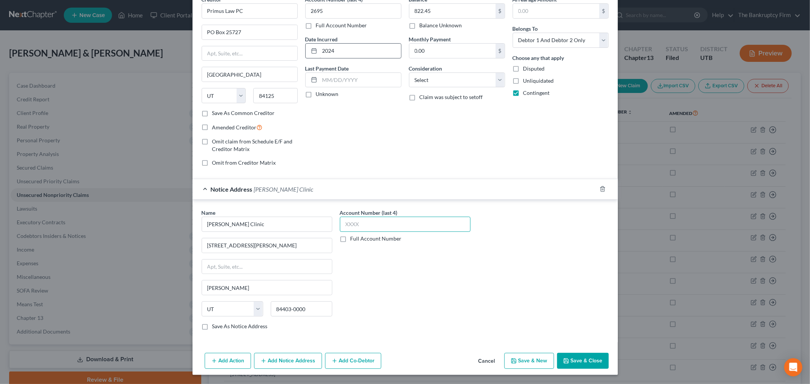
click at [362, 229] on input "text" at bounding box center [405, 224] width 131 height 15
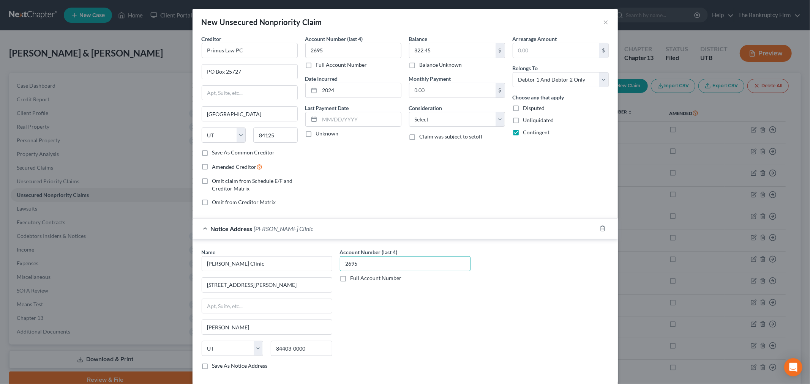
type input "2695"
click at [457, 313] on div "Account Number (last 4) 2695 Full Account Number" at bounding box center [405, 312] width 138 height 128
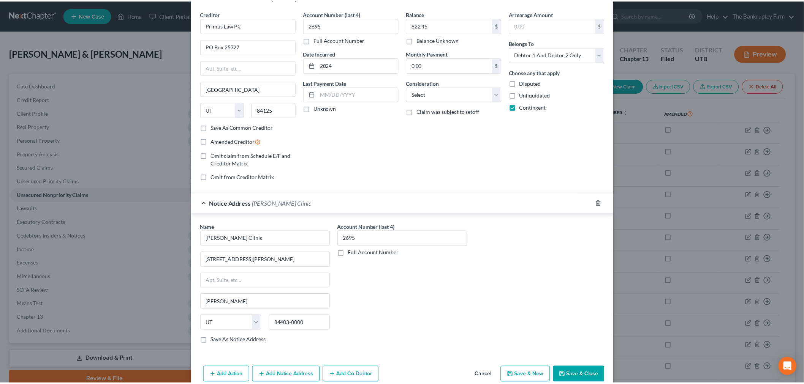
scroll to position [40, 0]
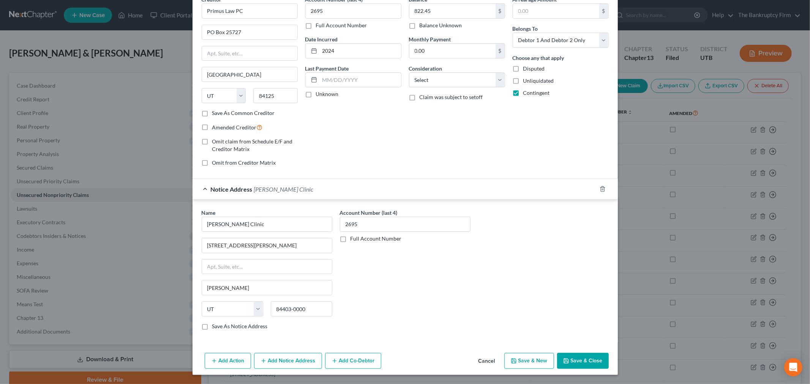
click at [527, 363] on button "Save & New" at bounding box center [530, 361] width 50 height 16
select select "2"
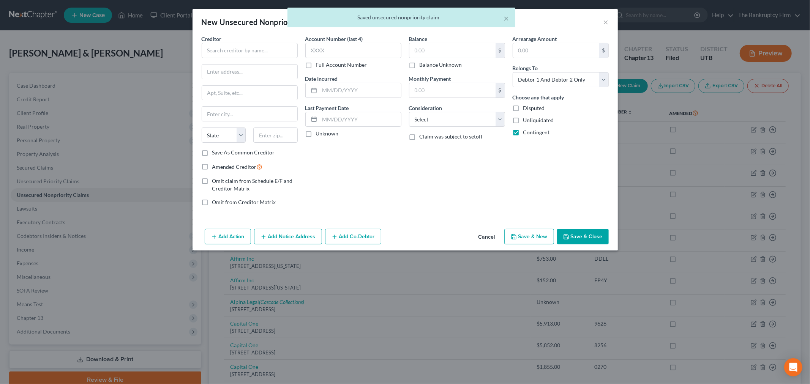
click at [607, 20] on div "× Saved unsecured nonpriority claim" at bounding box center [401, 20] width 810 height 24
click at [603, 20] on div "× Saved unsecured nonpriority claim" at bounding box center [401, 20] width 810 height 24
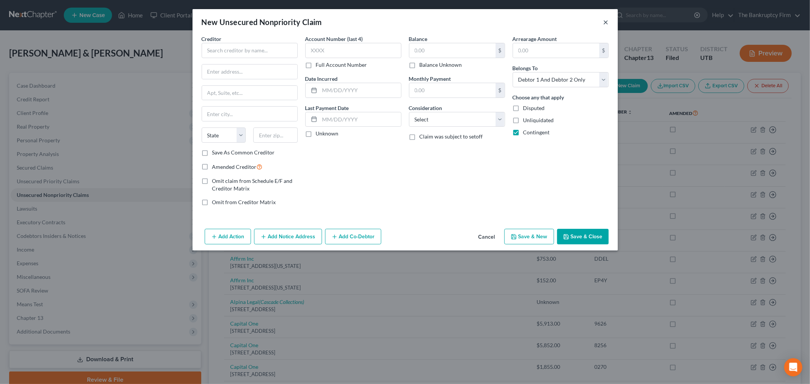
click at [605, 21] on button "×" at bounding box center [606, 21] width 5 height 9
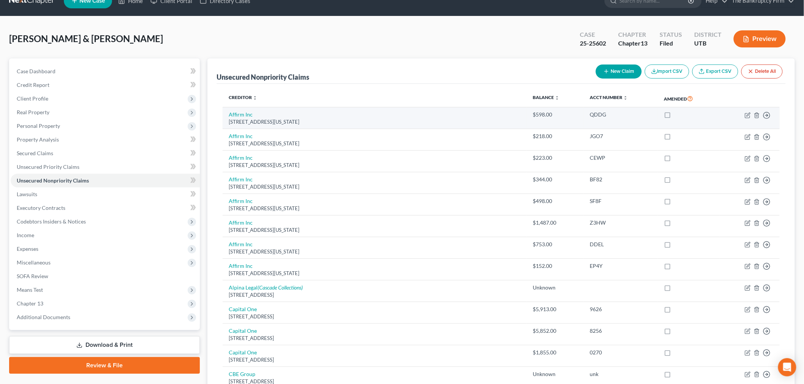
scroll to position [0, 0]
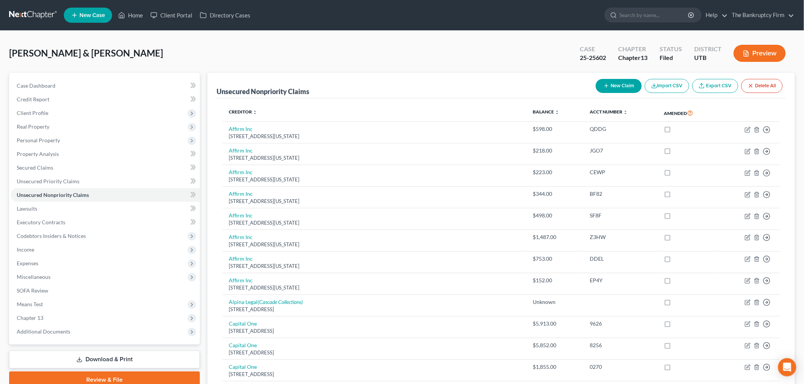
click at [616, 85] on button "New Claim" at bounding box center [619, 86] width 46 height 14
select select "2"
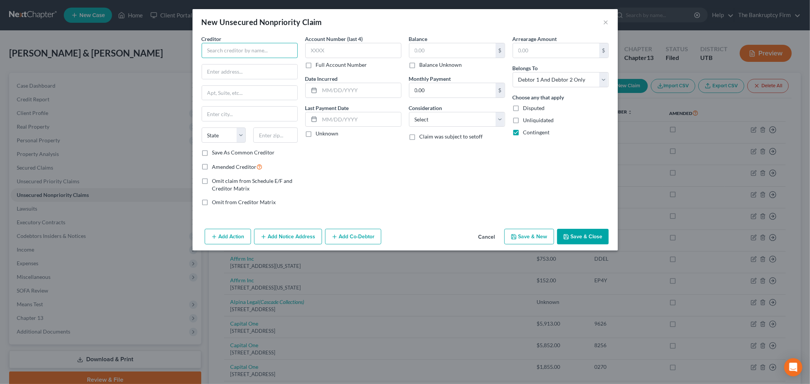
click at [284, 50] on input "text" at bounding box center [250, 50] width 96 height 15
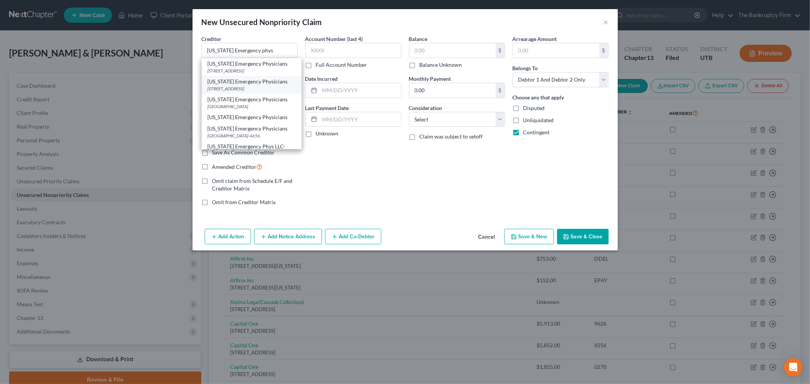
click at [275, 90] on div "[STREET_ADDRESS]" at bounding box center [252, 88] width 88 height 6
type input "[US_STATE] Emergency Physicians"
type input "PO Box 869"
type input "San Dimas"
select select "4"
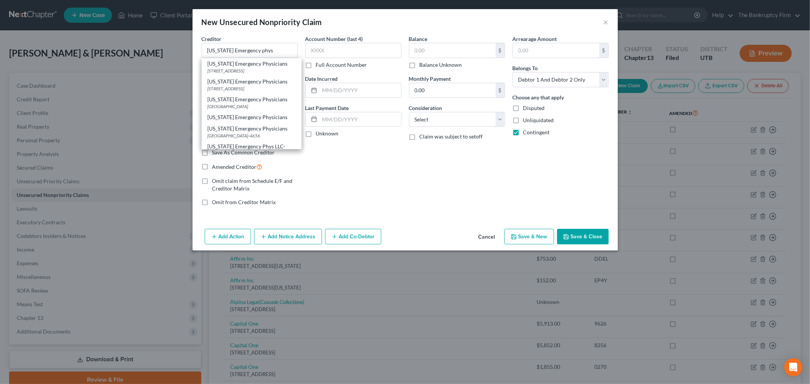
type input "91773"
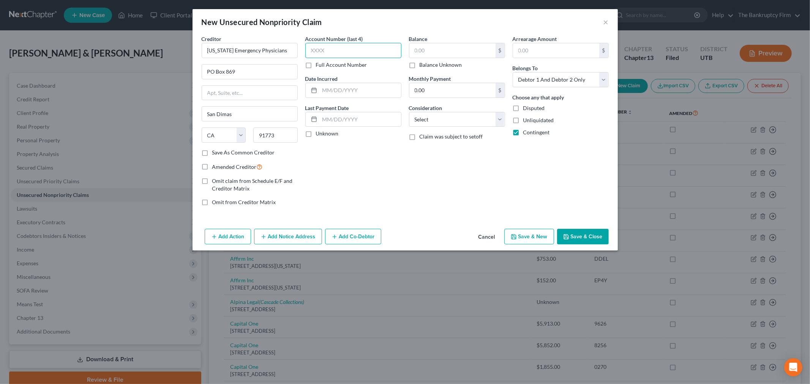
click at [353, 54] on input "text" at bounding box center [353, 50] width 96 height 15
type input "4879"
click at [437, 54] on input "text" at bounding box center [453, 50] width 86 height 14
type input "618.72"
click at [343, 193] on div "Account Number (last 4) 4879 Full Account Number Date Incurred Last Payment Dat…" at bounding box center [354, 123] width 104 height 177
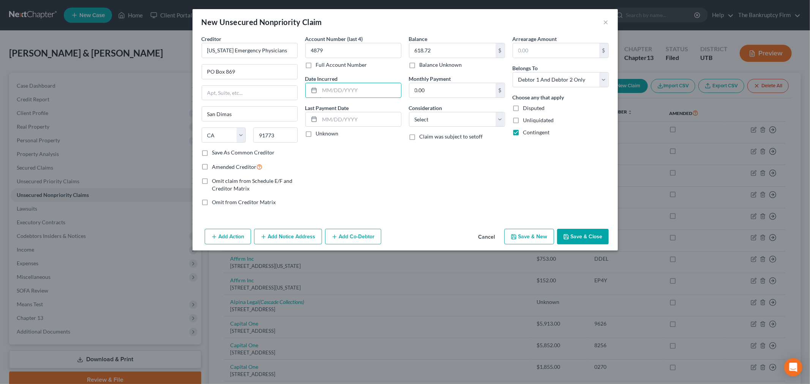
drag, startPoint x: 348, startPoint y: 89, endPoint x: 321, endPoint y: 8, distance: 84.9
click at [348, 89] on input "text" at bounding box center [360, 90] width 81 height 14
click at [573, 233] on button "Save & Close" at bounding box center [583, 237] width 52 height 16
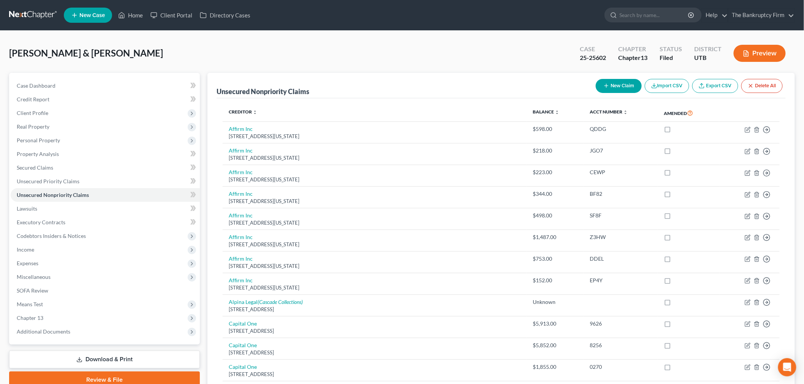
click at [617, 89] on button "New Claim" at bounding box center [619, 86] width 46 height 14
select select "2"
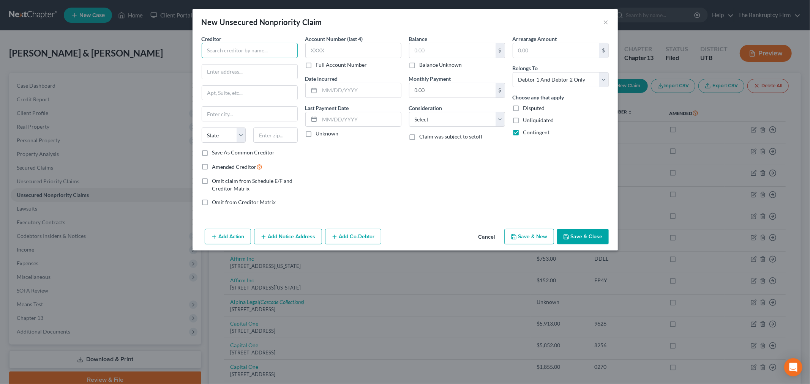
click at [287, 53] on input "text" at bounding box center [250, 50] width 96 height 15
type input "Clear Management Solutions"
click at [270, 69] on div "[STREET_ADDRESS]" at bounding box center [247, 71] width 79 height 6
type input "PO Box 26415"
type input "[GEOGRAPHIC_DATA]"
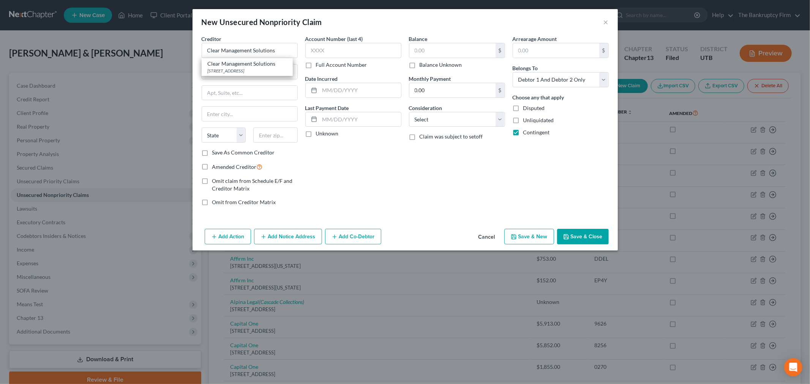
select select "46"
type input "84126"
click at [331, 46] on input "text" at bounding box center [353, 50] width 96 height 15
type input "7178"
click at [361, 84] on input "text" at bounding box center [360, 90] width 81 height 14
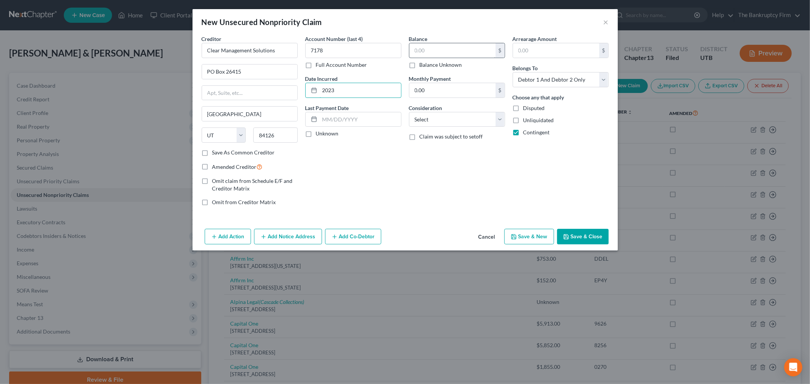
type input "2023"
drag, startPoint x: 472, startPoint y: 48, endPoint x: 407, endPoint y: 5, distance: 78.0
click at [472, 48] on input "text" at bounding box center [453, 50] width 86 height 14
type input "158.37"
click at [416, 176] on div "Balance 158.37 $ Balance Unknown Balance Undetermined 158.37 $ Balance Unknown …" at bounding box center [457, 123] width 104 height 177
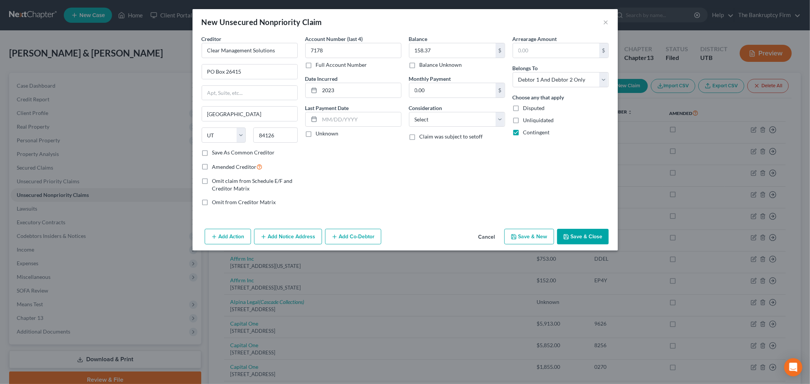
click at [586, 238] on button "Save & Close" at bounding box center [583, 237] width 52 height 16
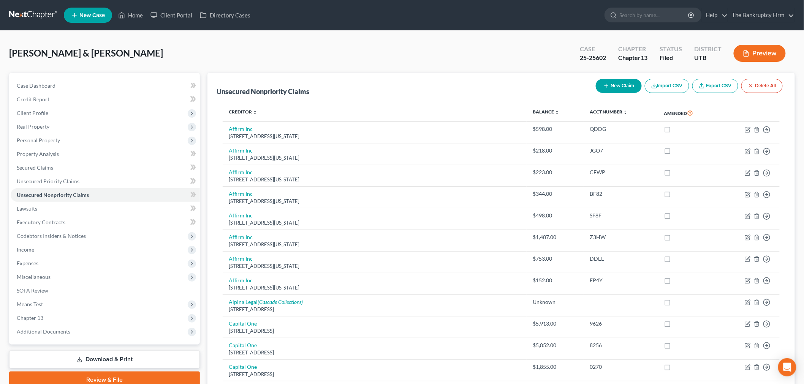
click at [632, 80] on button "New Claim" at bounding box center [619, 86] width 46 height 14
select select "2"
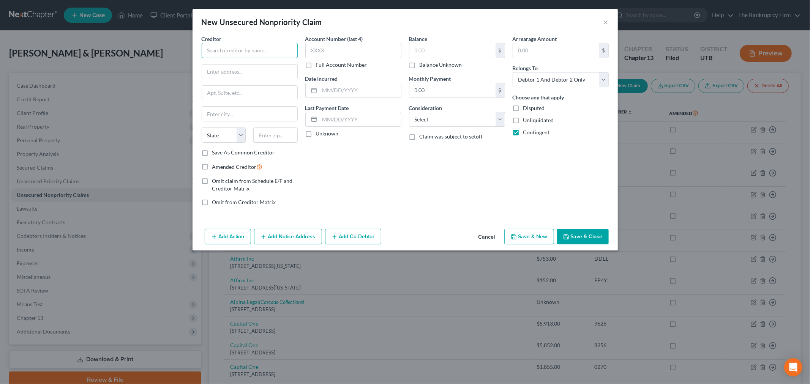
click at [263, 47] on input "text" at bounding box center [250, 50] width 96 height 15
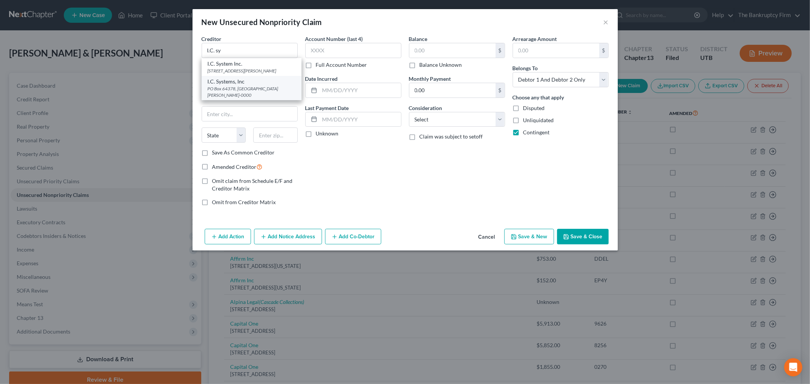
click at [274, 94] on div "PO Box 64378, [GEOGRAPHIC_DATA][PERSON_NAME]-0000" at bounding box center [252, 91] width 88 height 13
type input "I.C. Systems, Inc"
type input "PO Box 64378"
type input "Saint [PERSON_NAME]"
select select "24"
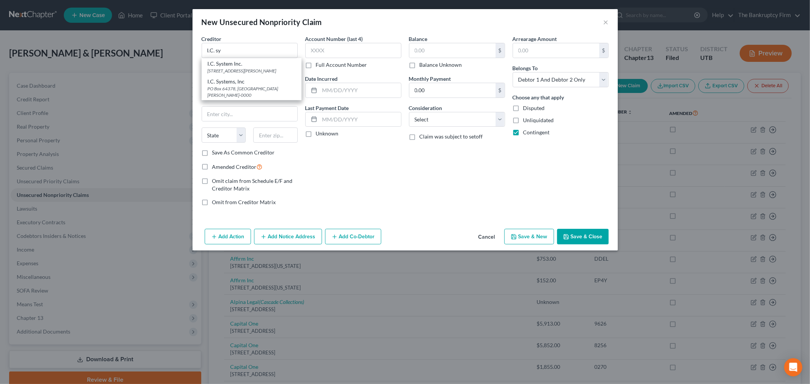
type input "55164-0000"
click at [329, 52] on input "text" at bounding box center [353, 50] width 96 height 15
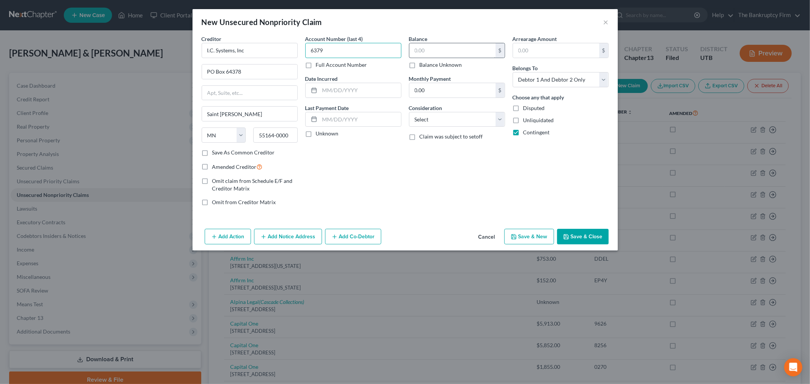
type input "6379"
click at [466, 56] on input "text" at bounding box center [453, 50] width 86 height 14
click at [461, 54] on input "2,553.79" at bounding box center [453, 50] width 86 height 14
drag, startPoint x: 452, startPoint y: 52, endPoint x: 441, endPoint y: 59, distance: 12.8
click at [449, 52] on input "2,553.79" at bounding box center [453, 50] width 86 height 14
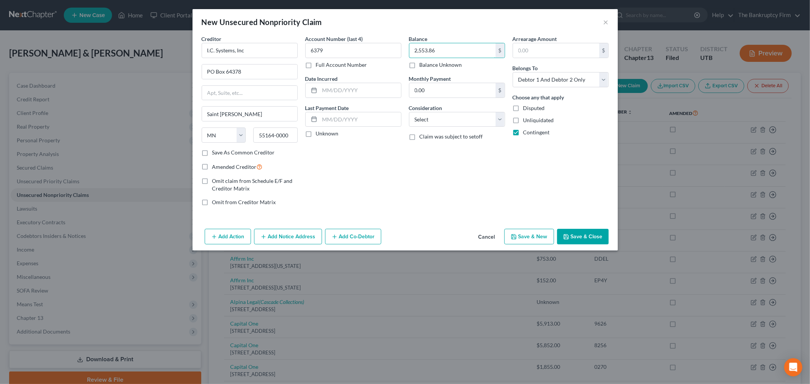
type input "2,553.86"
click at [593, 233] on button "Save & Close" at bounding box center [583, 237] width 52 height 16
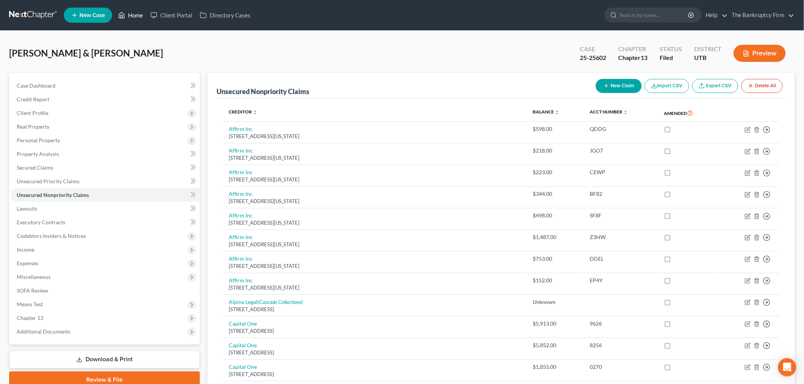
click at [127, 13] on link "Home" at bounding box center [130, 15] width 32 height 14
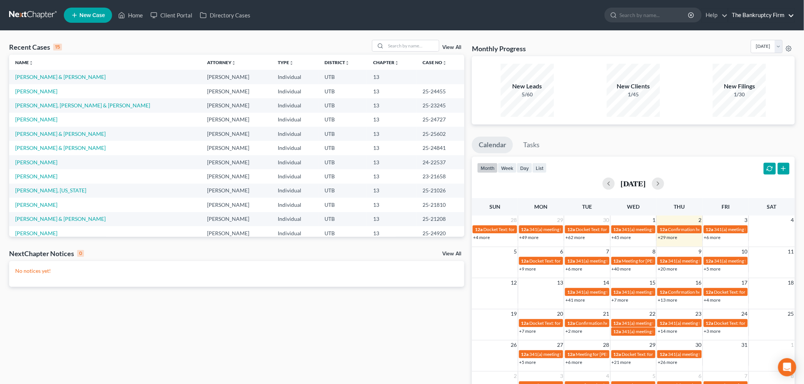
click at [761, 21] on link "The Bankruptcy Firm" at bounding box center [761, 15] width 66 height 14
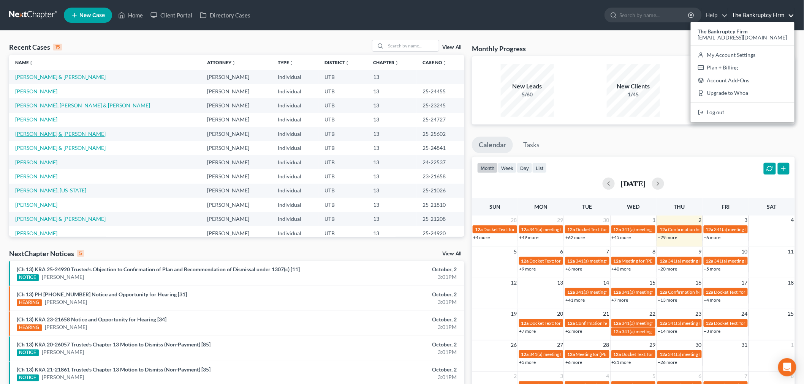
click at [67, 131] on link "[PERSON_NAME] & [PERSON_NAME]" at bounding box center [60, 134] width 90 height 6
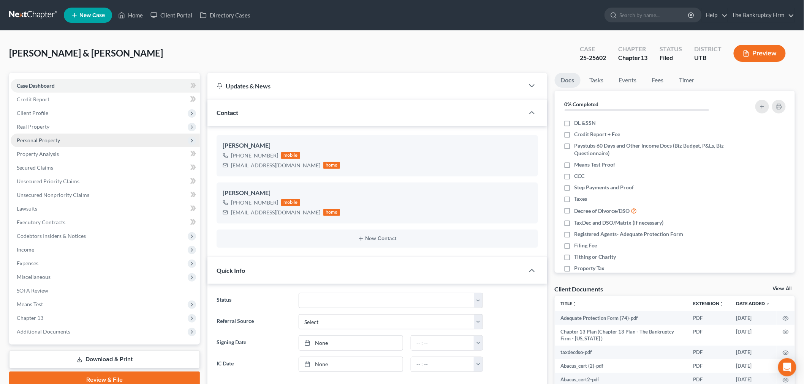
scroll to position [68, 0]
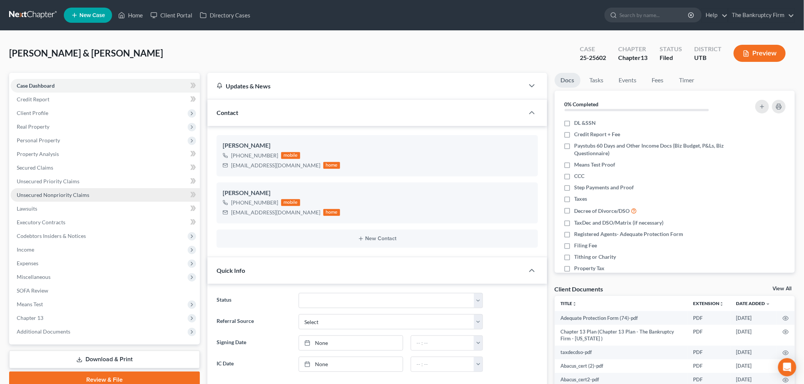
click at [77, 195] on span "Unsecured Nonpriority Claims" at bounding box center [53, 195] width 73 height 6
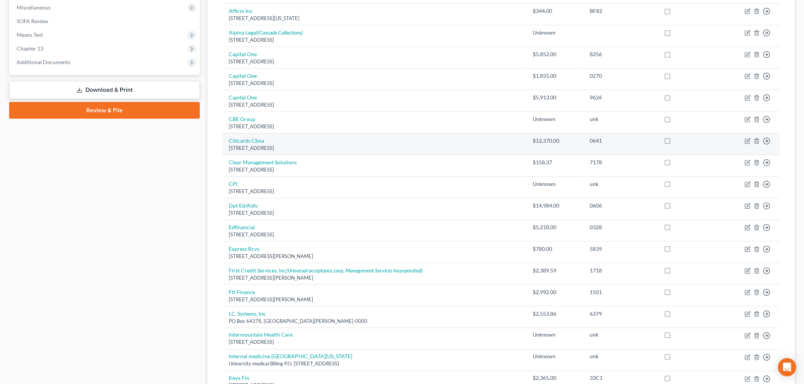
scroll to position [422, 0]
